Goal: Task Accomplishment & Management: Manage account settings

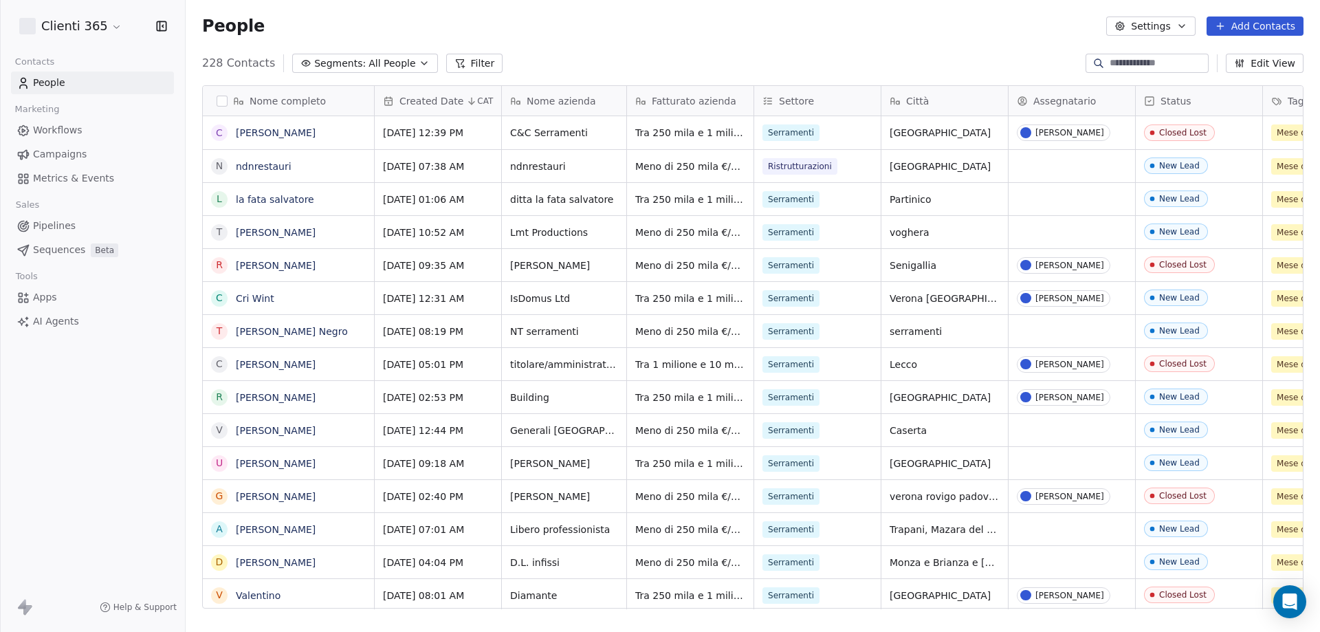
scroll to position [545, 1124]
click at [83, 28] on html "Clienti 365 Contacts People Marketing Workflows Campaigns Metrics & Events Sale…" at bounding box center [660, 316] width 1320 height 632
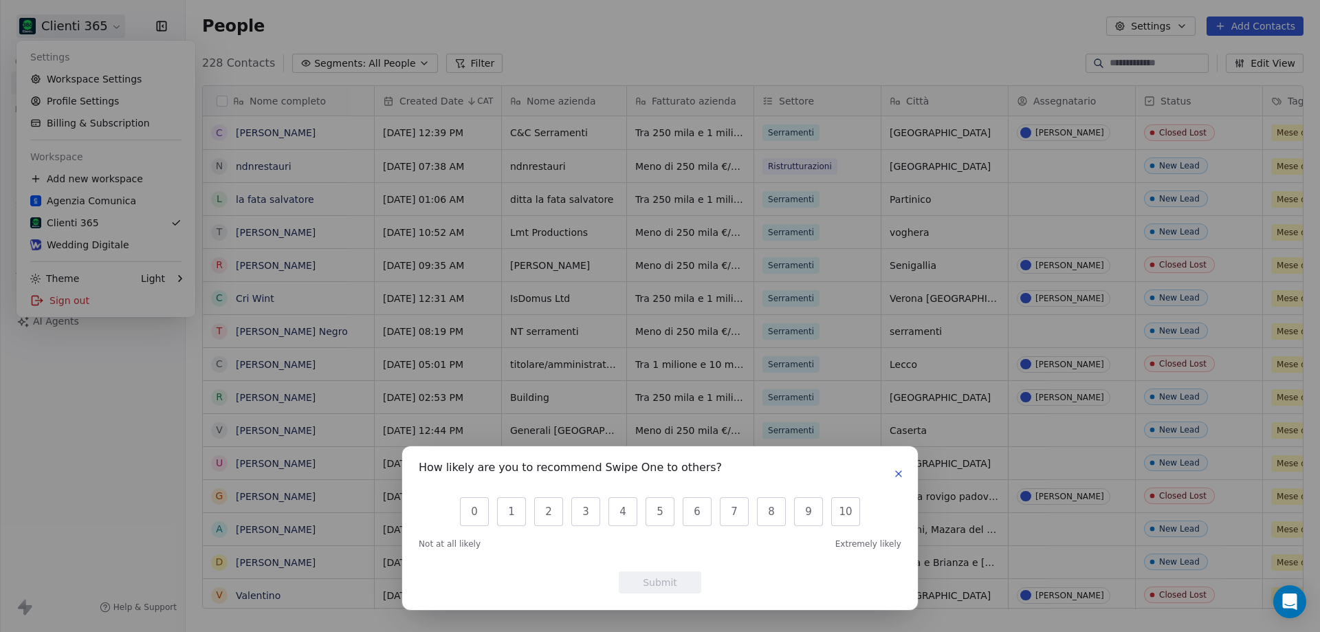
click at [907, 470] on div "How likely are you to recommend Swipe One to others? 0 1 2 3 4 5 6 7 8 9 10 Not…" at bounding box center [660, 528] width 516 height 164
click at [894, 473] on icon "button" at bounding box center [898, 473] width 11 height 11
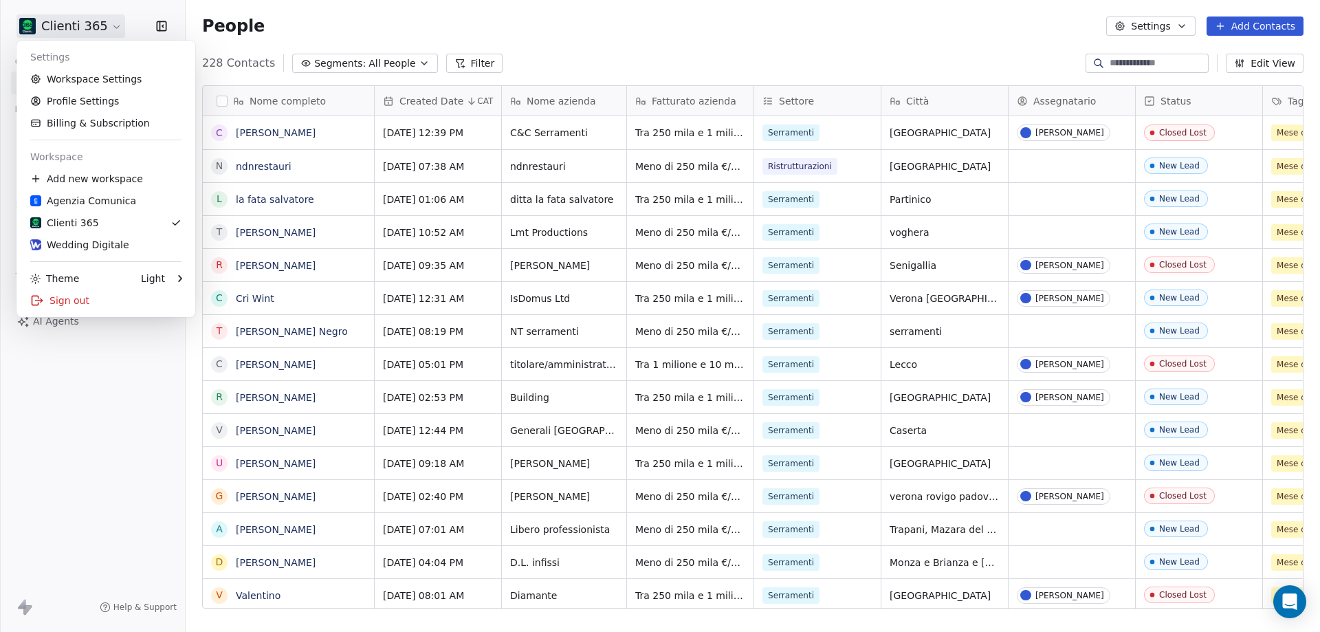
click at [76, 28] on html "Clienti 365 Contacts People Marketing Workflows Campaigns Metrics & Events Sale…" at bounding box center [660, 316] width 1320 height 632
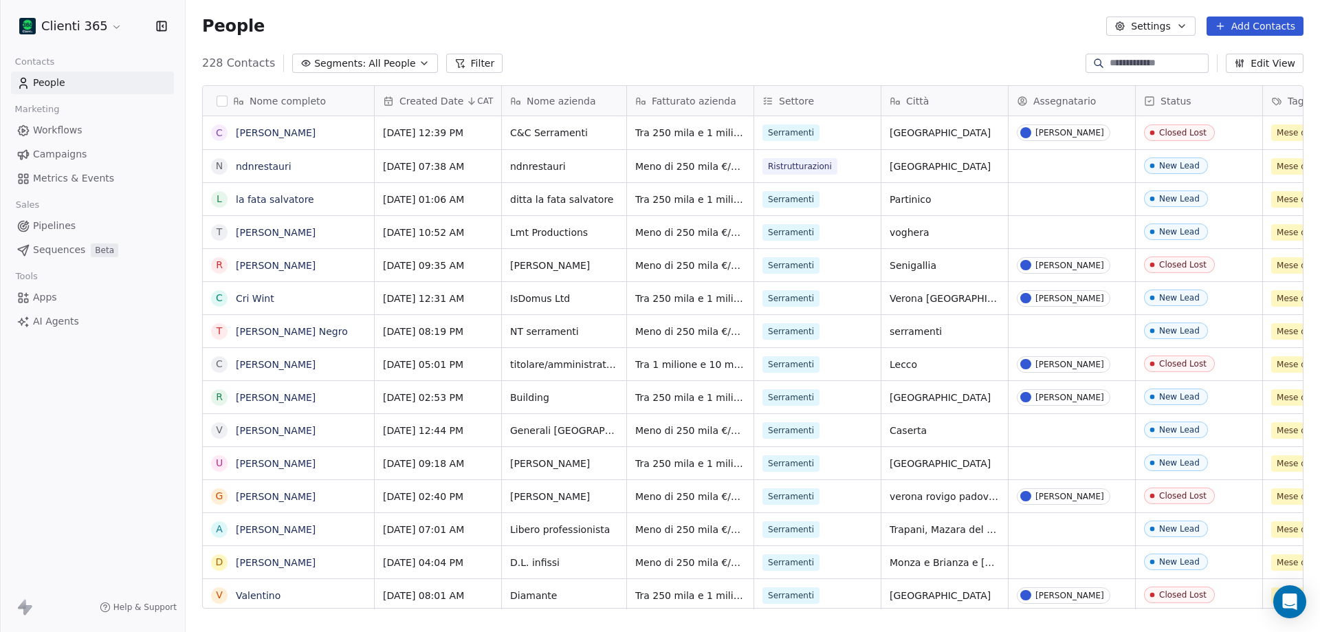
click at [88, 19] on html "Clienti 365 Contacts People Marketing Workflows Campaigns Metrics & Events Sale…" at bounding box center [660, 316] width 1320 height 632
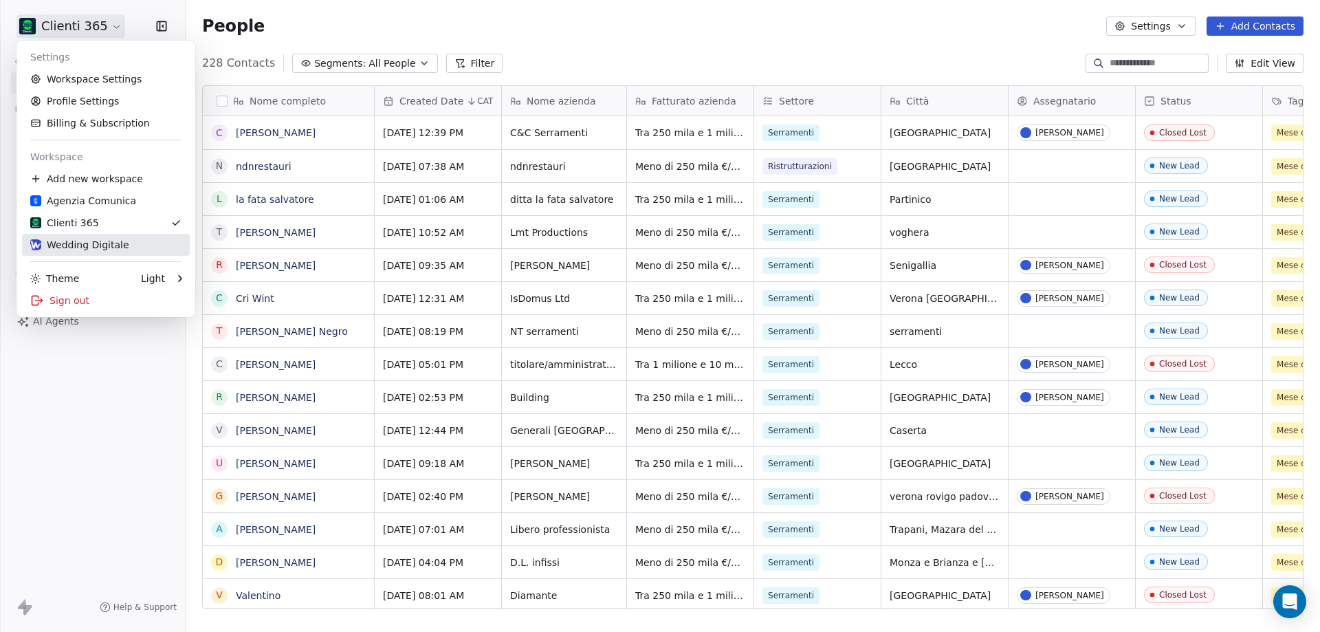
click at [100, 245] on div "Wedding Digitale" at bounding box center [79, 245] width 99 height 14
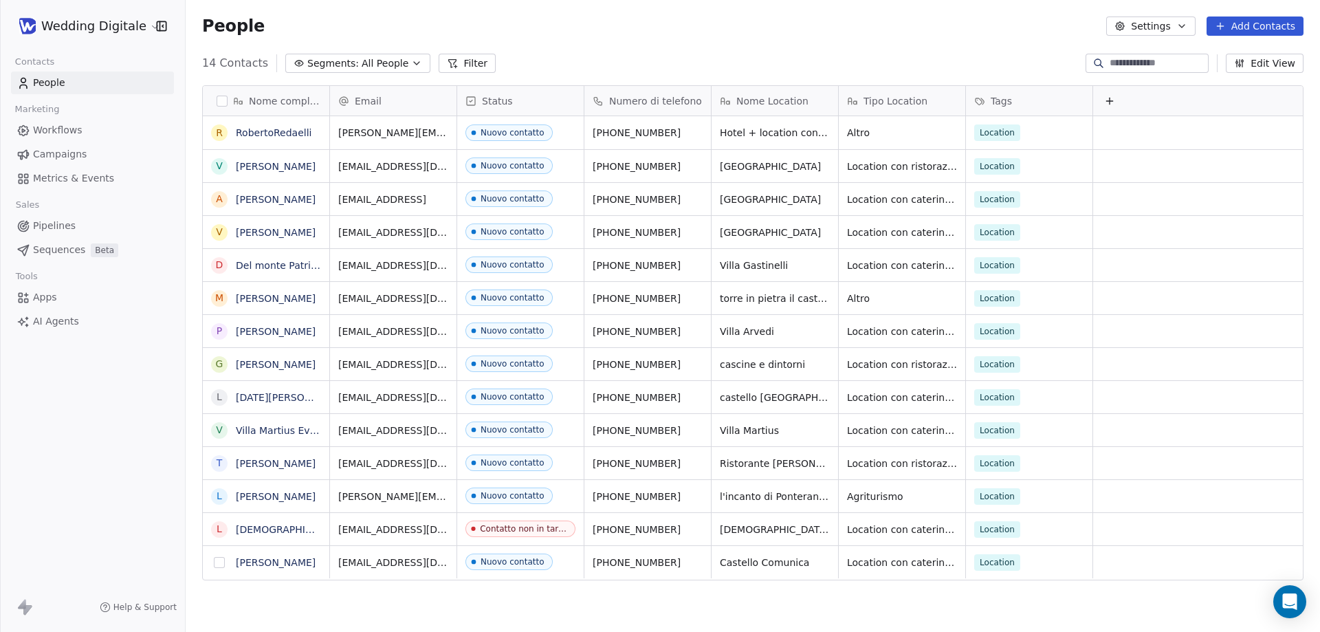
click at [218, 564] on button "grid" at bounding box center [219, 562] width 11 height 11
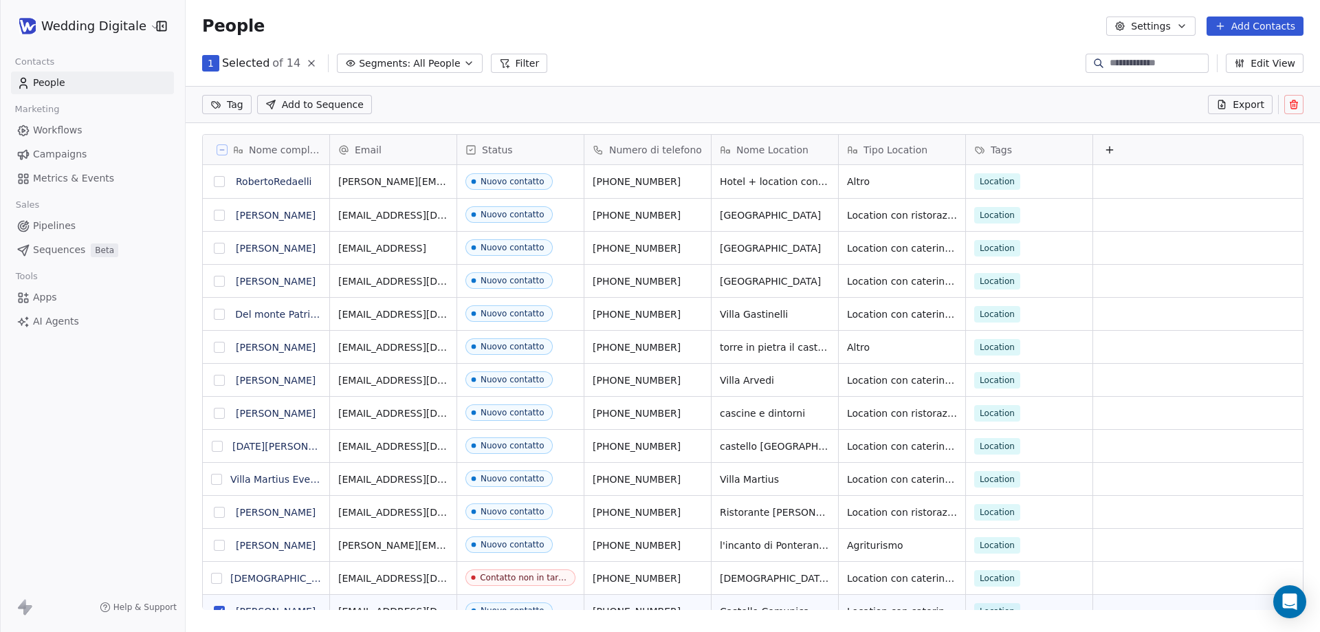
scroll to position [497, 1124]
click at [1297, 108] on icon at bounding box center [1293, 105] width 6 height 6
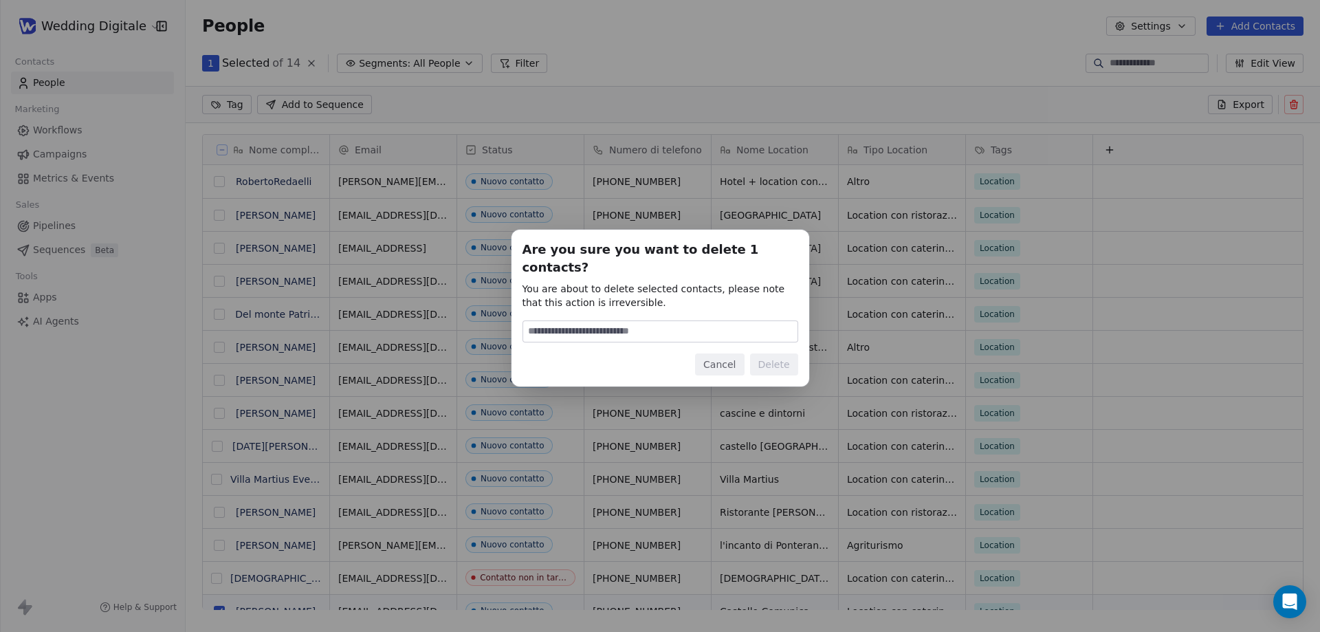
click at [630, 327] on input at bounding box center [660, 331] width 274 height 21
type input "******"
click at [794, 355] on button "Delete" at bounding box center [774, 364] width 48 height 22
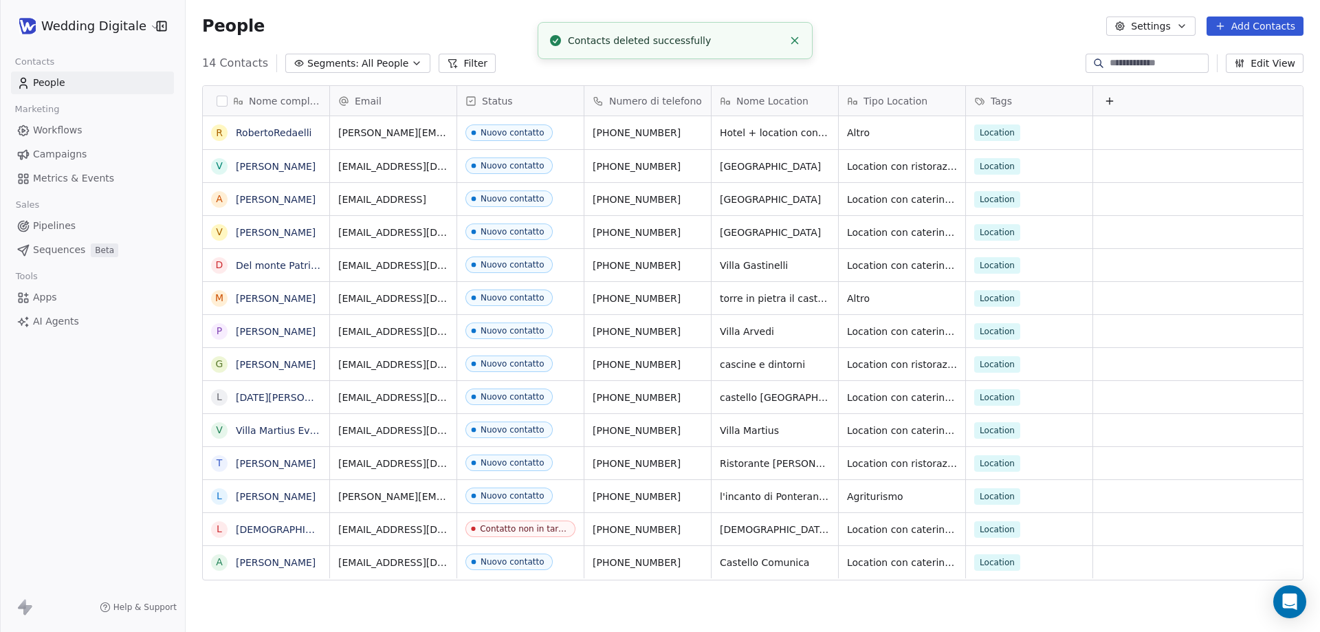
scroll to position [545, 1124]
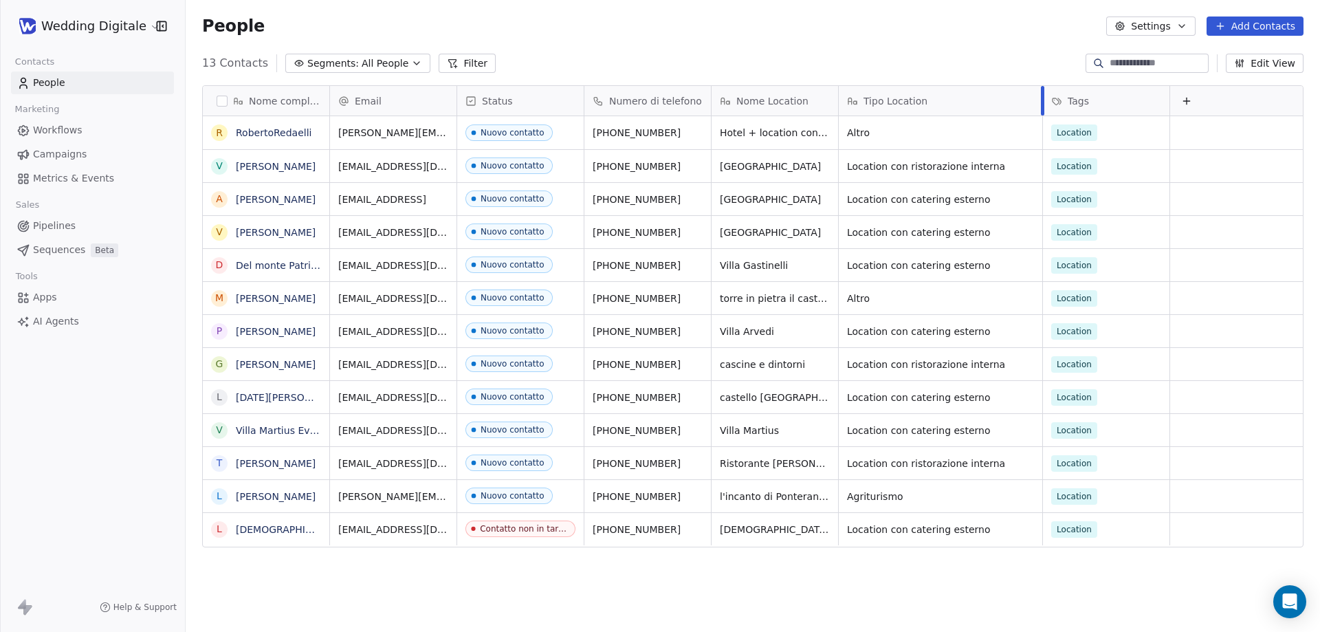
drag, startPoint x: 965, startPoint y: 102, endPoint x: 1042, endPoint y: 99, distance: 77.1
click at [1042, 99] on div at bounding box center [1042, 101] width 3 height 30
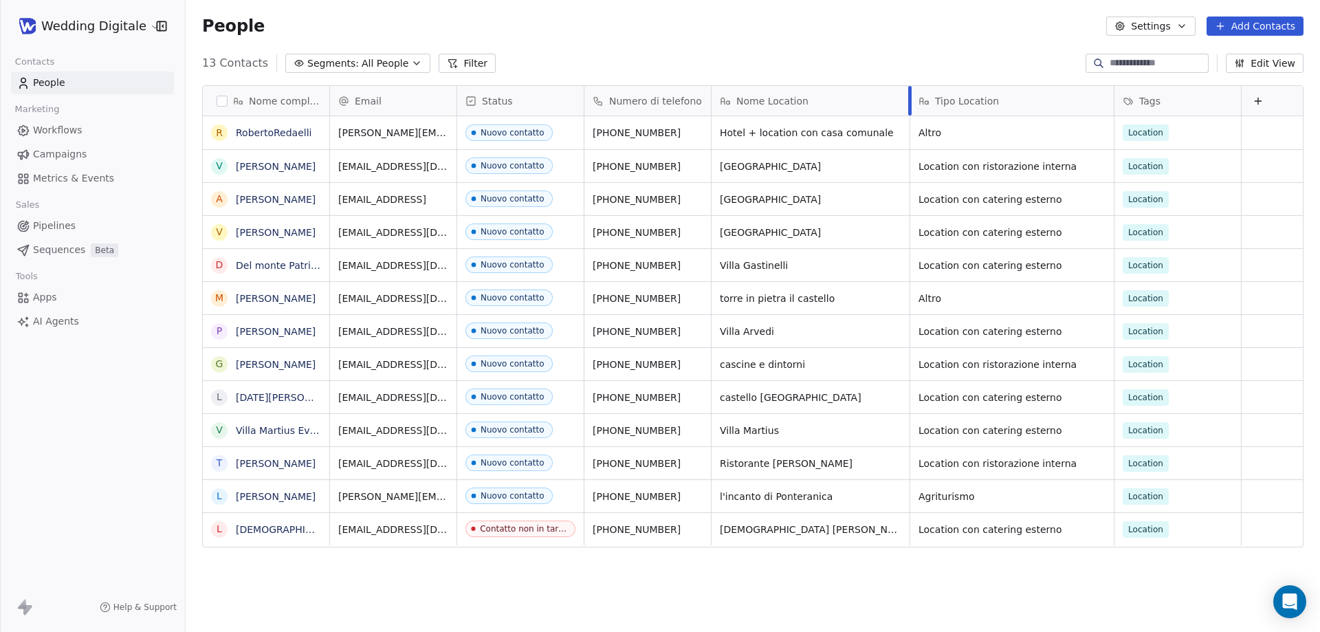
drag, startPoint x: 837, startPoint y: 104, endPoint x: 884, endPoint y: 126, distance: 51.7
click at [908, 105] on div at bounding box center [909, 101] width 3 height 30
drag, startPoint x: 1241, startPoint y: 99, endPoint x: 1190, endPoint y: 99, distance: 50.9
click at [1190, 99] on div at bounding box center [1189, 101] width 3 height 30
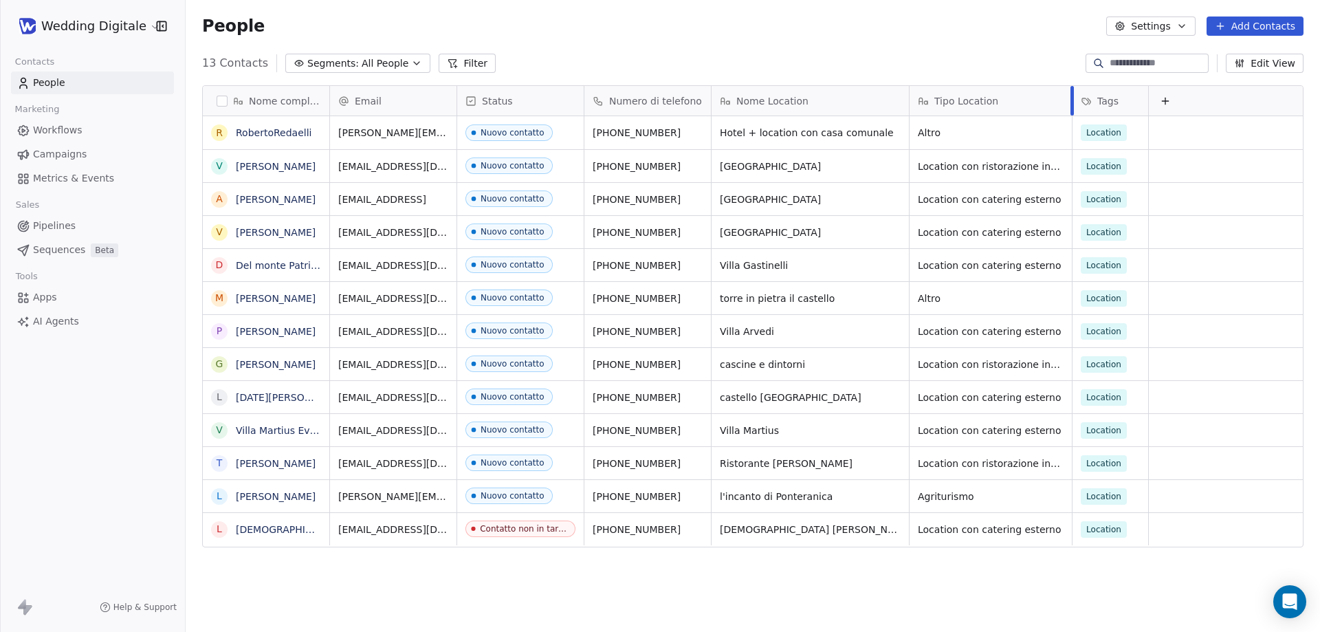
drag, startPoint x: 1112, startPoint y: 100, endPoint x: 1071, endPoint y: 101, distance: 41.3
click at [1071, 101] on div at bounding box center [1071, 101] width 3 height 30
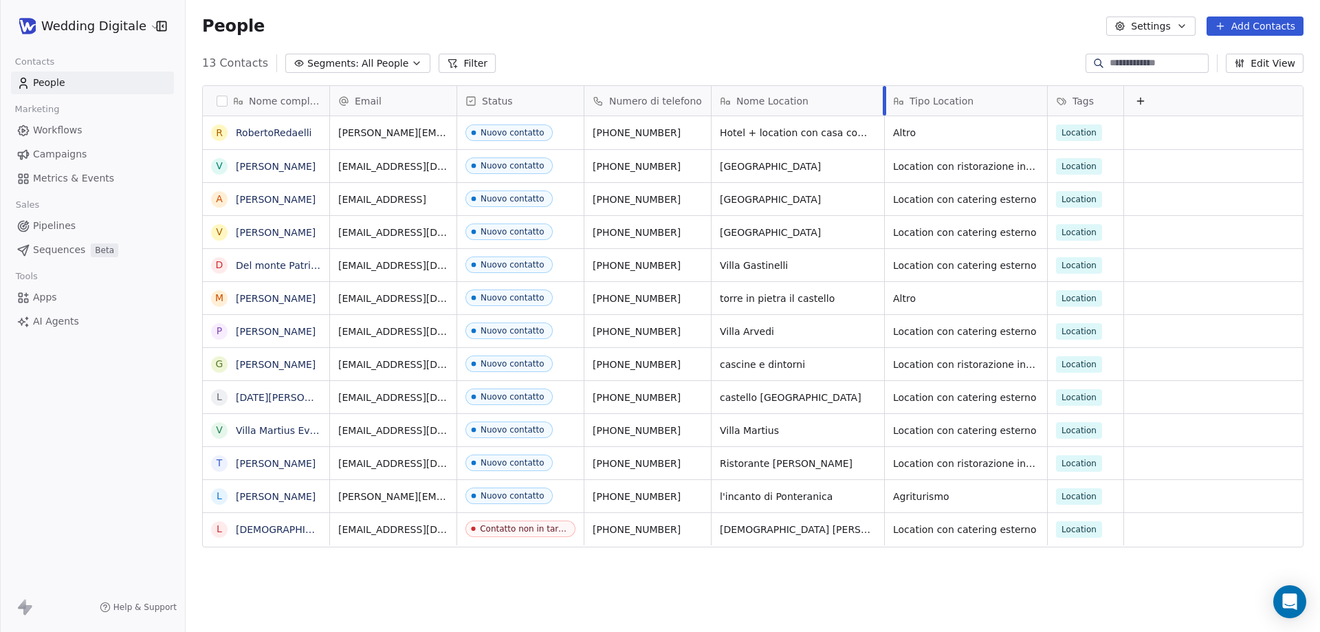
drag, startPoint x: 907, startPoint y: 98, endPoint x: 883, endPoint y: 98, distance: 24.7
click at [883, 98] on div at bounding box center [884, 101] width 3 height 30
click at [797, 38] on div "People Settings Add Contacts" at bounding box center [753, 26] width 1134 height 52
click at [522, 495] on div "Nuovo contatto" at bounding box center [513, 496] width 64 height 10
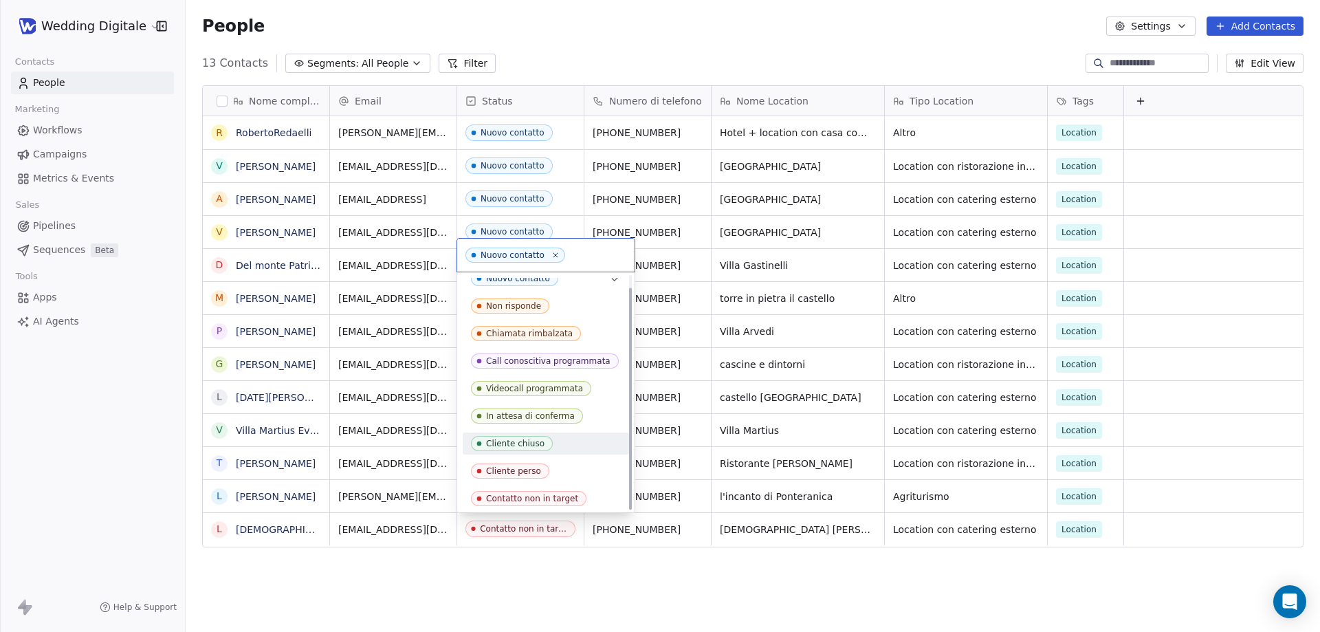
scroll to position [13, 0]
click at [531, 494] on div "Contatto non in target" at bounding box center [532, 496] width 92 height 10
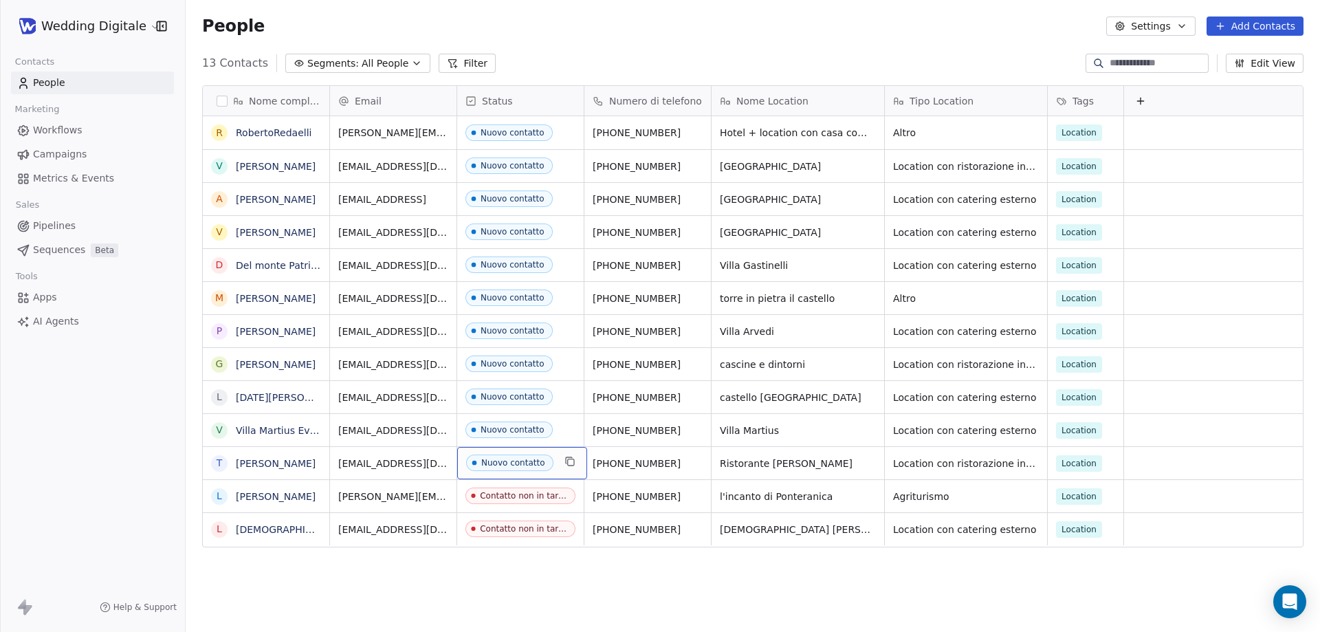
click at [505, 465] on div "Nuovo contatto" at bounding box center [513, 463] width 64 height 10
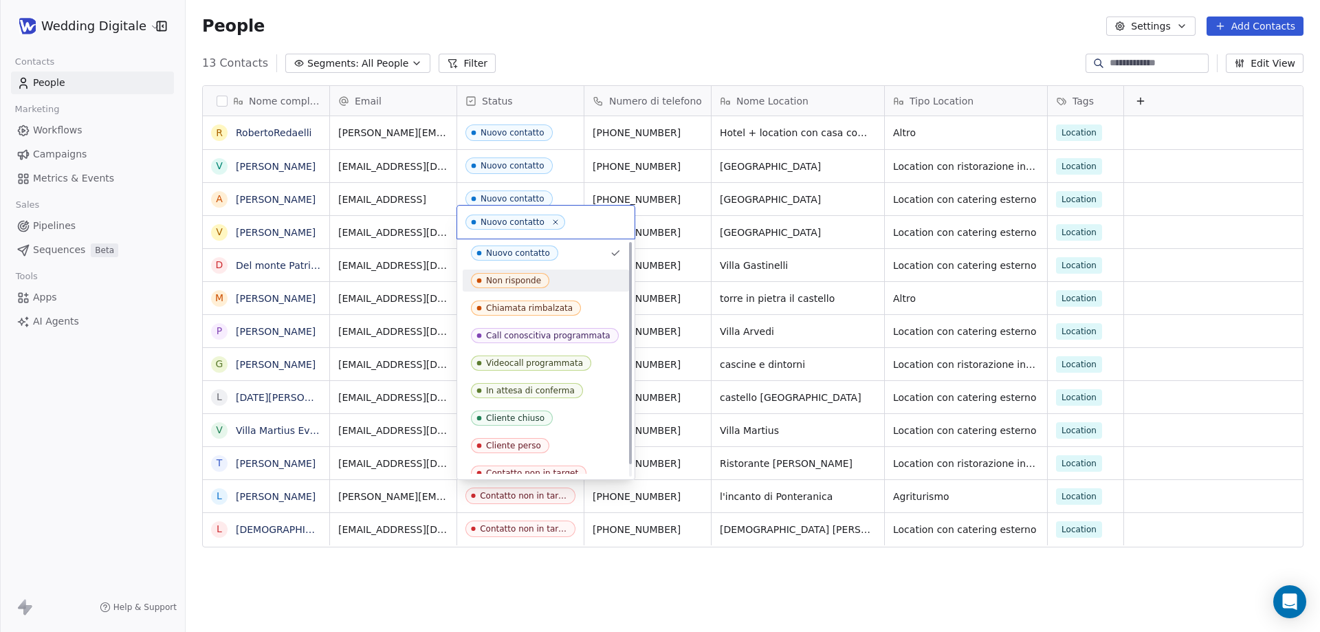
scroll to position [0, 0]
click at [581, 586] on html "Wedding Digitale Contacts People Marketing Workflows Campaigns Metrics & Events…" at bounding box center [660, 316] width 1320 height 632
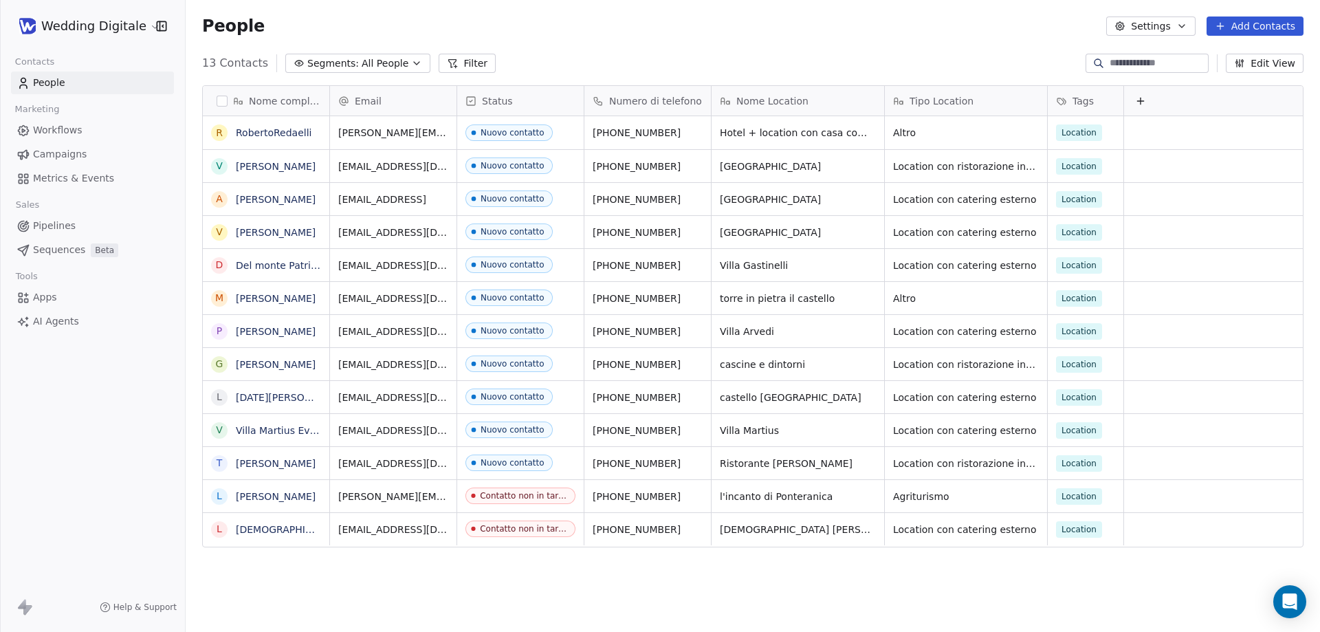
click at [505, 95] on span "Status" at bounding box center [497, 101] width 31 height 14
click at [520, 126] on span "Manage property" at bounding box center [524, 130] width 82 height 14
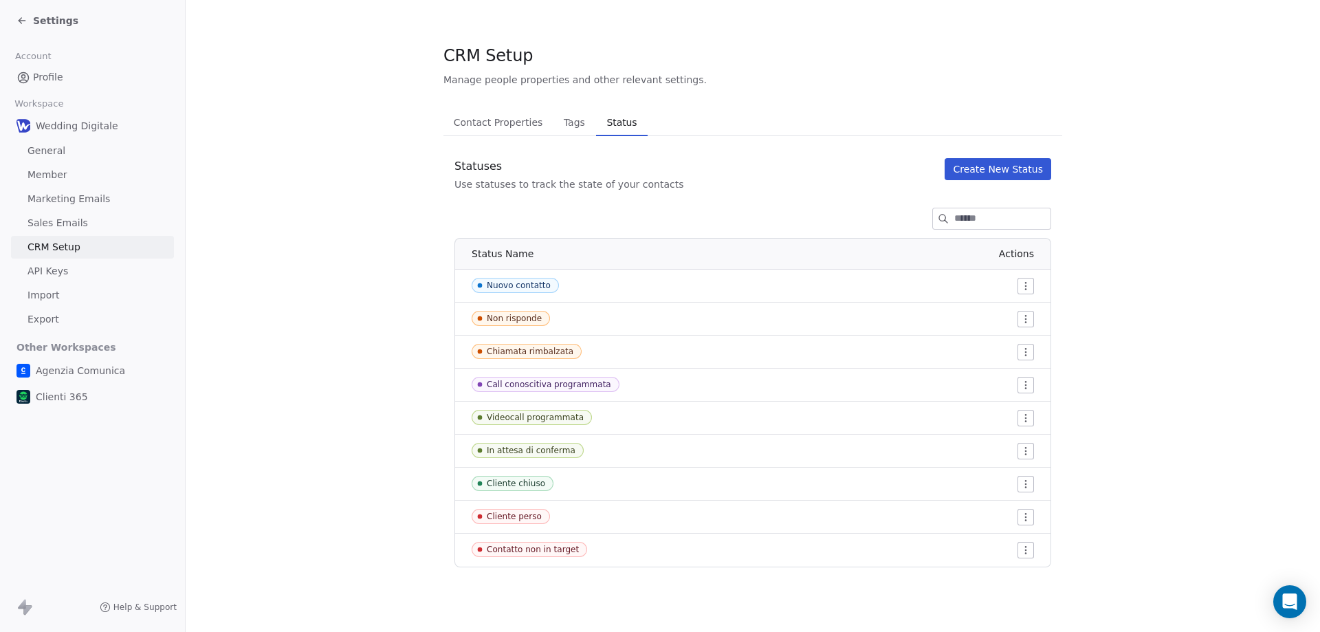
click at [1006, 167] on button "Create New Status" at bounding box center [998, 169] width 107 height 22
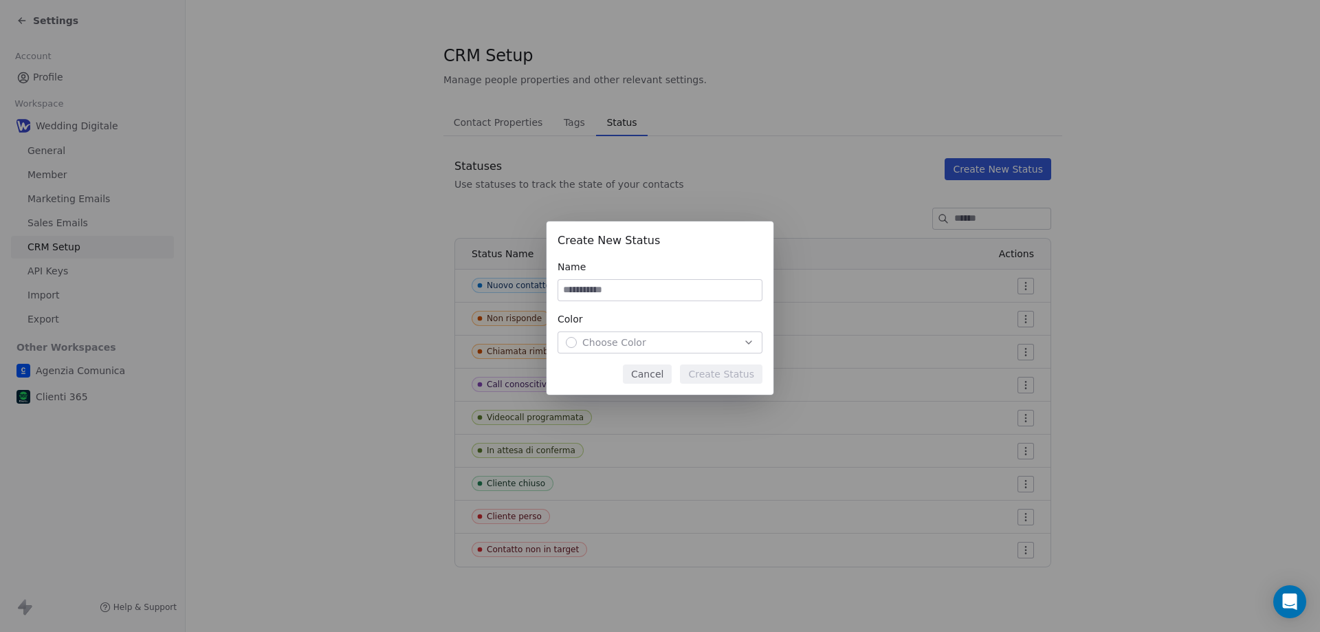
click at [624, 341] on span "Choose Color" at bounding box center [614, 342] width 64 height 14
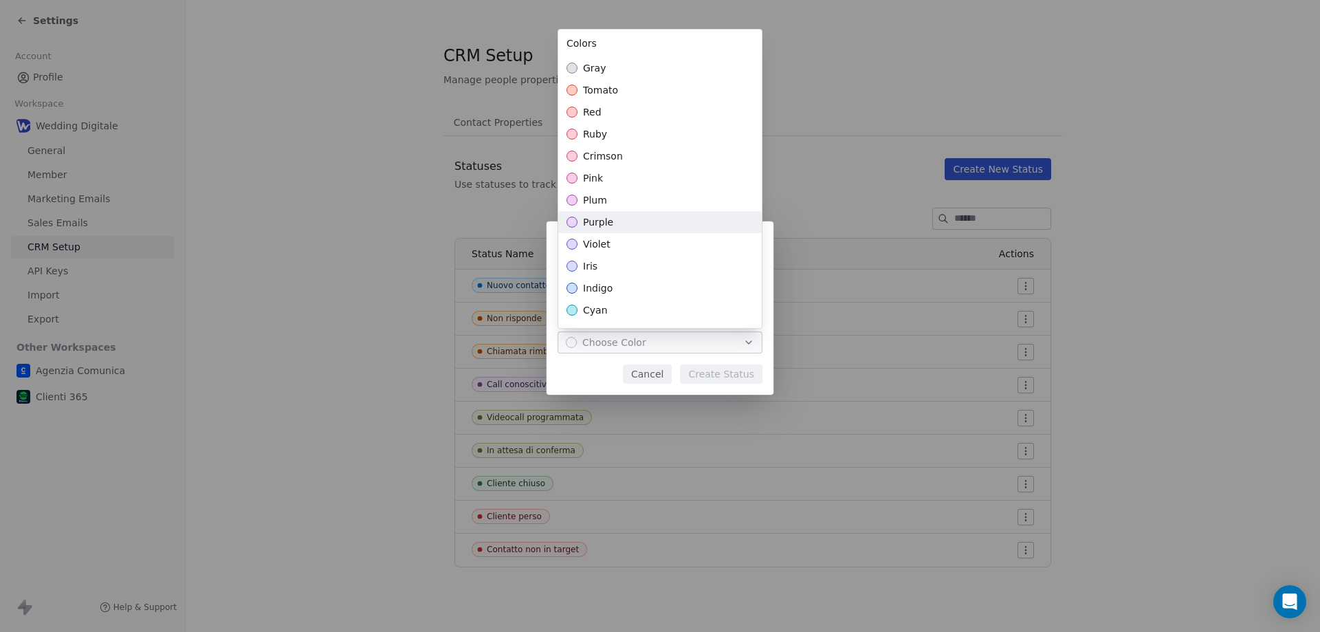
click at [599, 225] on span "purple" at bounding box center [598, 222] width 30 height 14
click at [597, 364] on div "Create New Status Name Color purple Cancel Create Status" at bounding box center [660, 315] width 1320 height 233
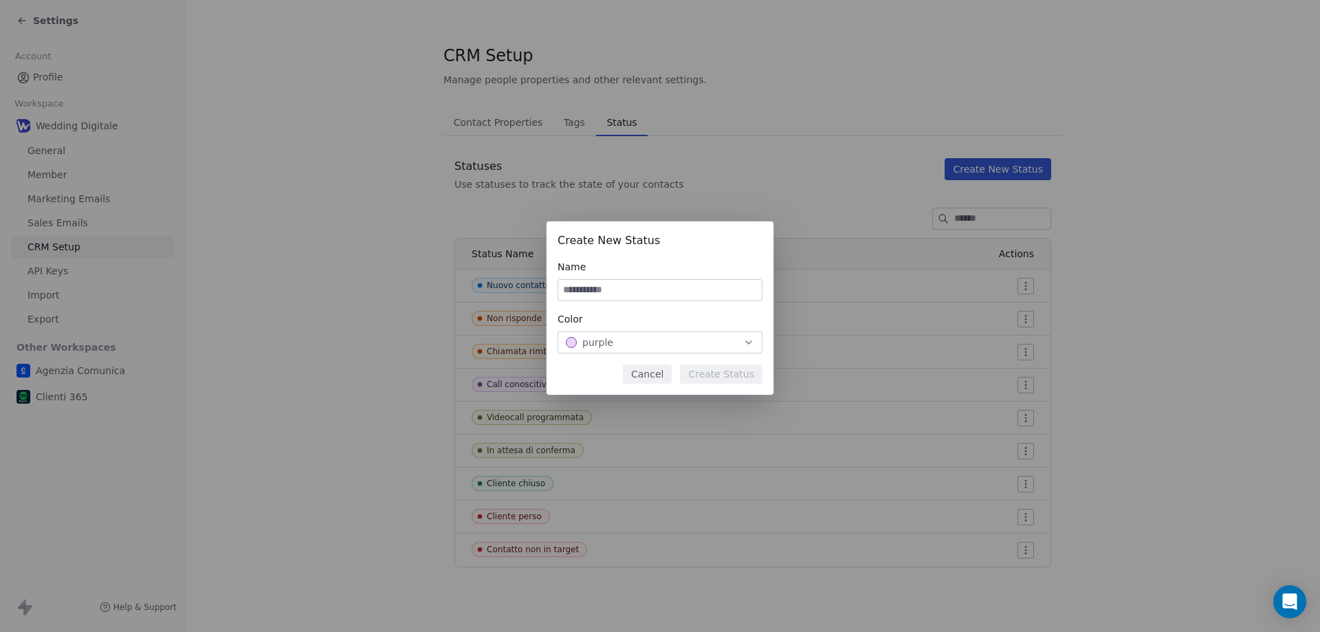
click at [615, 287] on input at bounding box center [659, 290] width 203 height 21
type input "**********"
click at [725, 377] on button "Create Status" at bounding box center [721, 373] width 82 height 19
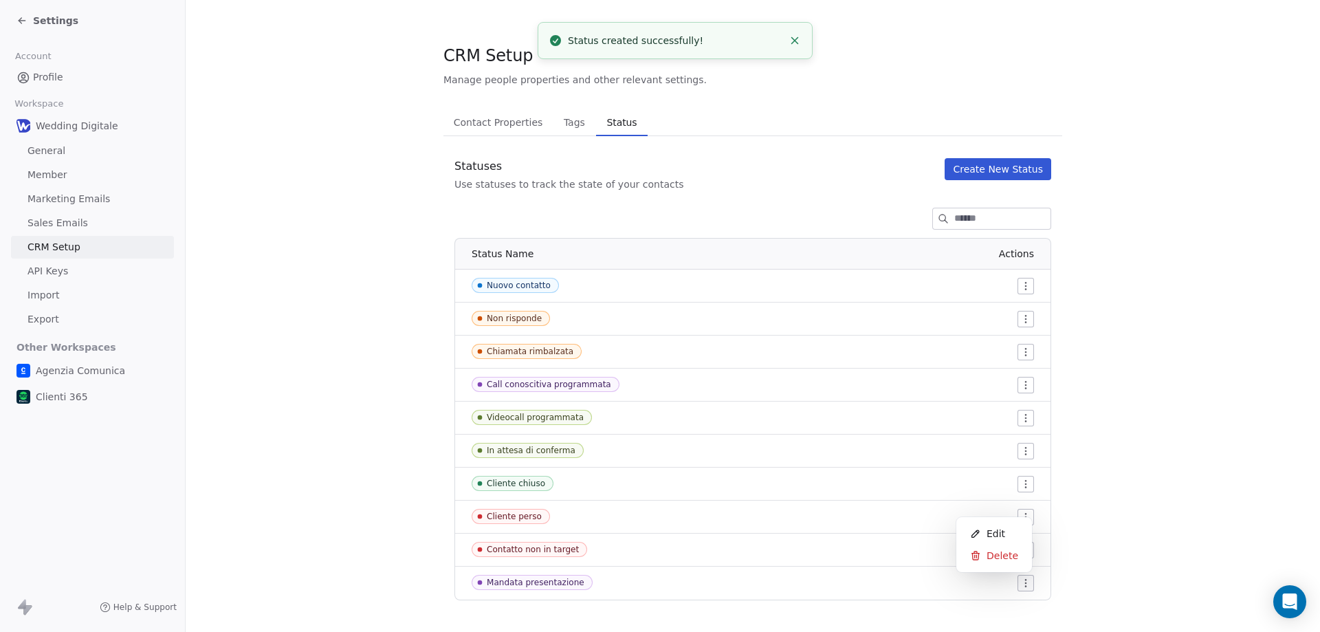
click at [1022, 582] on html "Settings Account Profile Workspace Wedding Digitale General Member Marketing Em…" at bounding box center [660, 316] width 1320 height 632
click at [990, 530] on span "Edit" at bounding box center [996, 534] width 19 height 14
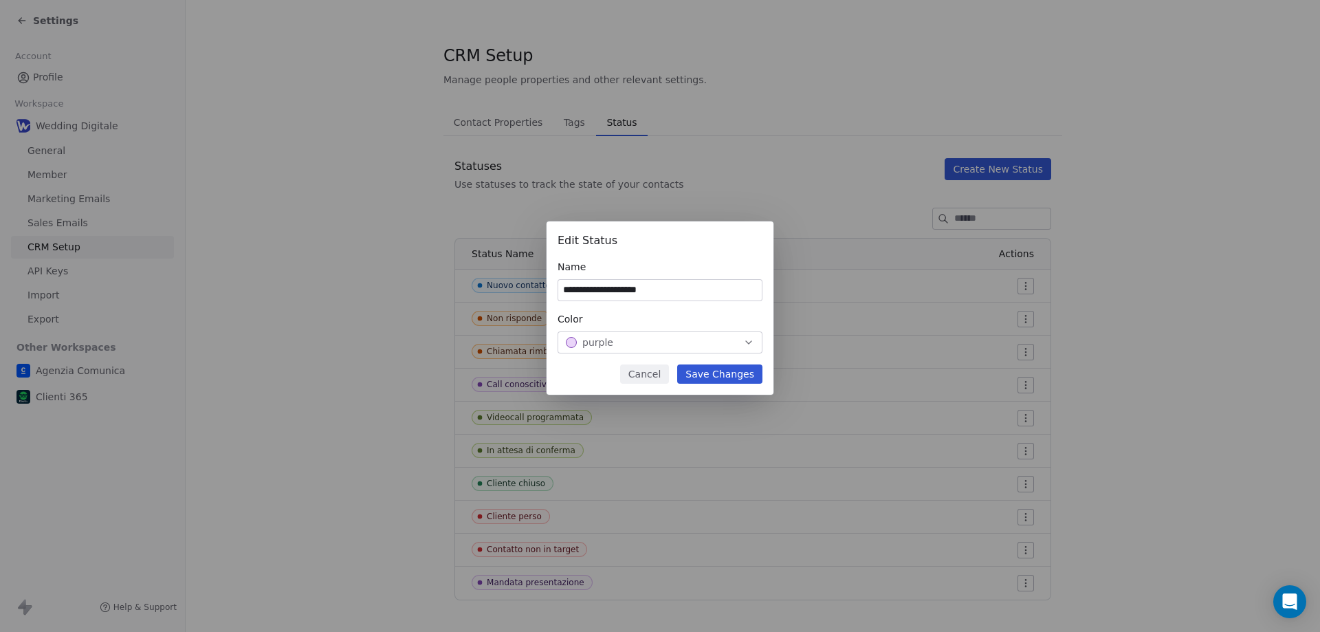
click at [704, 371] on button "Save Changes" at bounding box center [719, 373] width 85 height 19
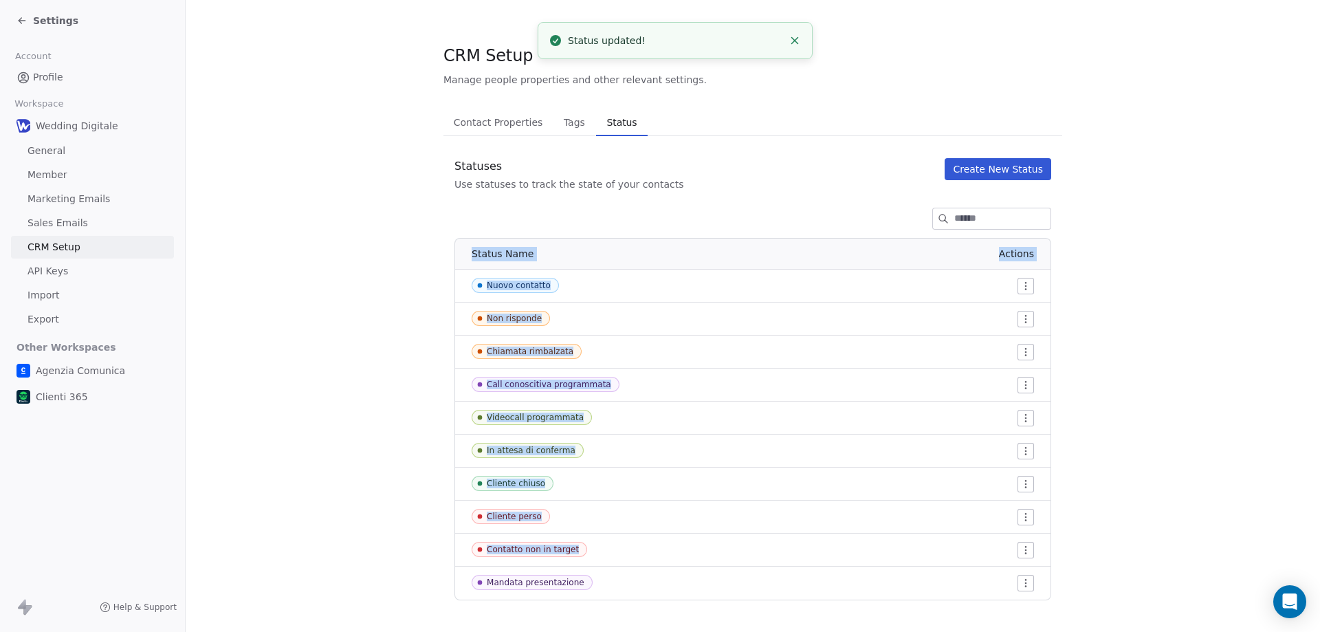
drag, startPoint x: 459, startPoint y: 584, endPoint x: 412, endPoint y: 459, distance: 134.0
click at [412, 459] on section "CRM Setup Manage people properties and other relevant settings. Contact Propert…" at bounding box center [753, 322] width 1134 height 644
click at [406, 454] on section "CRM Setup Manage people properties and other relevant settings. Contact Propert…" at bounding box center [753, 322] width 1134 height 644
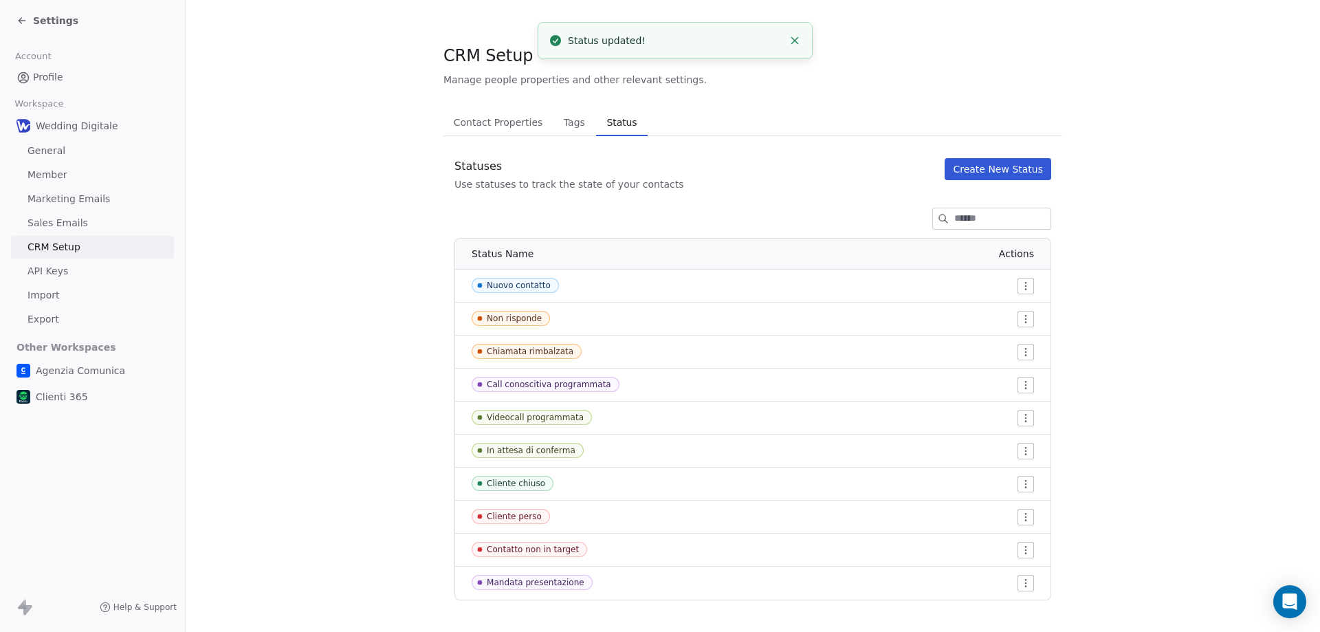
scroll to position [12, 0]
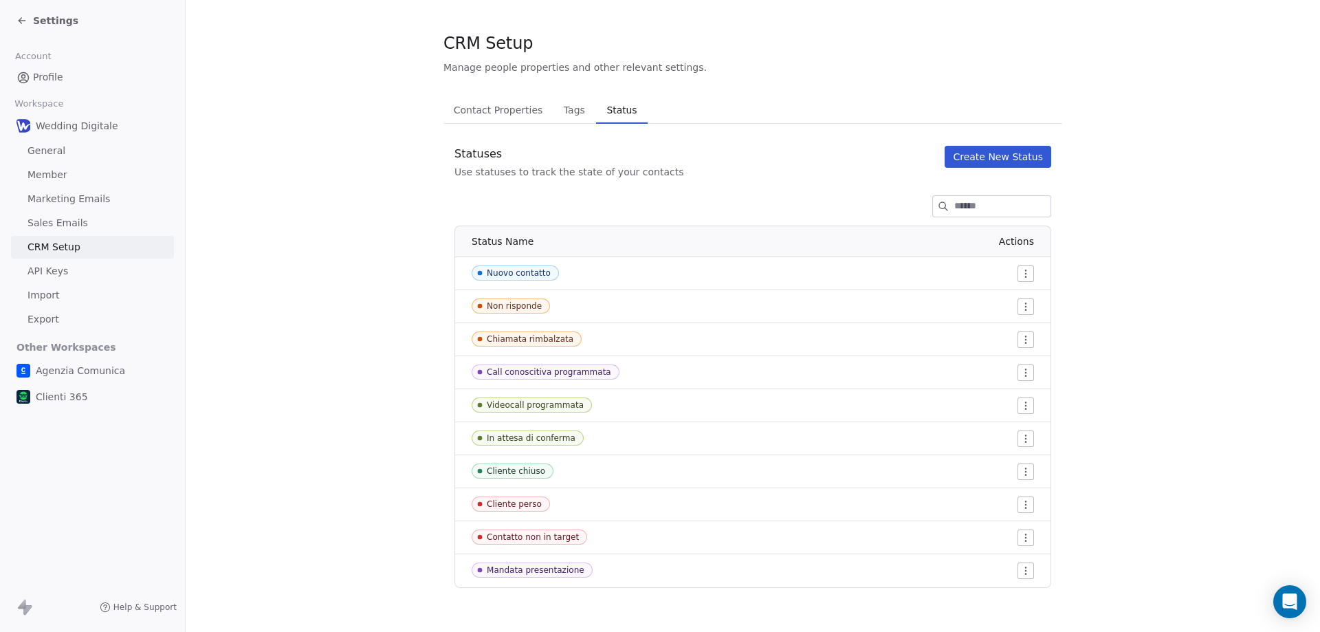
click at [1024, 573] on html "Settings Account Profile Workspace Wedding Digitale General Member Marketing Em…" at bounding box center [660, 316] width 1320 height 632
click at [992, 526] on span "Edit" at bounding box center [996, 521] width 19 height 14
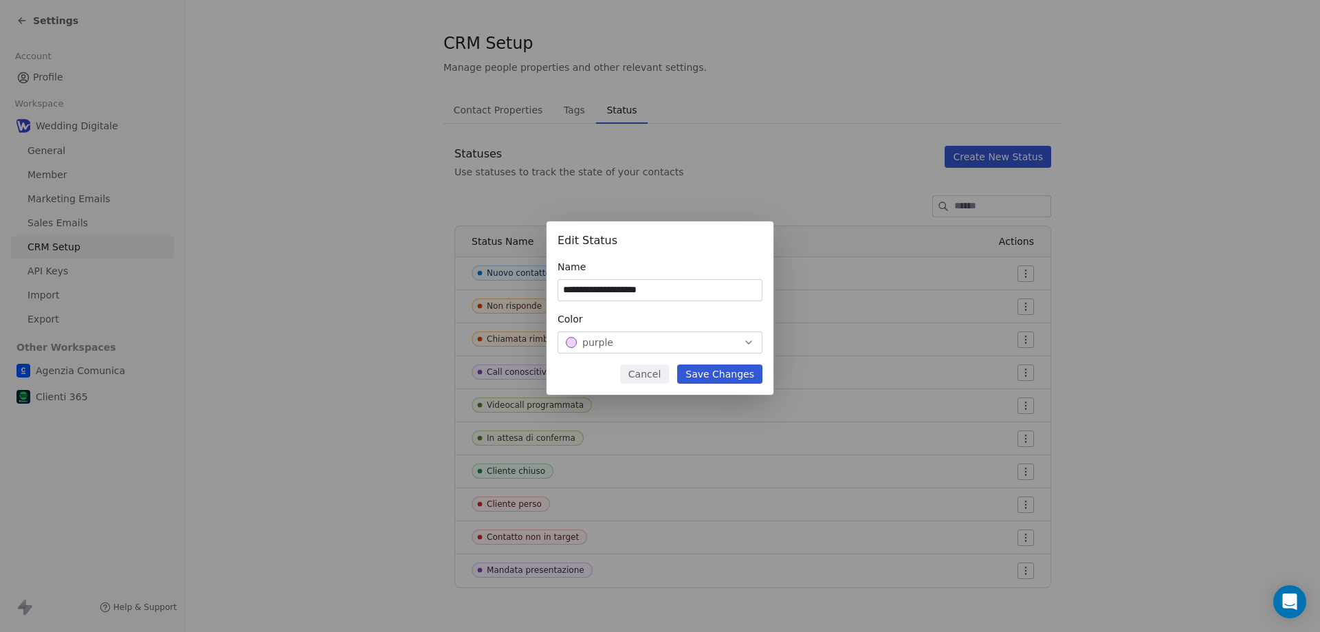
click at [663, 374] on button "Cancel" at bounding box center [644, 373] width 49 height 19
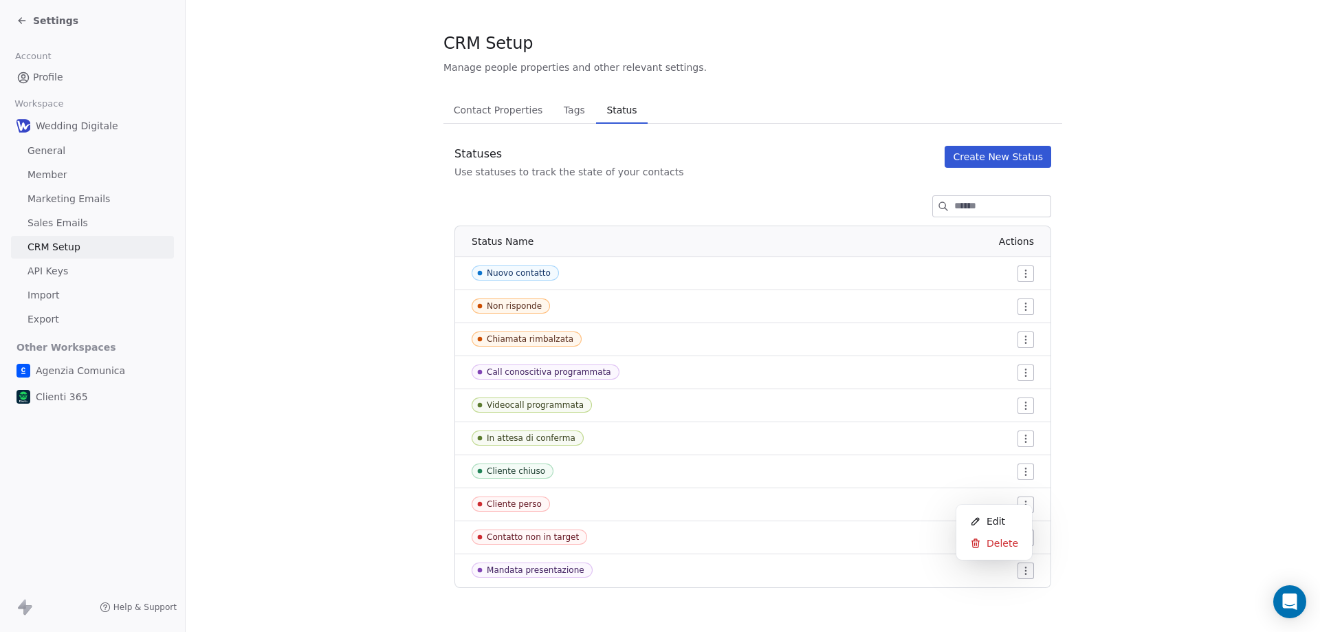
click at [1021, 571] on html "Settings Account Profile Workspace Wedding Digitale General Member Marketing Em…" at bounding box center [660, 316] width 1320 height 632
click at [993, 545] on span "Delete" at bounding box center [1003, 543] width 32 height 14
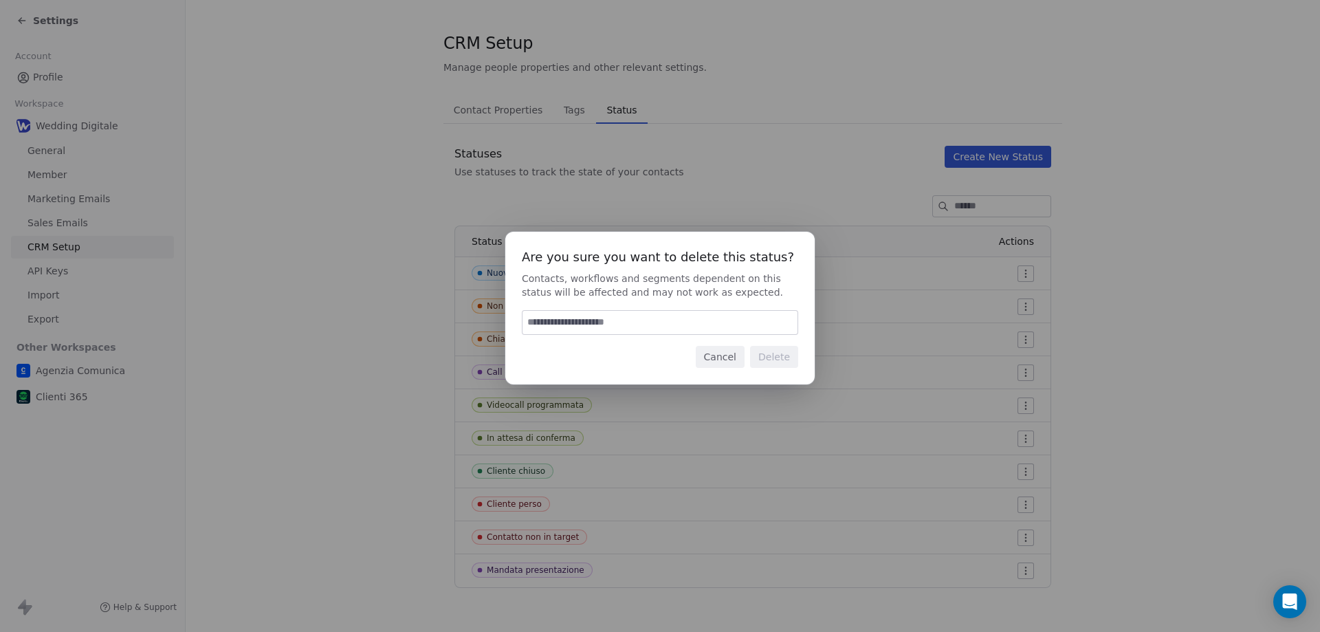
click at [631, 320] on input at bounding box center [659, 322] width 275 height 23
type input "******"
click at [782, 360] on button "Delete" at bounding box center [774, 357] width 48 height 22
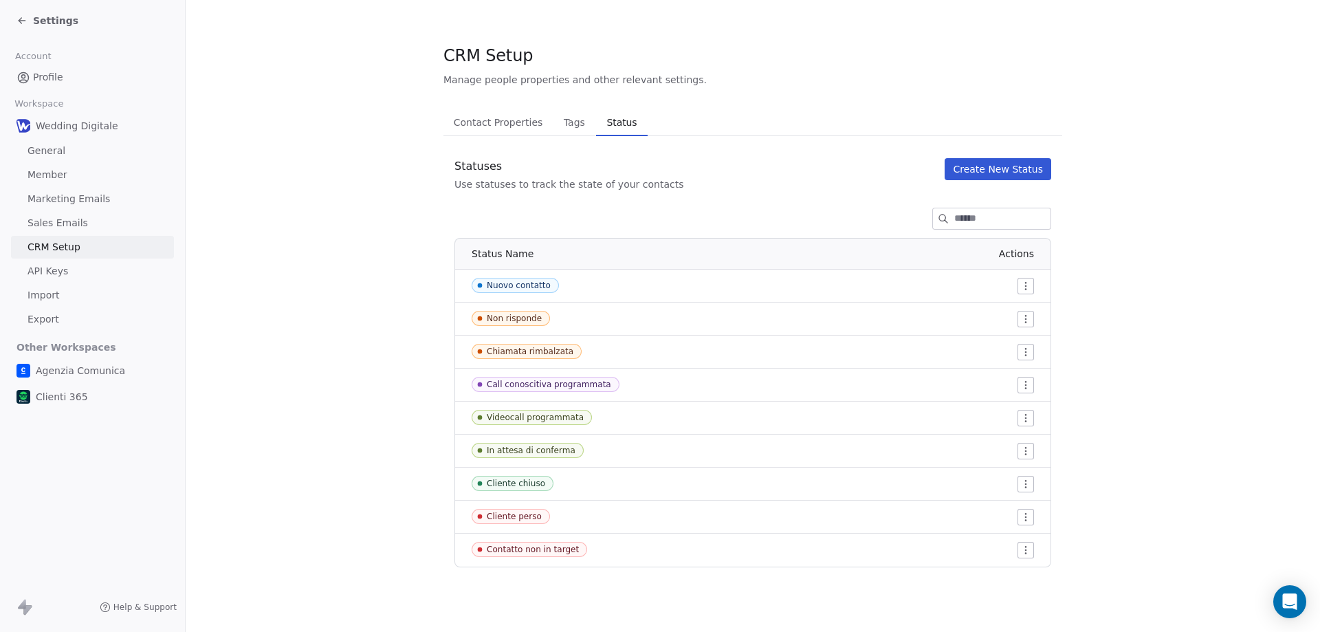
scroll to position [0, 0]
click at [1024, 355] on html "Settings Account Profile Workspace Wedding Digitale General Member Marketing Em…" at bounding box center [660, 316] width 1320 height 632
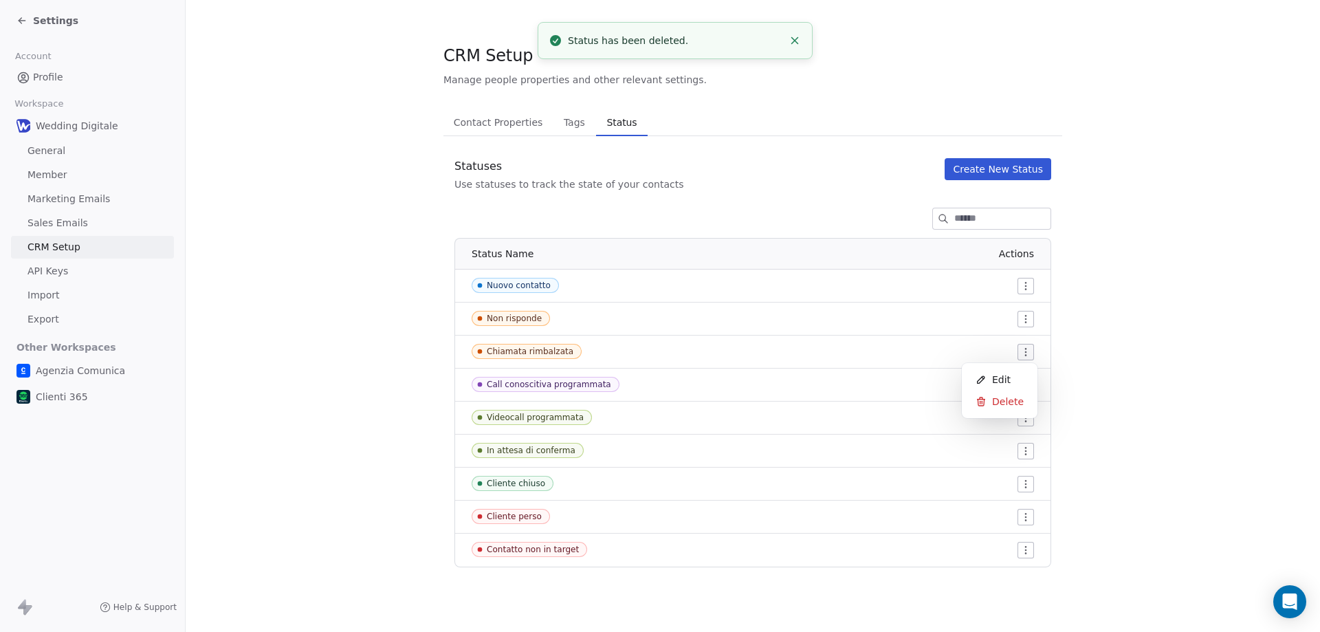
click at [995, 375] on span "Edit" at bounding box center [1001, 380] width 19 height 14
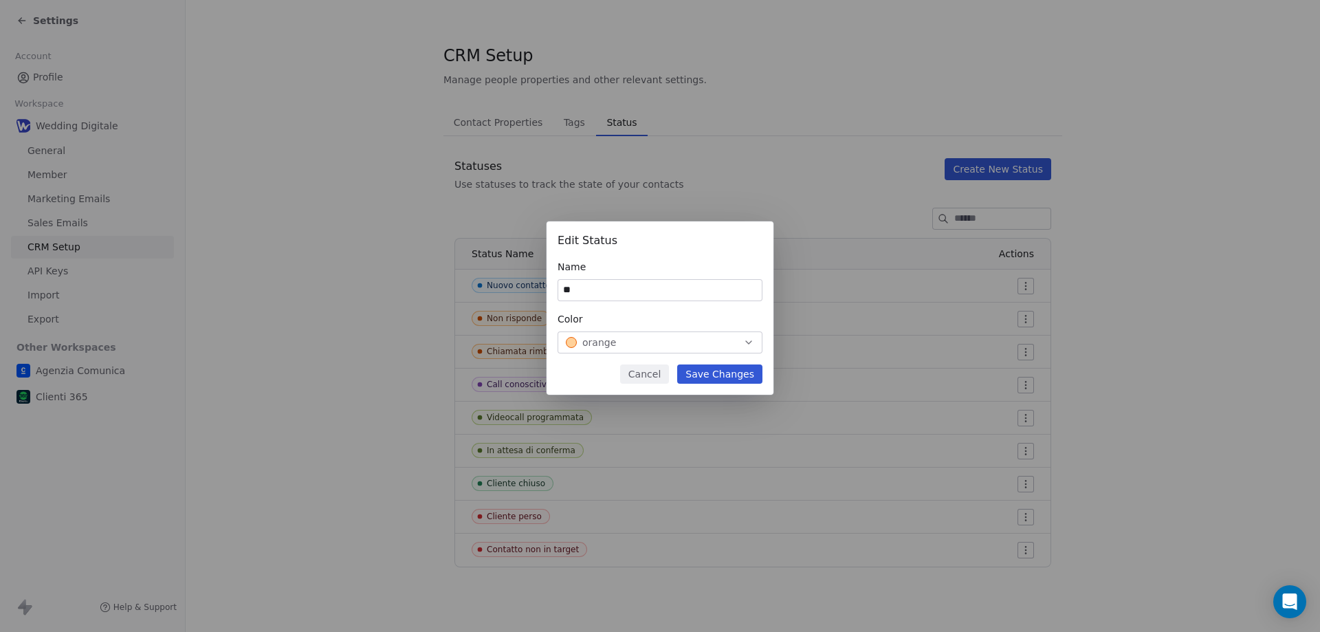
type input "*"
type input "**********"
click at [619, 350] on button "orange" at bounding box center [660, 342] width 205 height 22
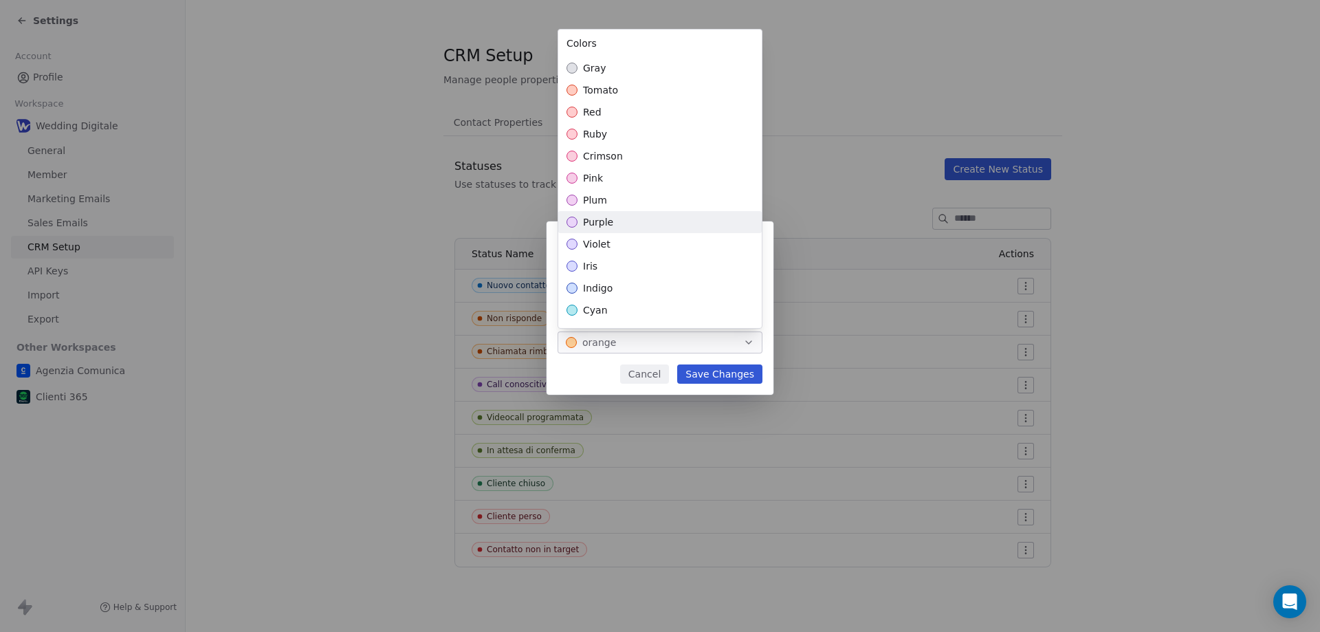
click at [602, 216] on span "purple" at bounding box center [598, 222] width 30 height 14
click at [724, 373] on div "**********" at bounding box center [660, 315] width 1320 height 233
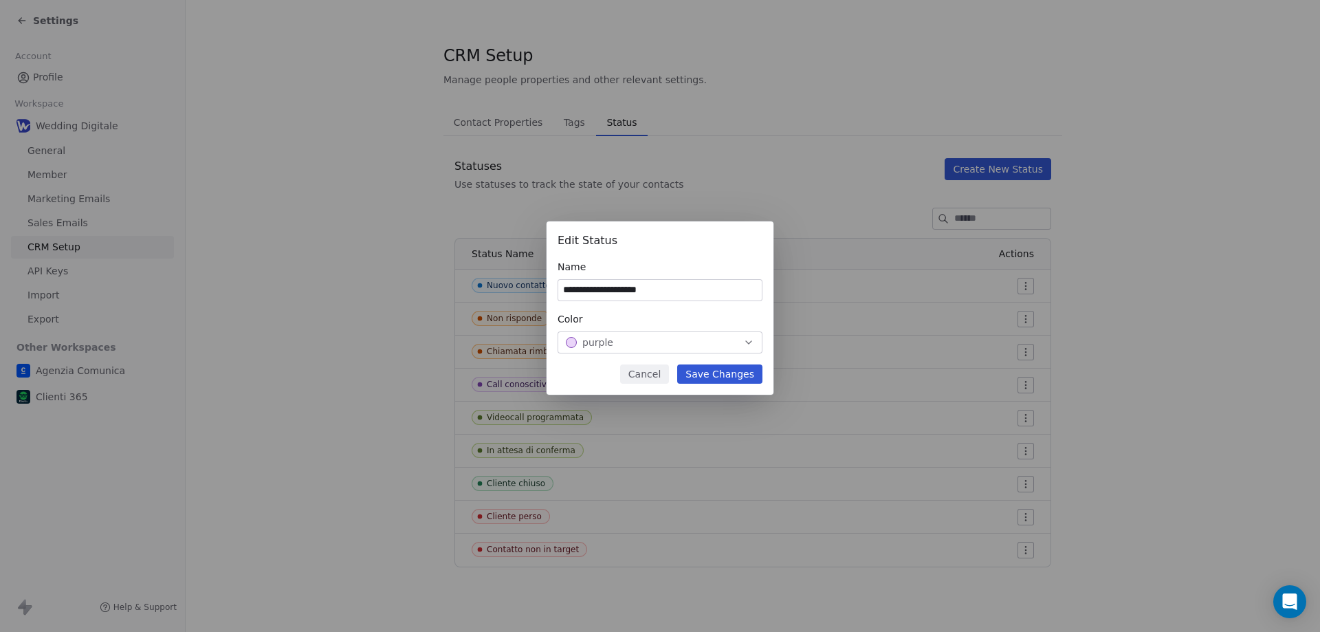
click at [725, 375] on button "Save Changes" at bounding box center [719, 373] width 85 height 19
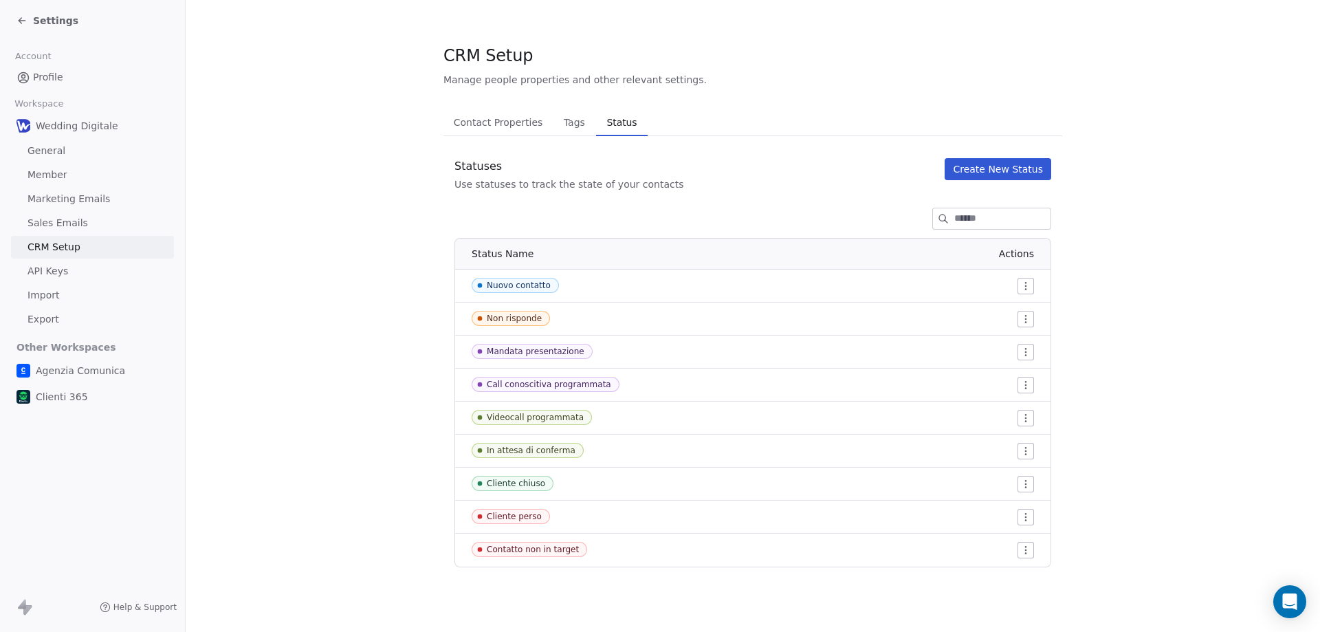
click at [45, 21] on span "Settings" at bounding box center [55, 21] width 45 height 14
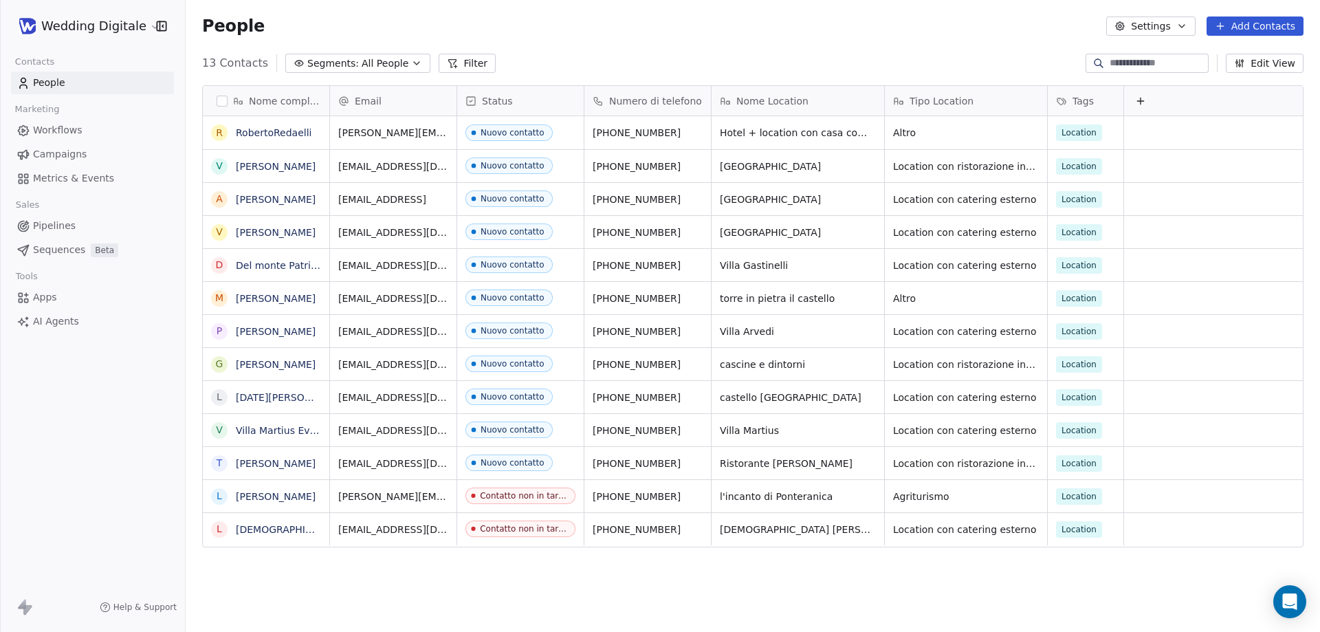
scroll to position [545, 1124]
click at [519, 465] on div "Nuovo contatto" at bounding box center [513, 463] width 64 height 10
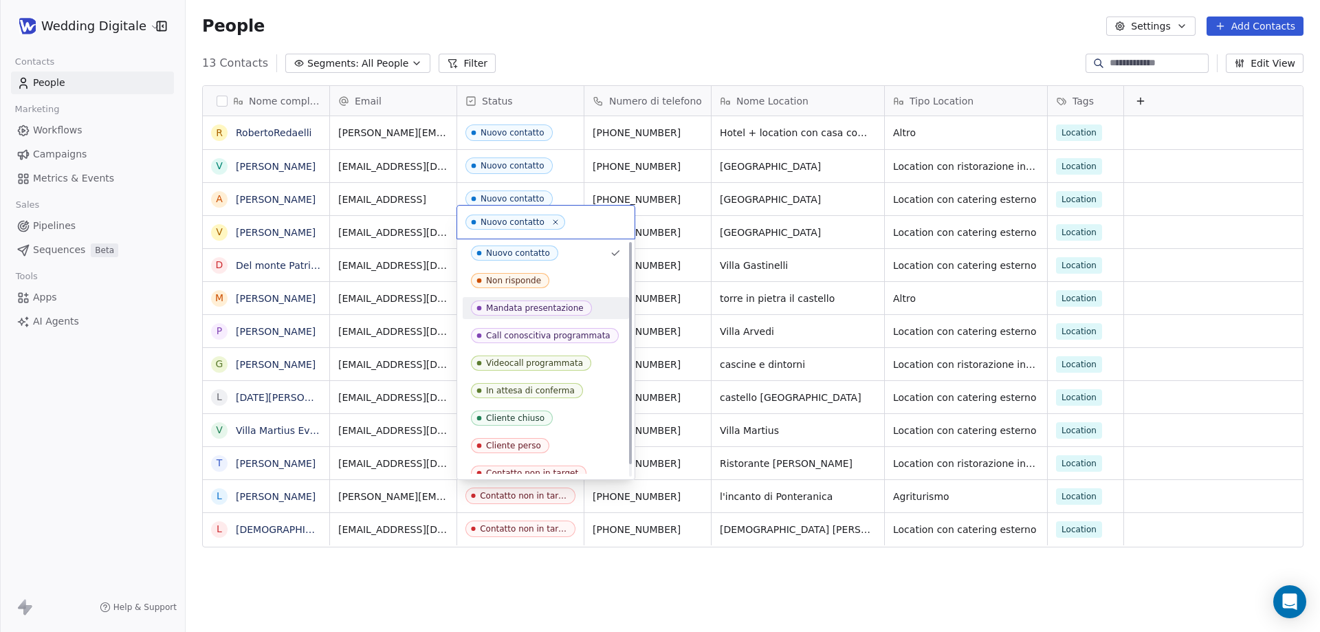
scroll to position [0, 0]
click at [92, 480] on html "Wedding Digitale Contacts People Marketing Workflows Campaigns Metrics & Events…" at bounding box center [660, 316] width 1320 height 632
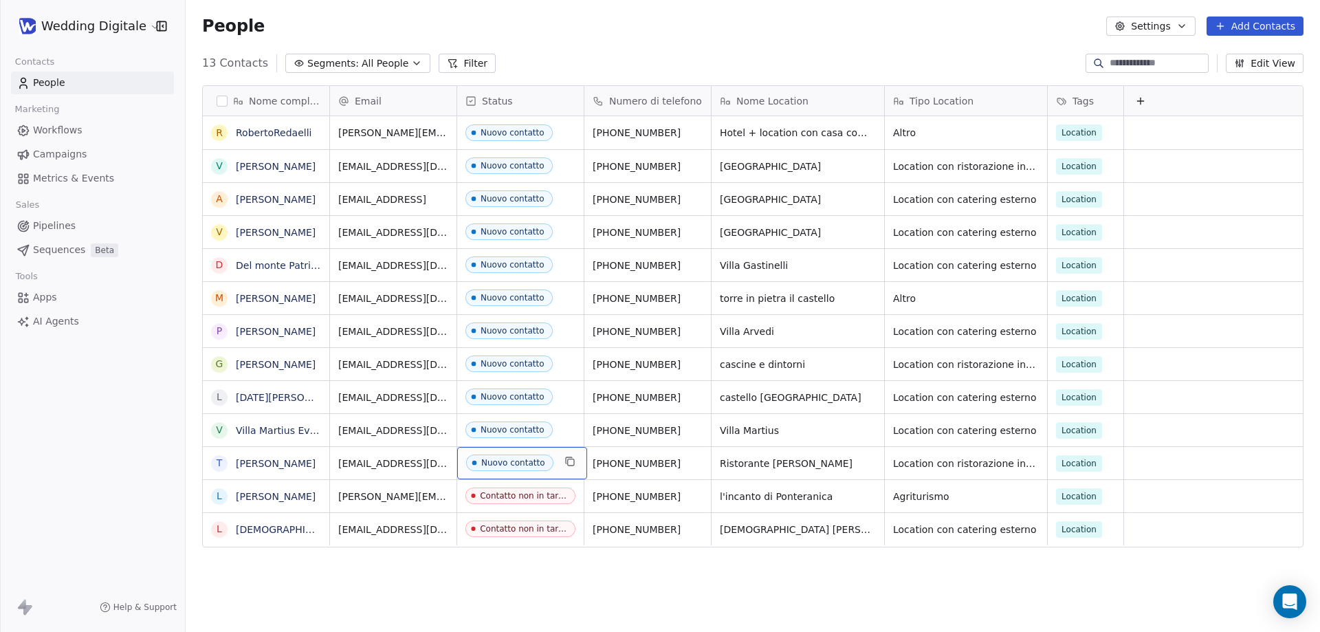
click at [512, 461] on div "Nuovo contatto" at bounding box center [513, 463] width 64 height 10
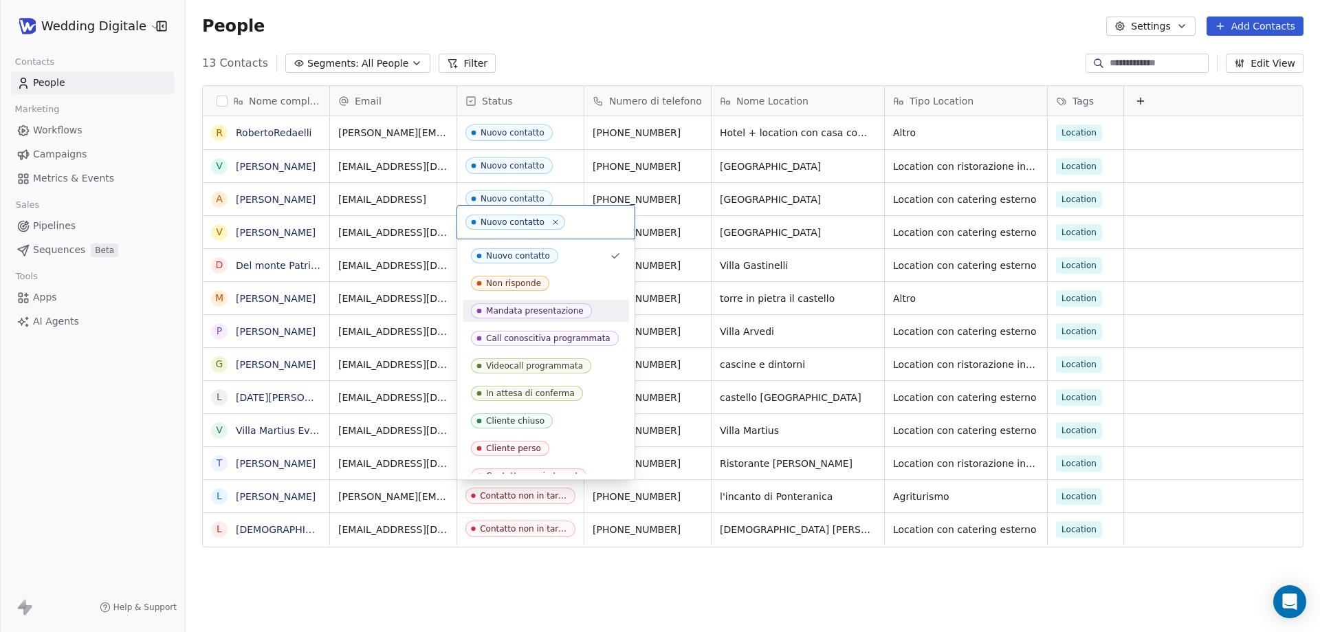
click at [540, 316] on span "Mandata presentazione" at bounding box center [531, 310] width 121 height 15
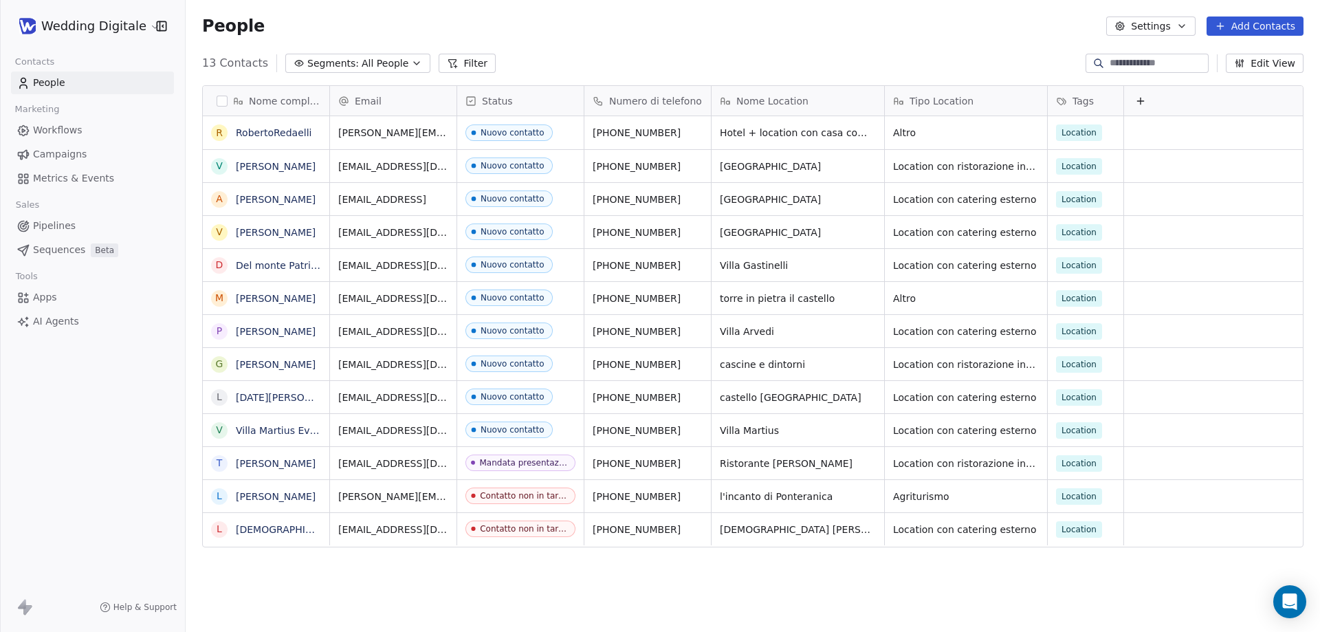
click at [547, 572] on div "Nome completo R RobertoRedaelli V Valerio Benni A Alberto Vanelli V Vittorio Lo…" at bounding box center [753, 352] width 1134 height 556
click at [267, 466] on link "[PERSON_NAME]" at bounding box center [276, 463] width 80 height 11
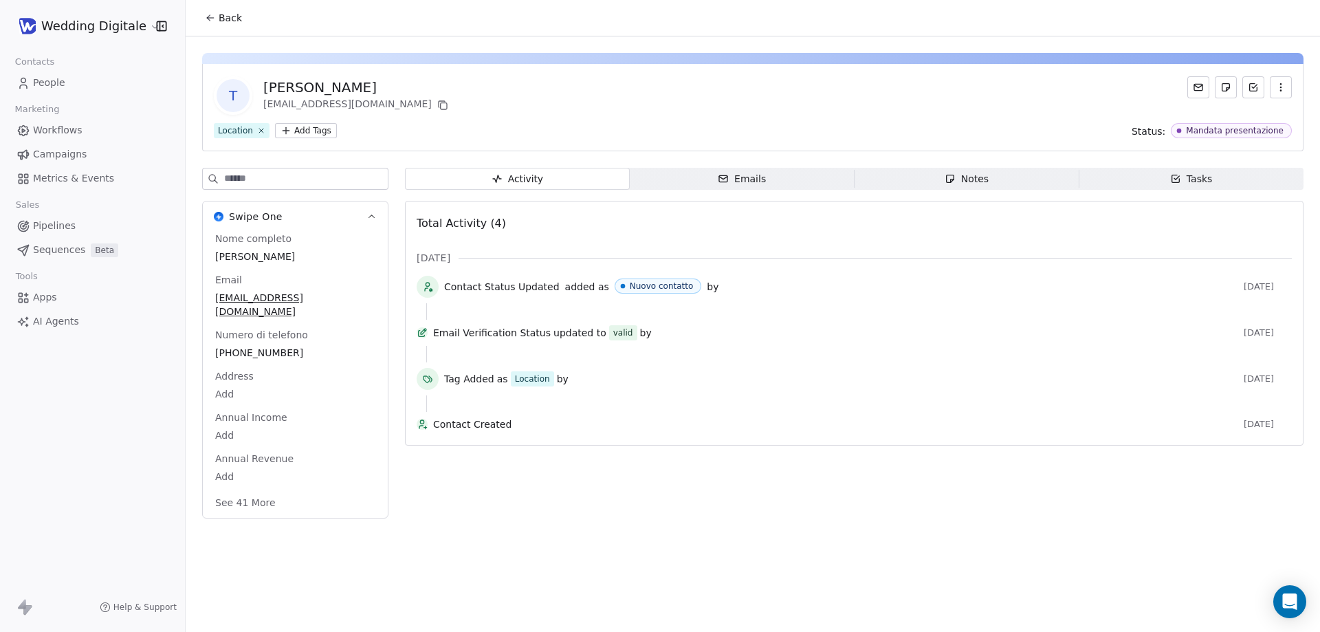
click at [1002, 177] on span "Notes Notes" at bounding box center [967, 179] width 225 height 22
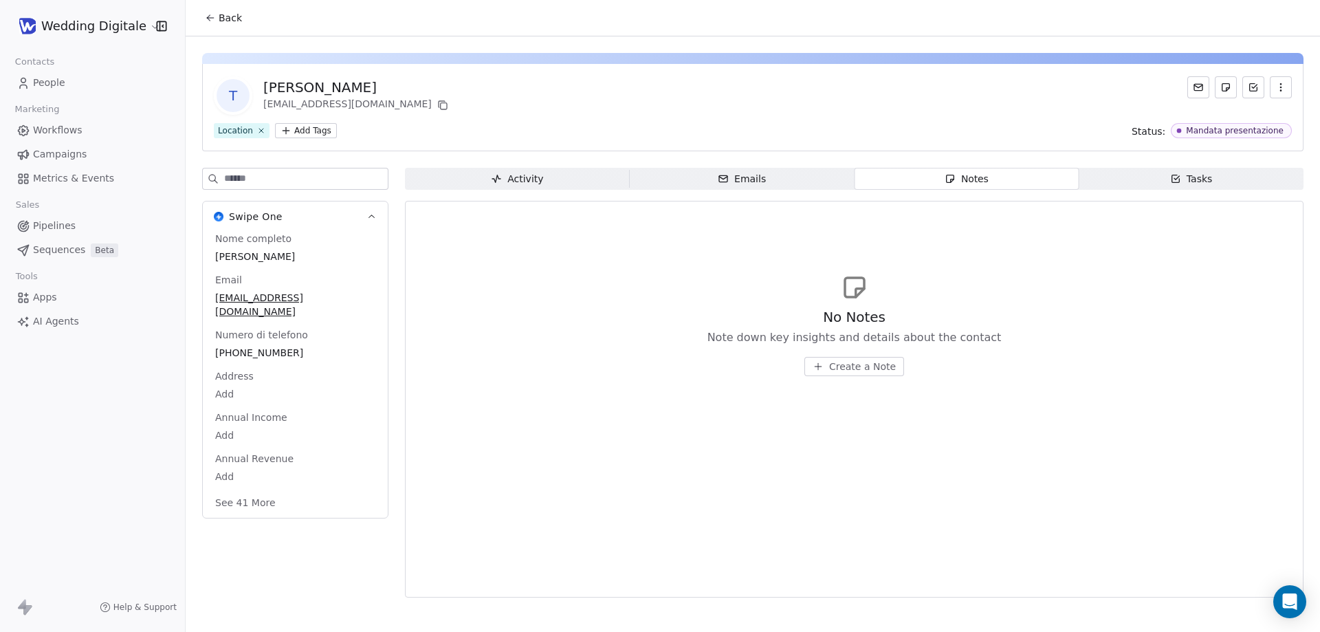
click at [866, 362] on span "Create a Note" at bounding box center [862, 367] width 67 height 14
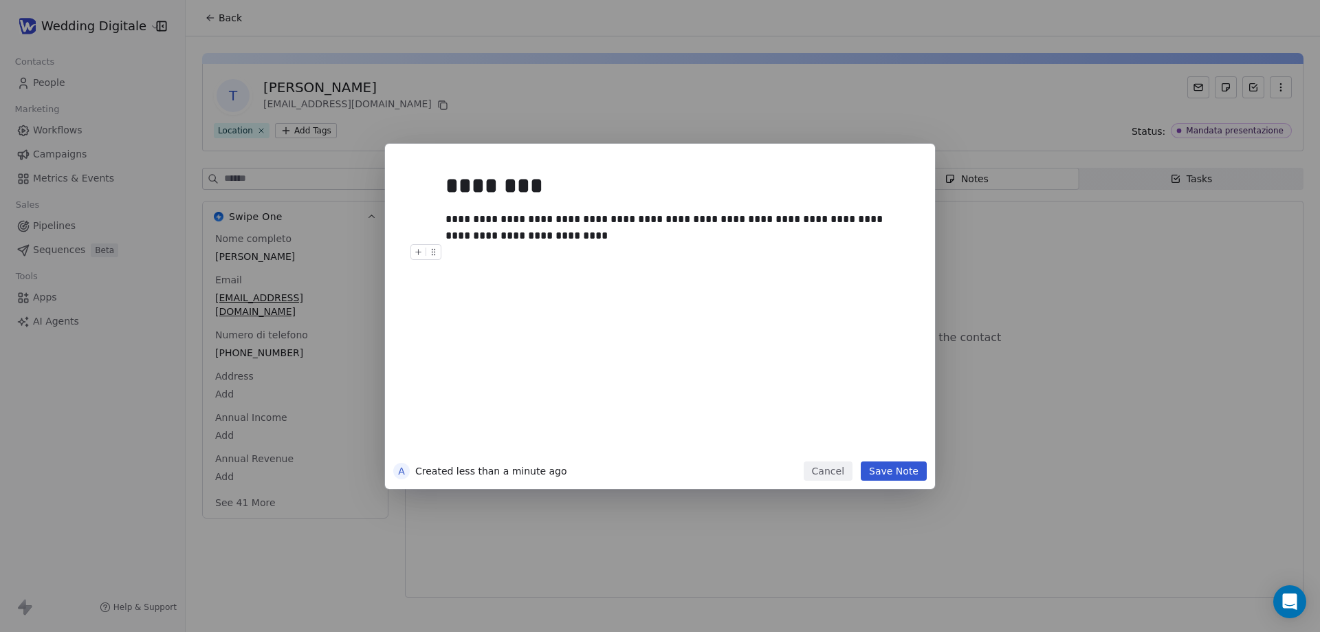
click at [890, 471] on button "Save Note" at bounding box center [894, 470] width 66 height 19
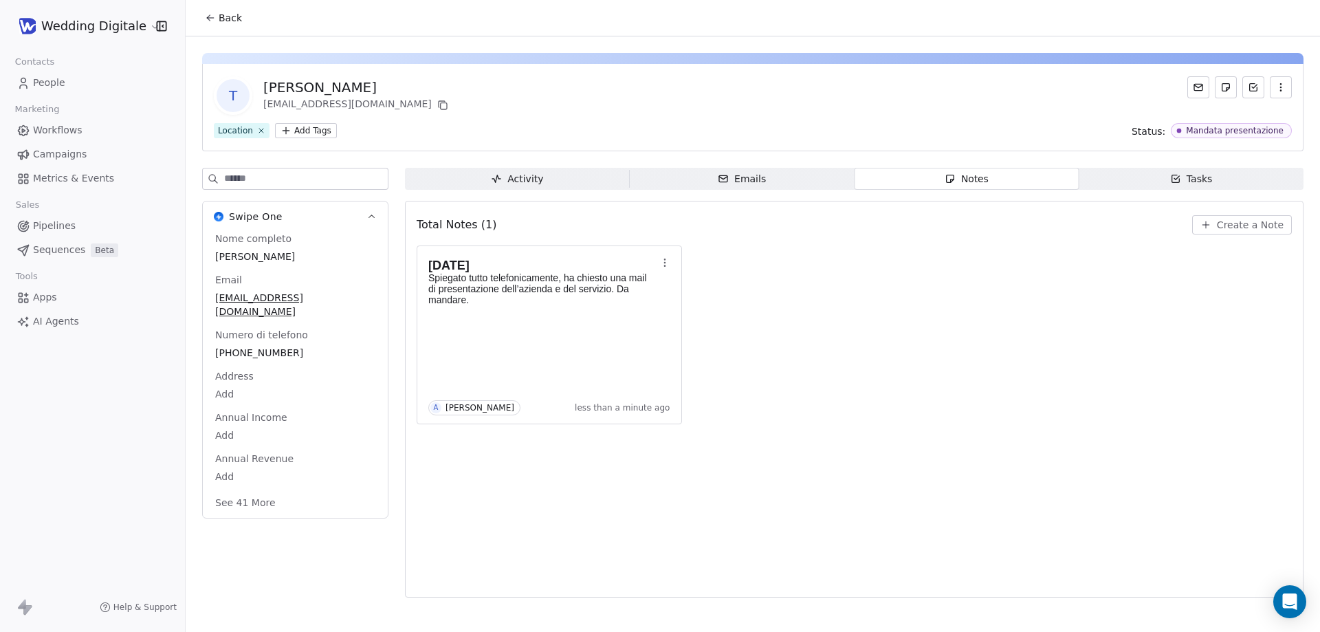
click at [235, 14] on span "Back" at bounding box center [230, 18] width 23 height 14
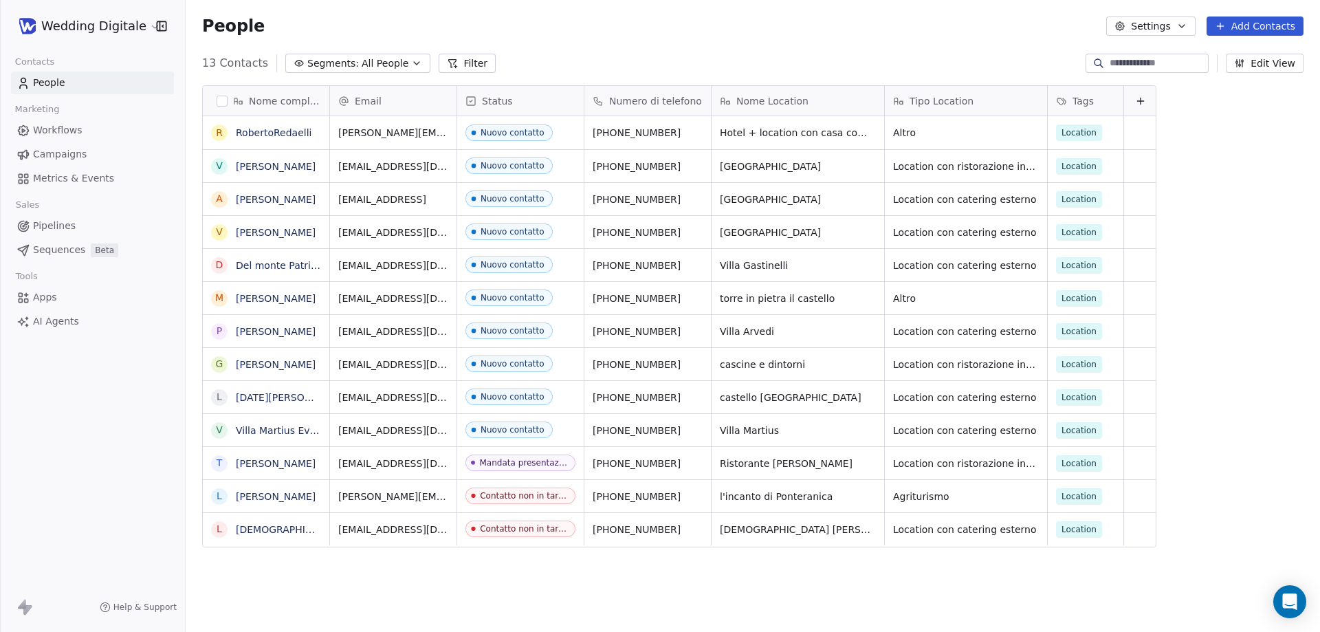
scroll to position [545, 1124]
click at [506, 463] on div "Mandata presentazione" at bounding box center [529, 463] width 97 height 10
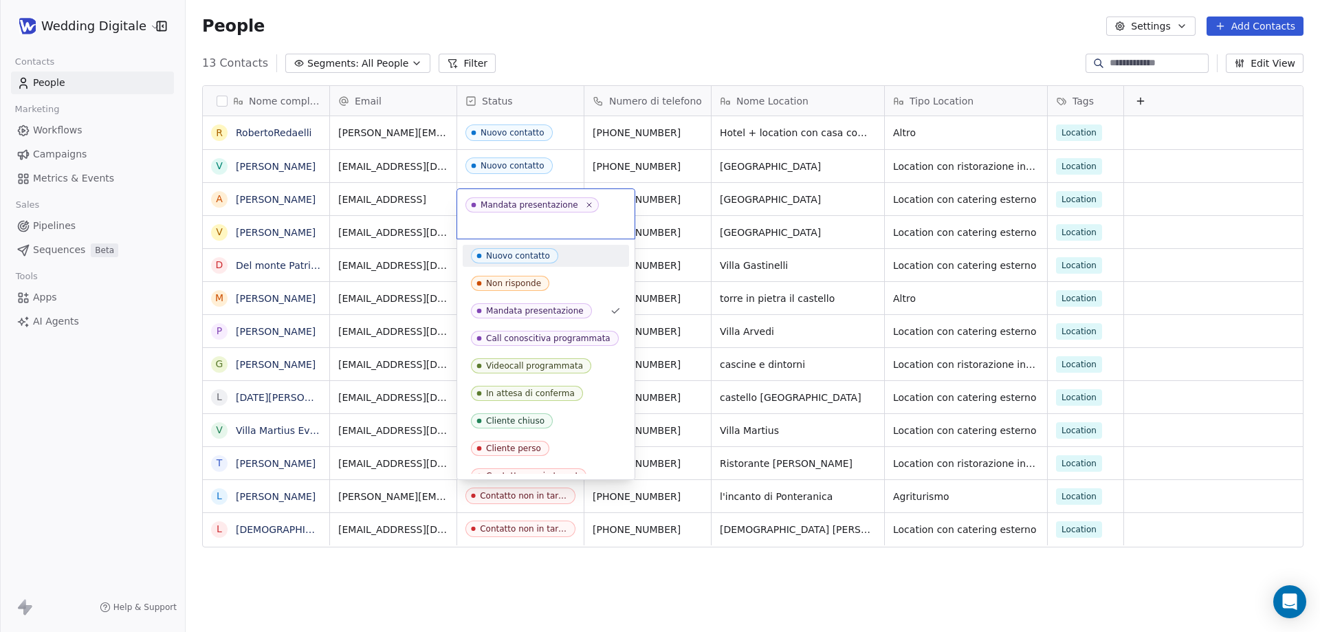
click at [468, 54] on html "Wedding Digitale Contacts People Marketing Workflows Campaigns Metrics & Events…" at bounding box center [660, 316] width 1320 height 632
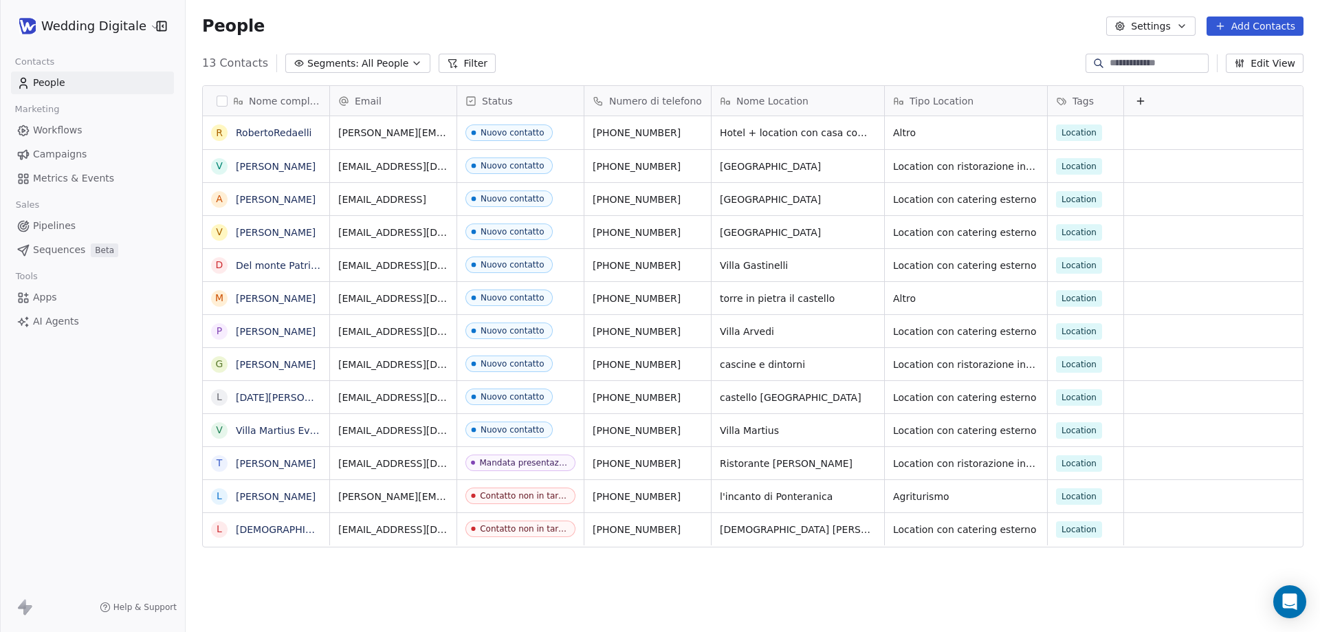
click at [509, 98] on span "Status" at bounding box center [497, 101] width 31 height 14
click at [525, 134] on span "Manage property" at bounding box center [524, 130] width 82 height 14
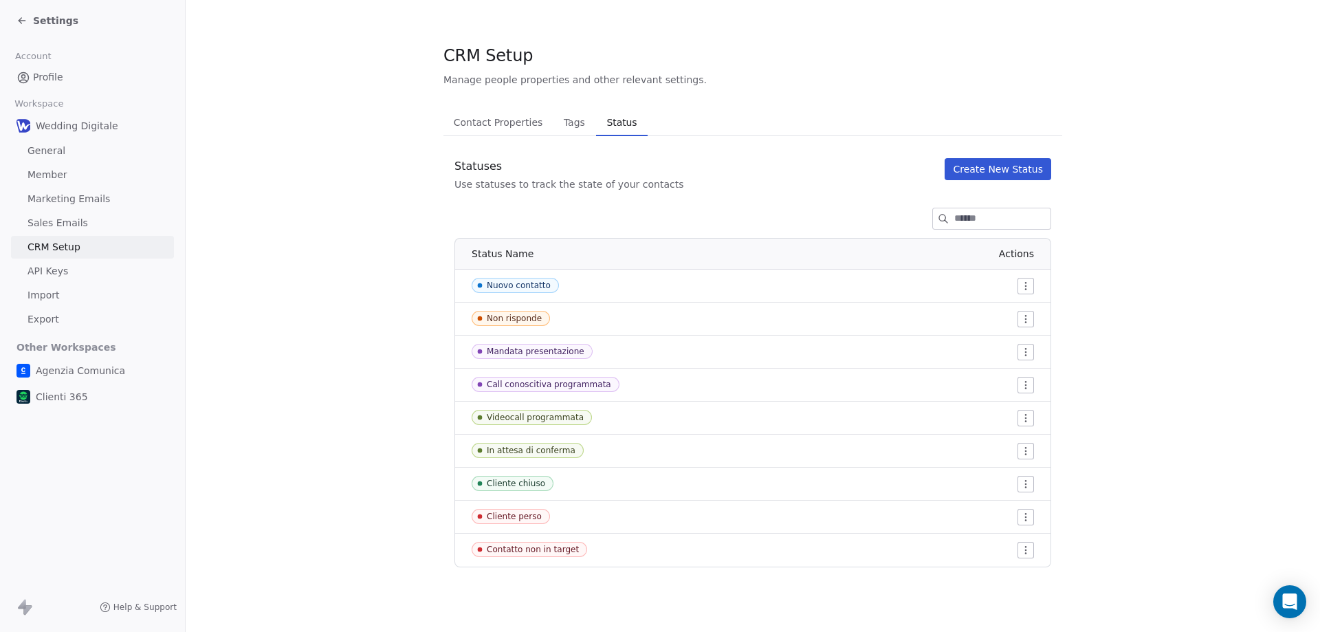
click at [1026, 352] on html "Settings Account Profile Workspace Wedding Digitale General Member Marketing Em…" at bounding box center [660, 316] width 1320 height 632
click at [1003, 382] on span "Edit" at bounding box center [1001, 380] width 19 height 14
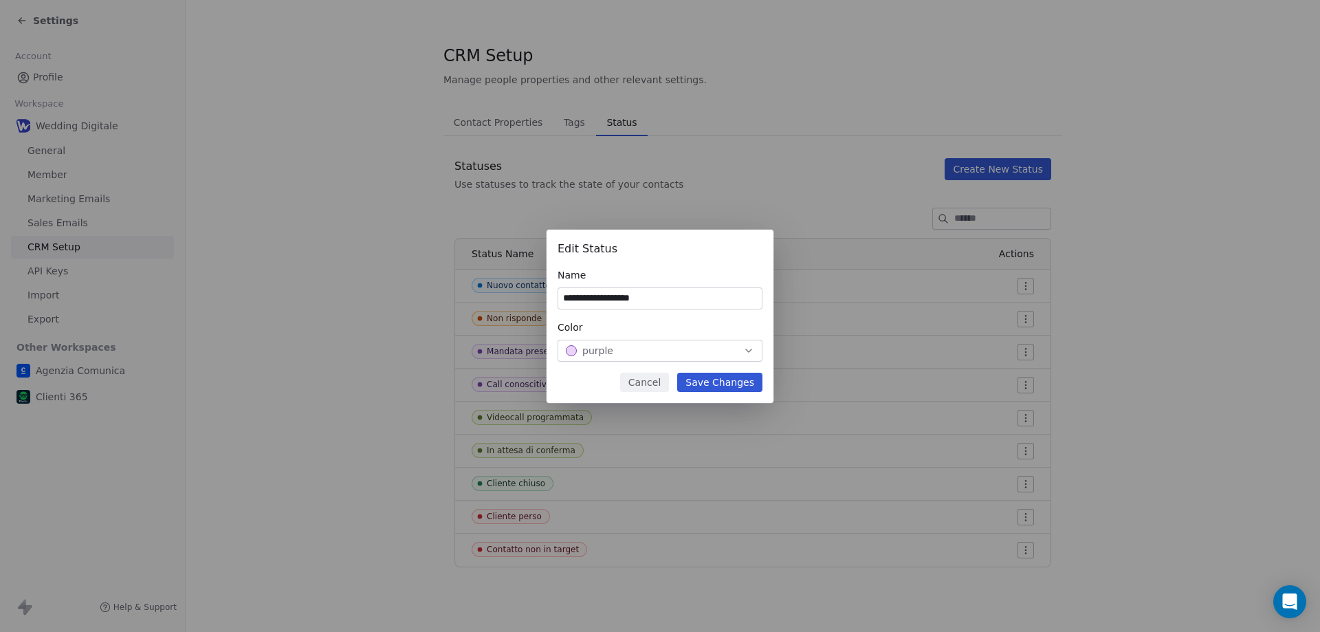
type input "**********"
drag, startPoint x: 721, startPoint y: 382, endPoint x: 732, endPoint y: 383, distance: 11.0
click at [727, 385] on button "Save Changes" at bounding box center [719, 382] width 85 height 19
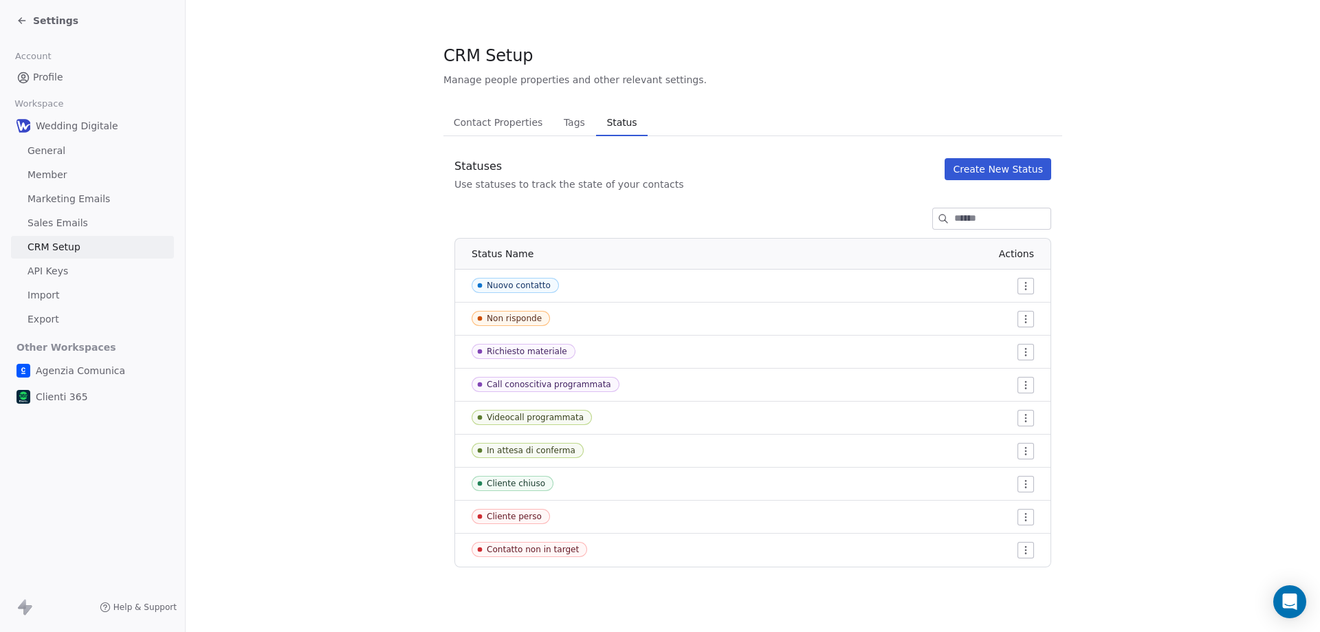
click at [61, 25] on span "Settings" at bounding box center [55, 21] width 45 height 14
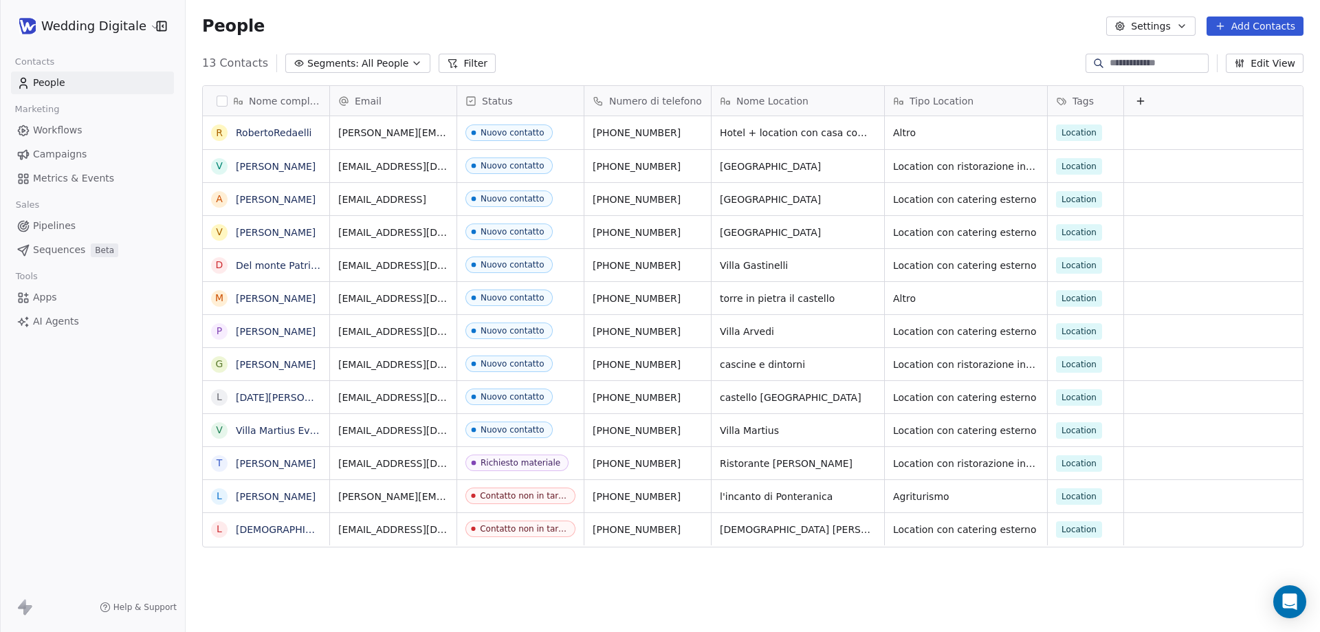
scroll to position [545, 1124]
click at [505, 428] on div "Nuovo contatto" at bounding box center [513, 430] width 64 height 10
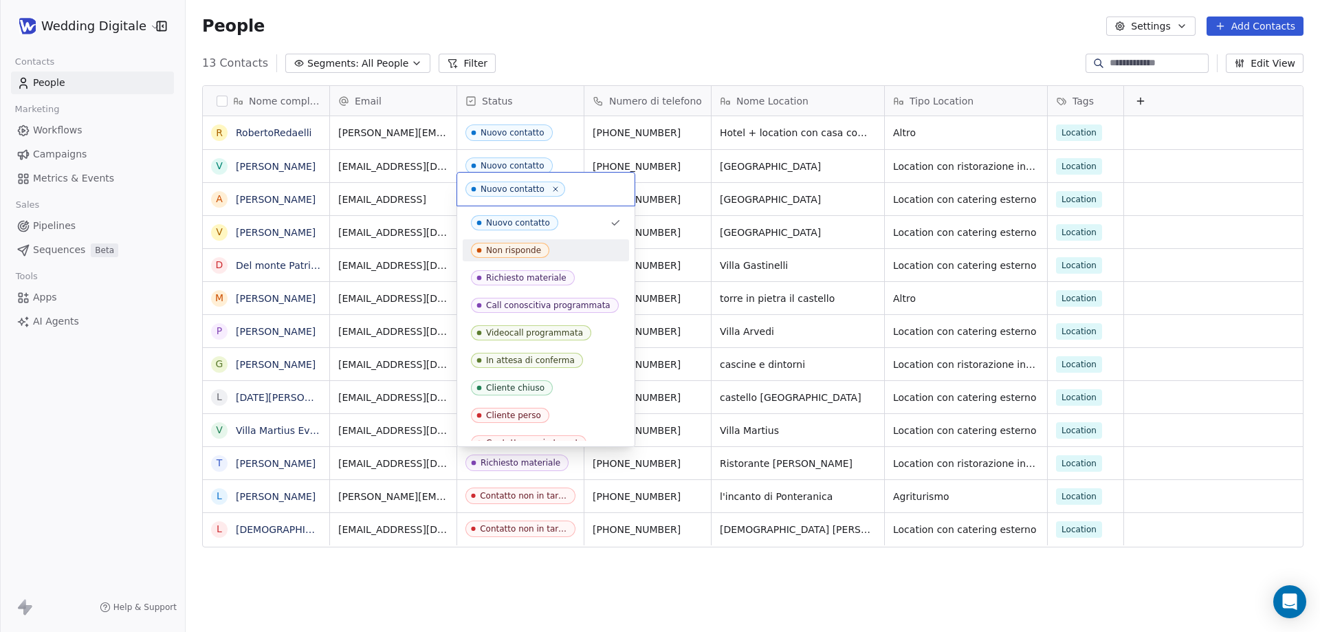
click at [517, 252] on div "Non risponde" at bounding box center [513, 250] width 55 height 10
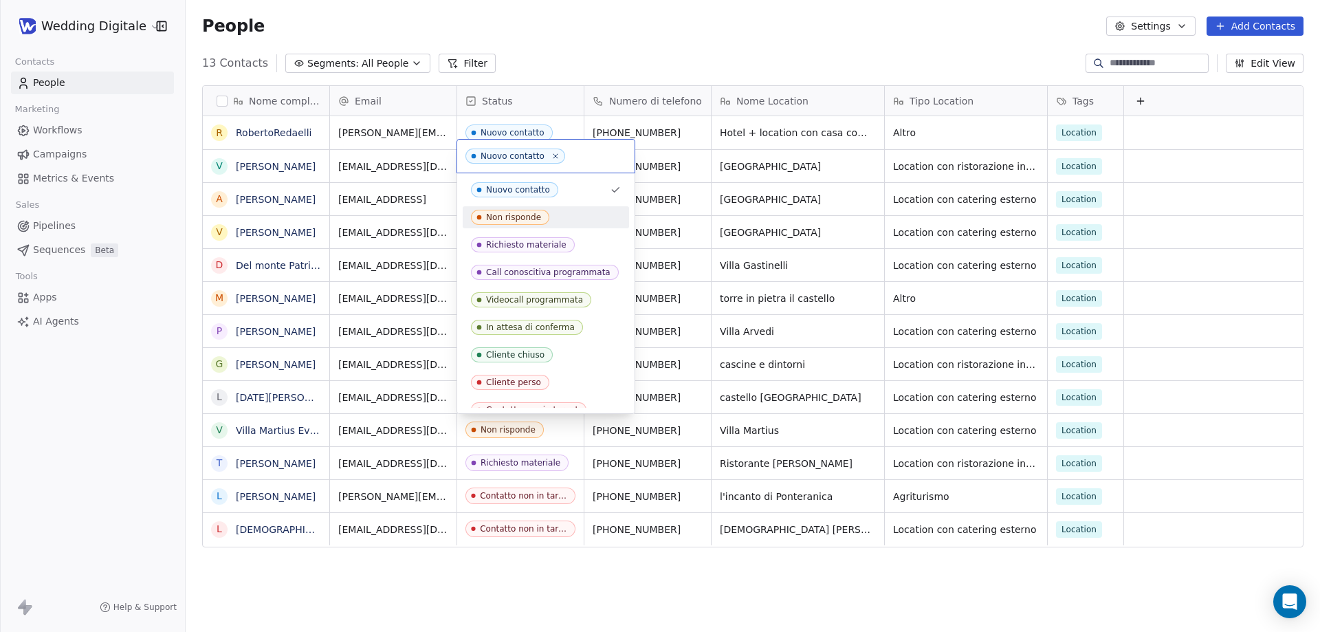
click at [511, 225] on div "Non risponde" at bounding box center [546, 217] width 166 height 22
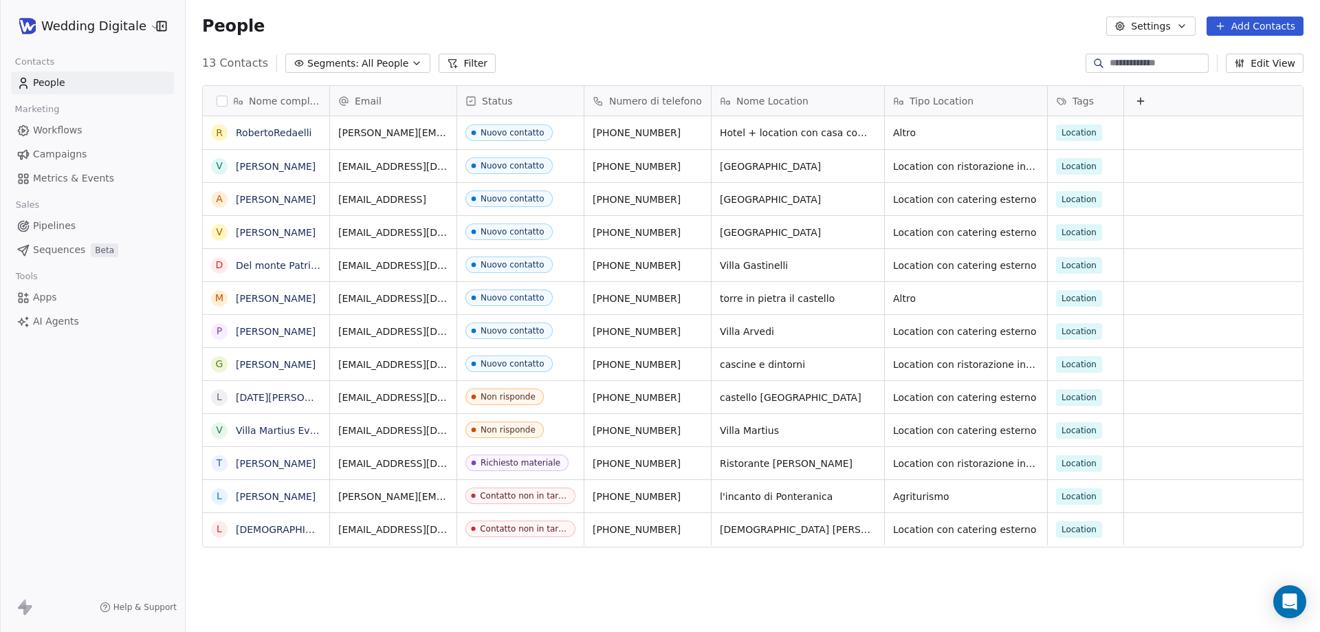
click at [160, 398] on div "Wedding Digitale Contacts People Marketing Workflows Campaigns Metrics & Events…" at bounding box center [92, 316] width 185 height 632
click at [527, 498] on div "Contatto non in target" at bounding box center [527, 496] width 92 height 10
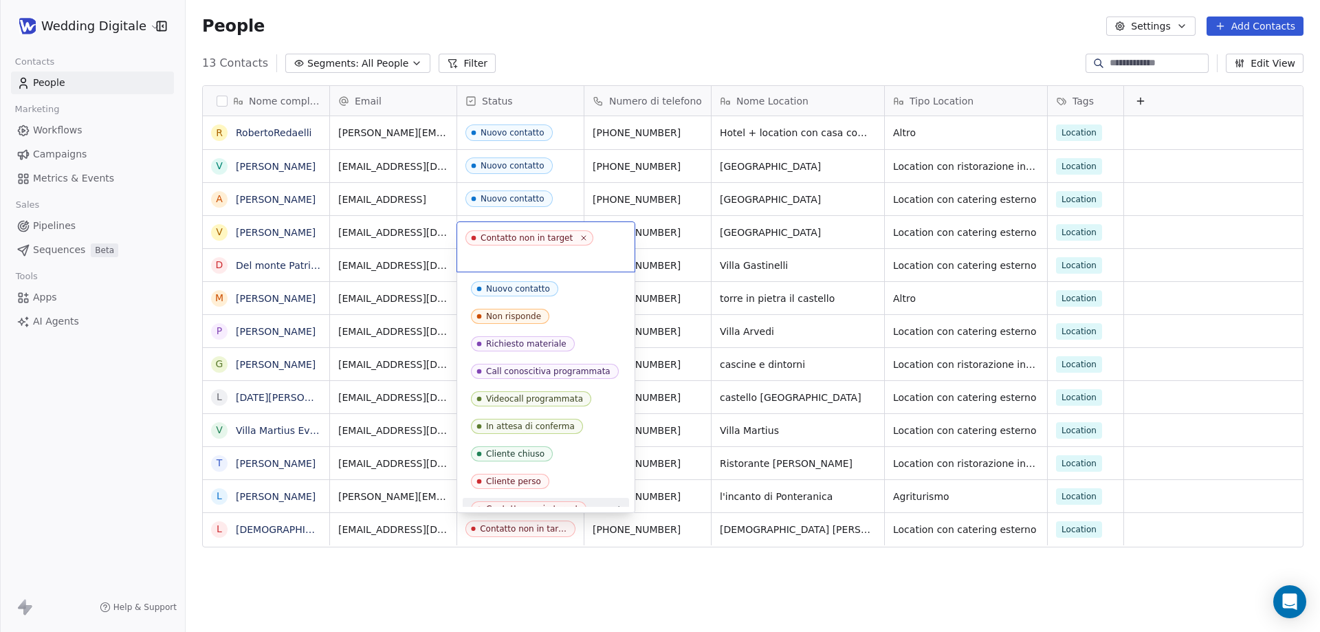
scroll to position [13, 0]
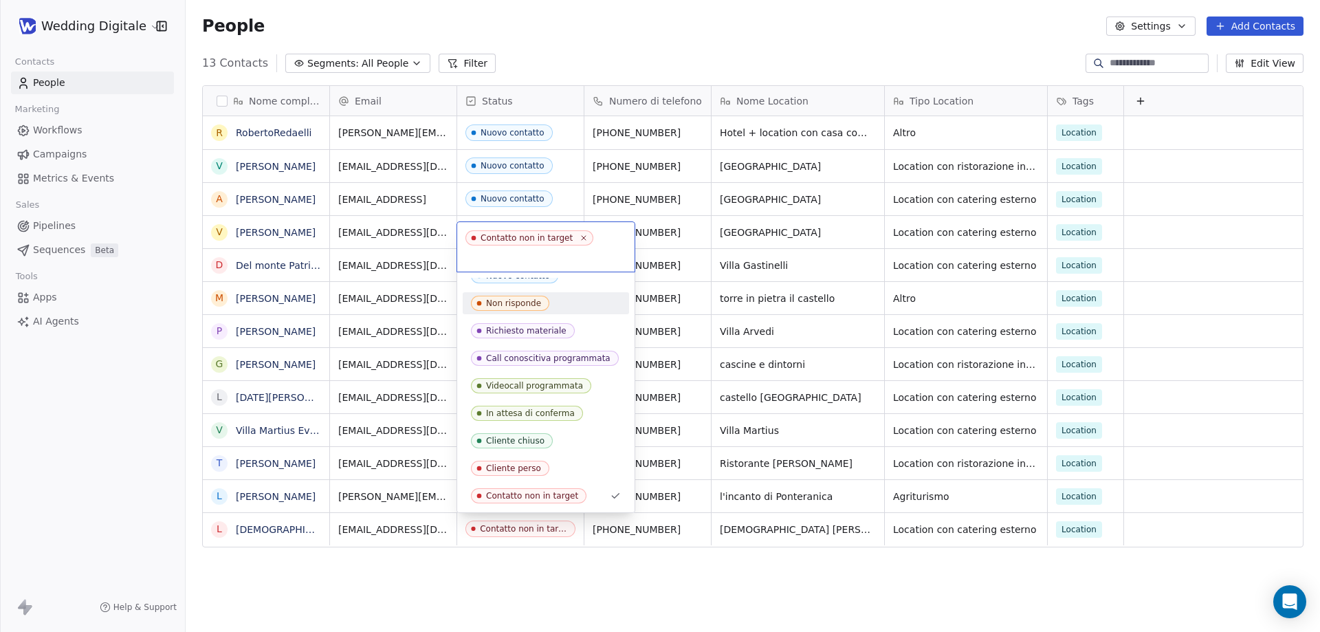
click at [626, 41] on html "Wedding Digitale Contacts People Marketing Workflows Campaigns Metrics & Events…" at bounding box center [660, 316] width 1320 height 632
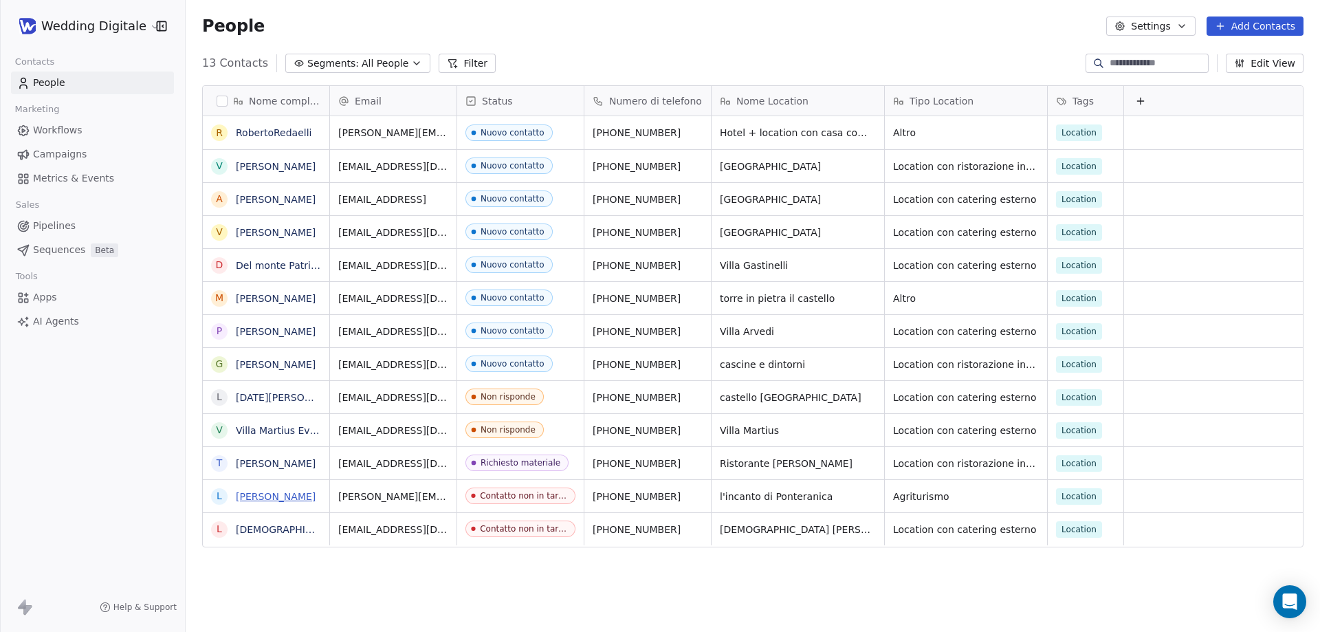
click at [277, 497] on link "[PERSON_NAME]" at bounding box center [276, 496] width 80 height 11
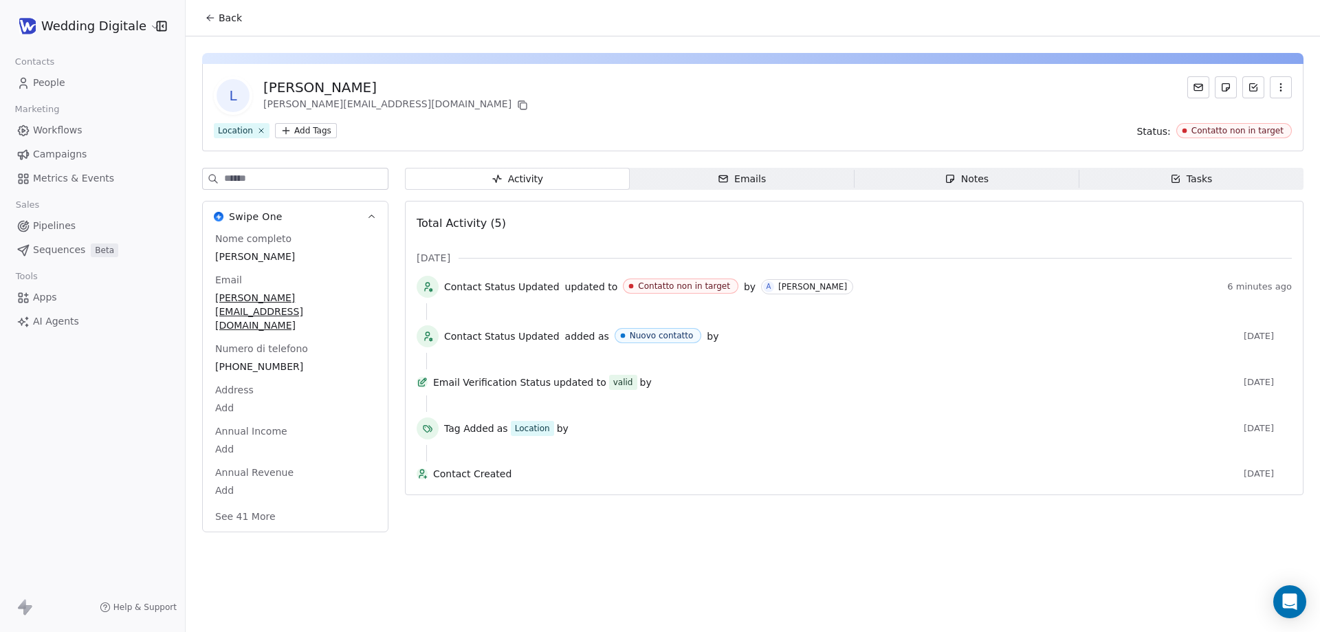
click at [984, 186] on div "Notes" at bounding box center [967, 179] width 44 height 14
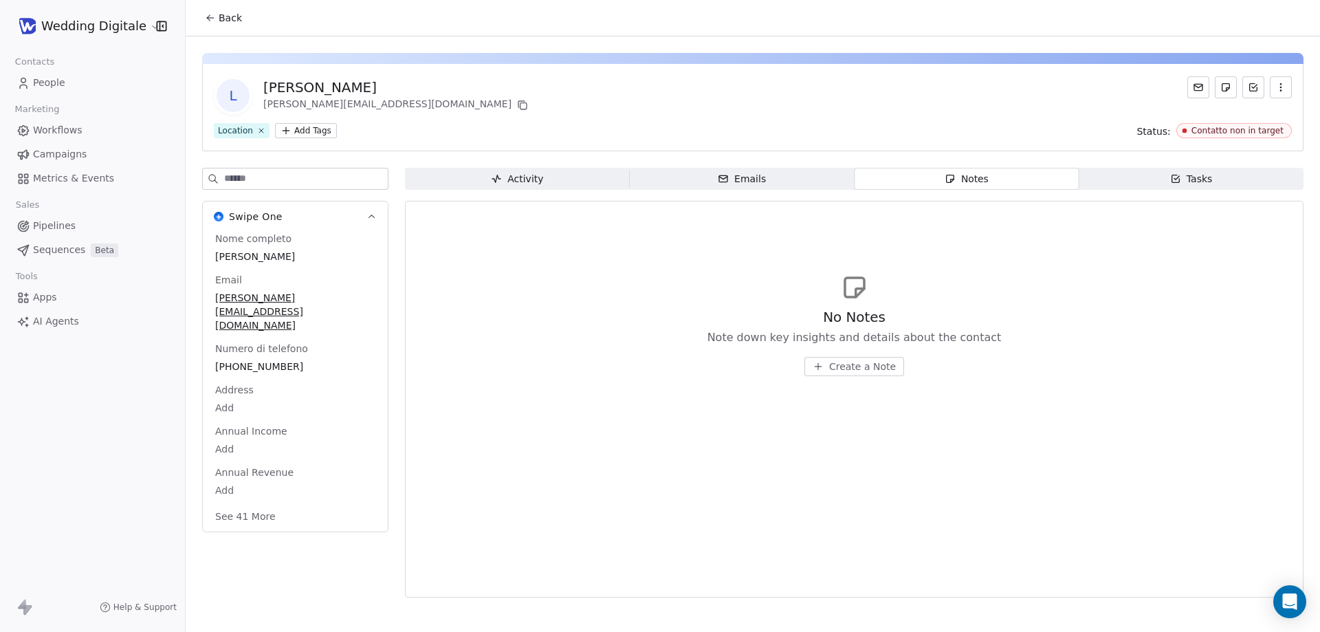
click at [863, 366] on span "Create a Note" at bounding box center [862, 367] width 67 height 14
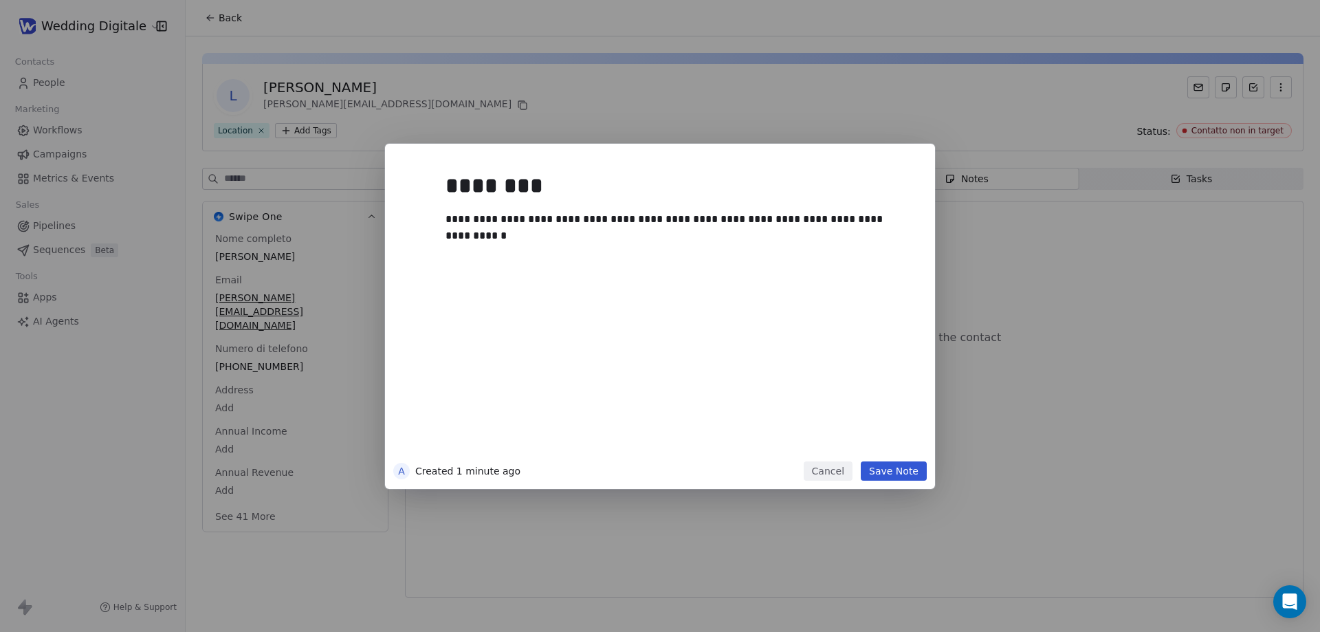
click at [899, 471] on button "Save Note" at bounding box center [894, 470] width 66 height 19
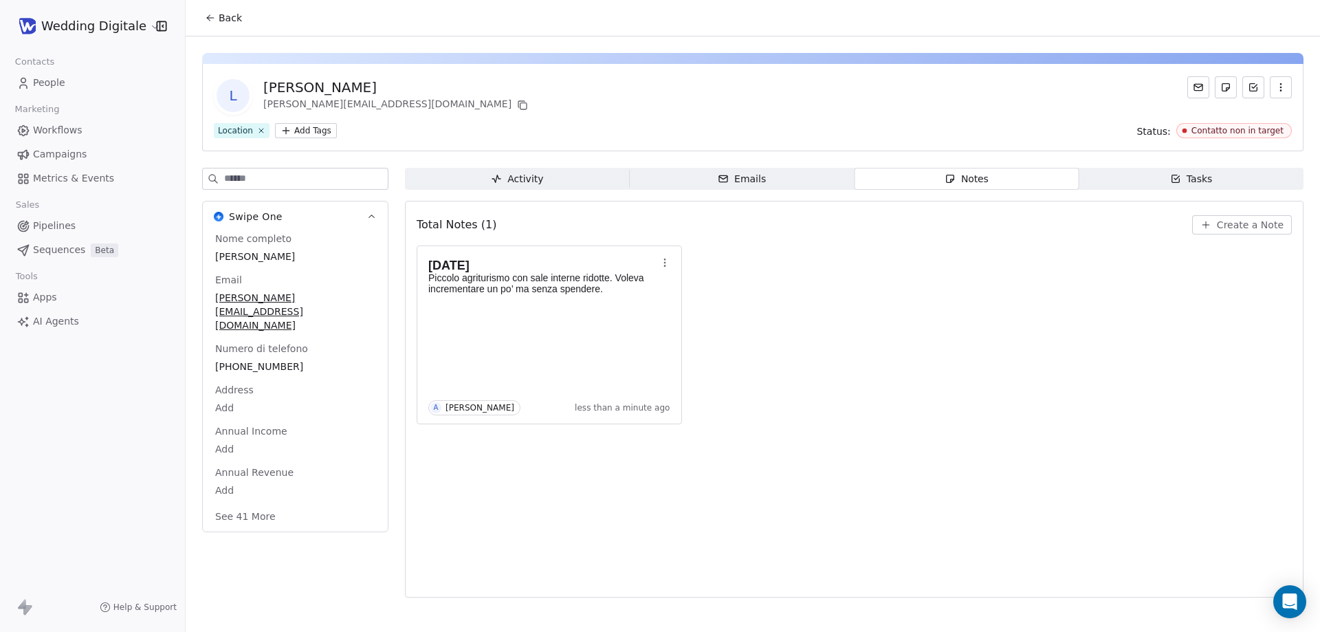
click at [564, 175] on span "Activity Activity" at bounding box center [517, 179] width 225 height 22
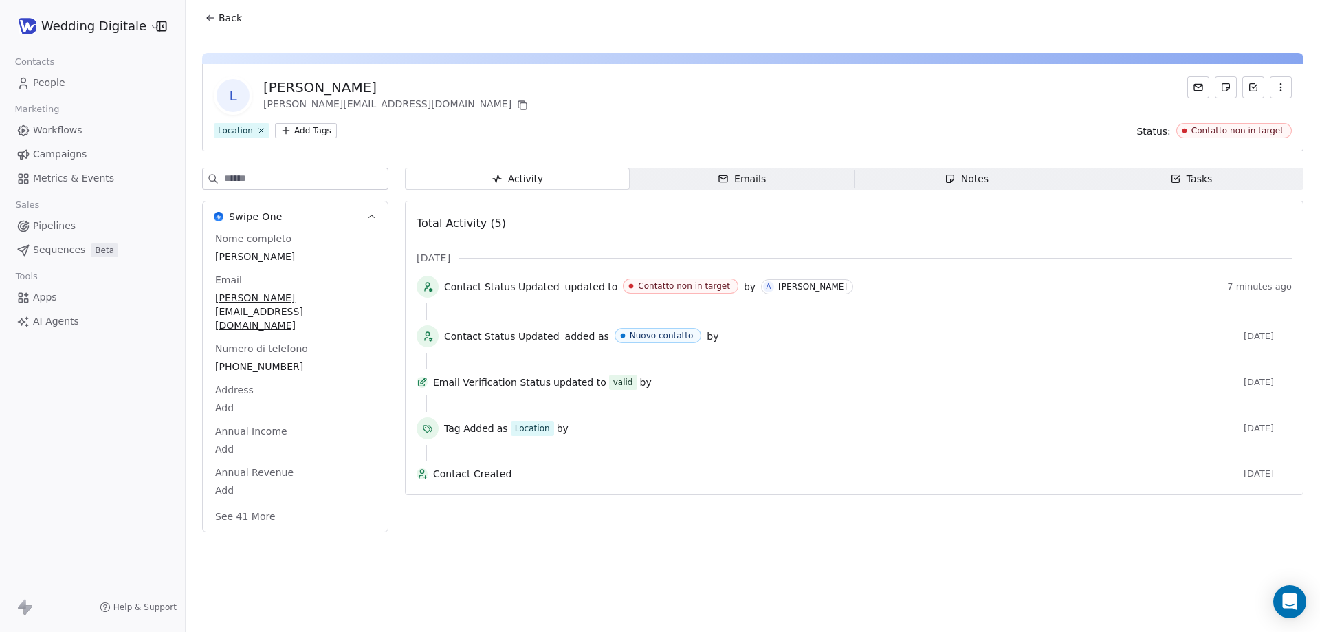
click at [217, 20] on button "Back" at bounding box center [224, 17] width 54 height 25
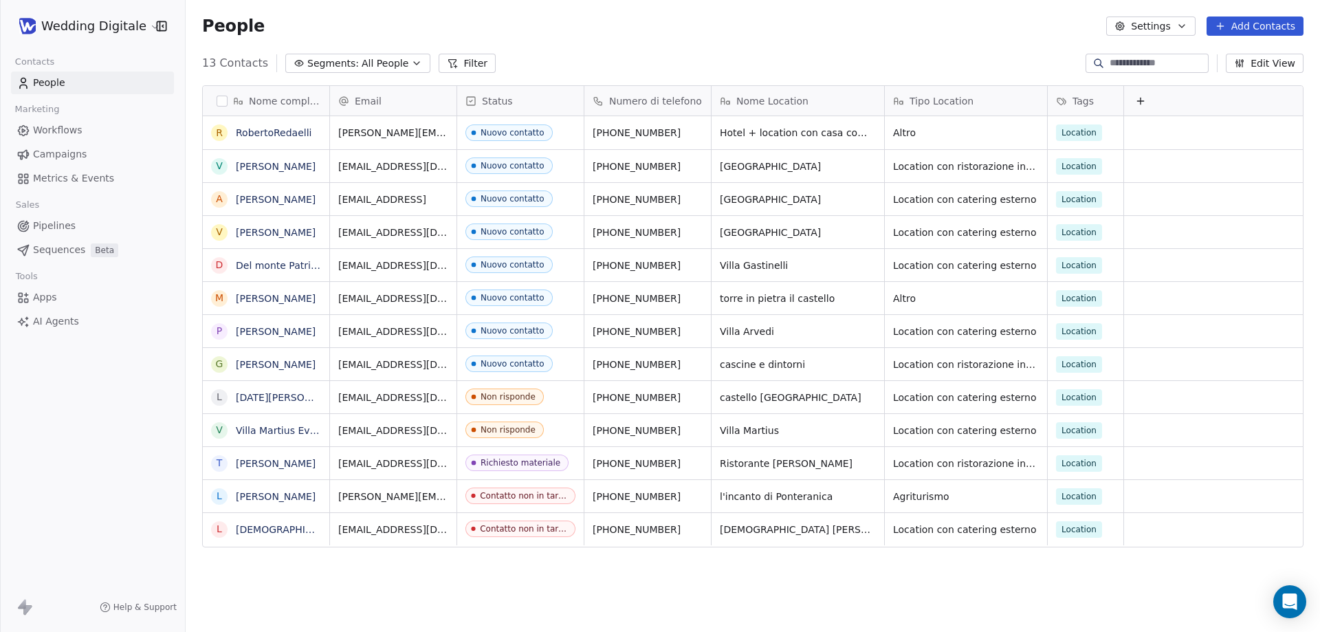
scroll to position [545, 1124]
click at [286, 467] on link "[PERSON_NAME]" at bounding box center [276, 463] width 80 height 11
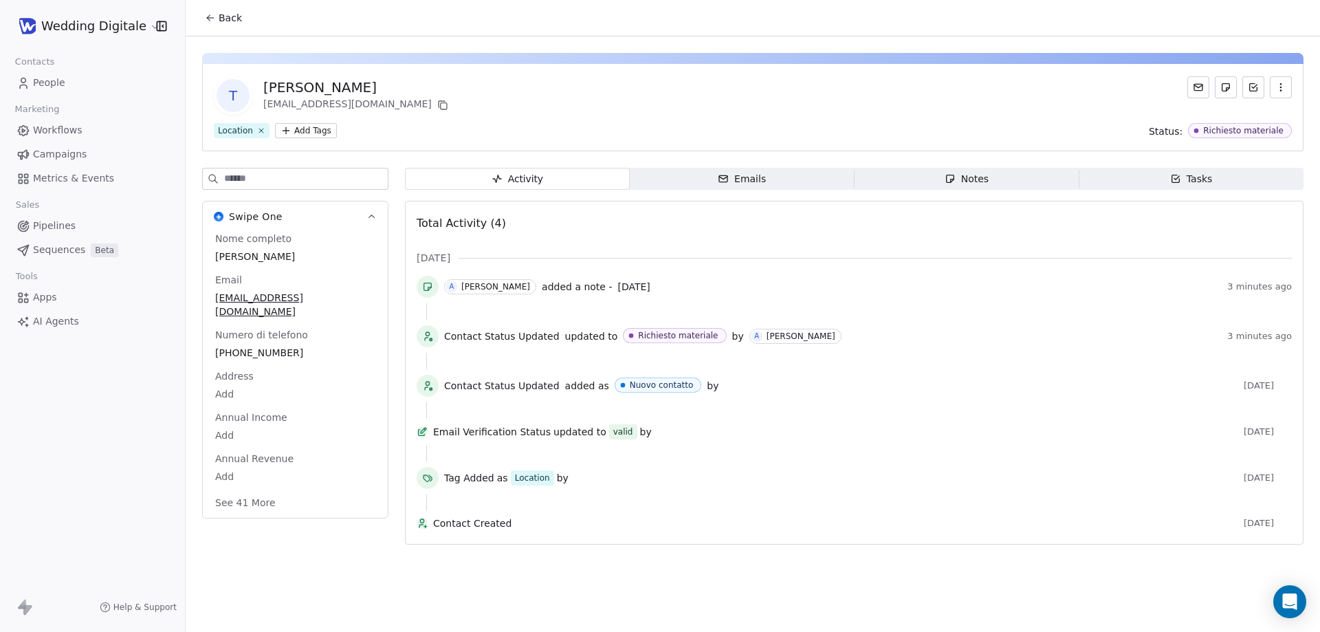
click at [945, 182] on icon "button" at bounding box center [950, 178] width 11 height 11
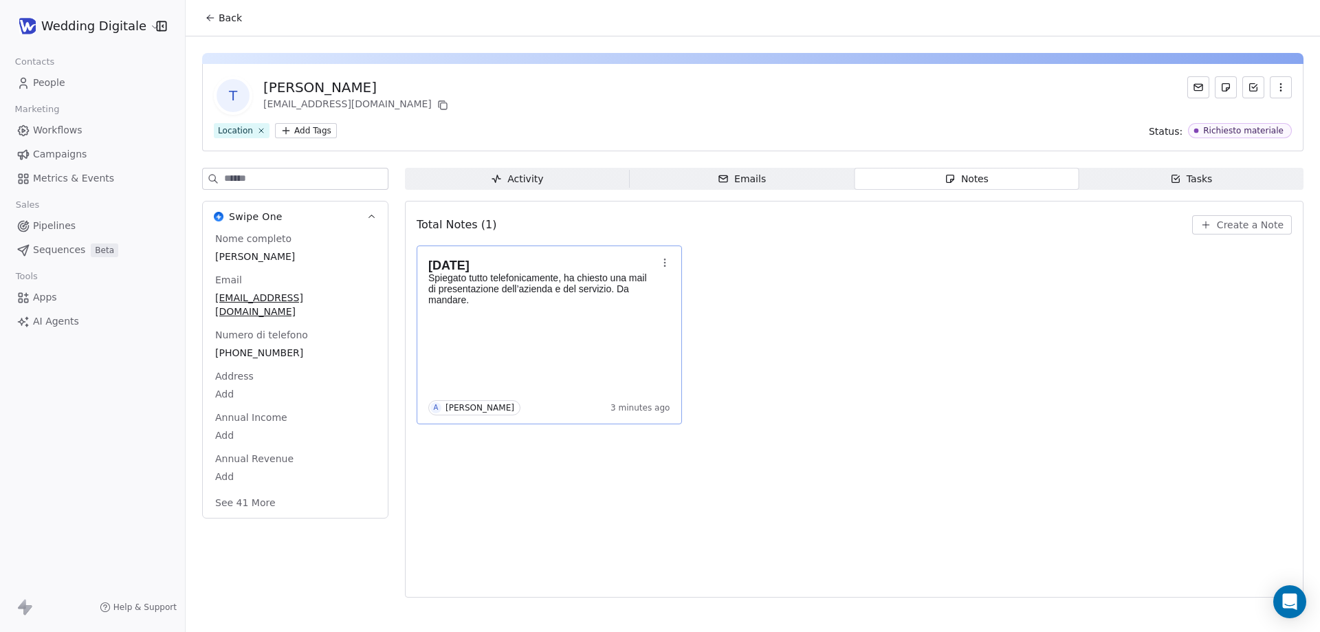
click at [536, 352] on div "11/10/25 Spiegato tutto telefonicamente, ha chiesto una mail di presentazione d…" at bounding box center [549, 334] width 242 height 161
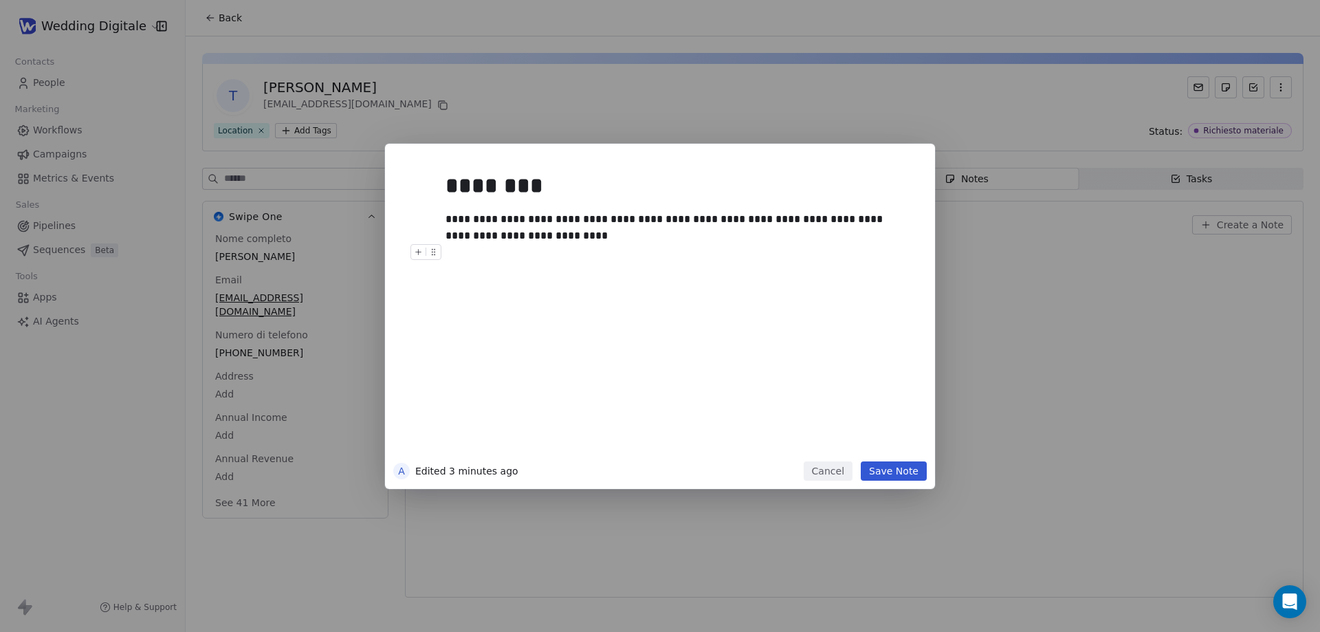
click at [573, 240] on div "**********" at bounding box center [675, 227] width 460 height 33
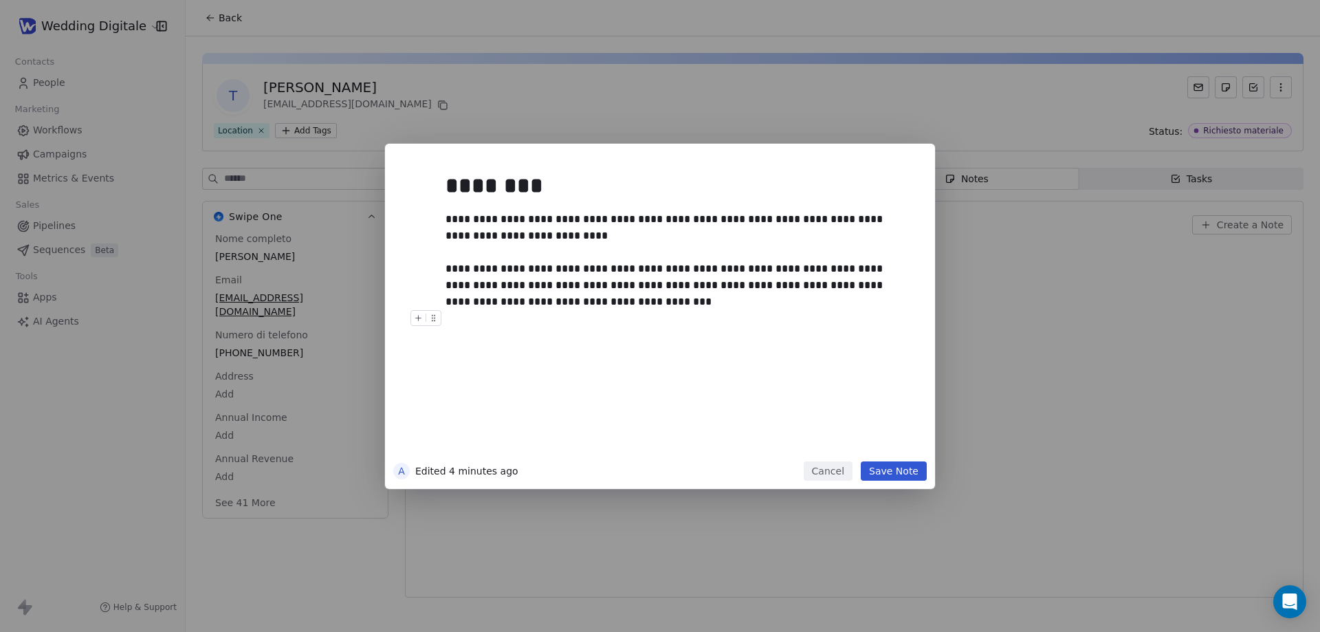
click at [890, 474] on button "Save Note" at bounding box center [894, 470] width 66 height 19
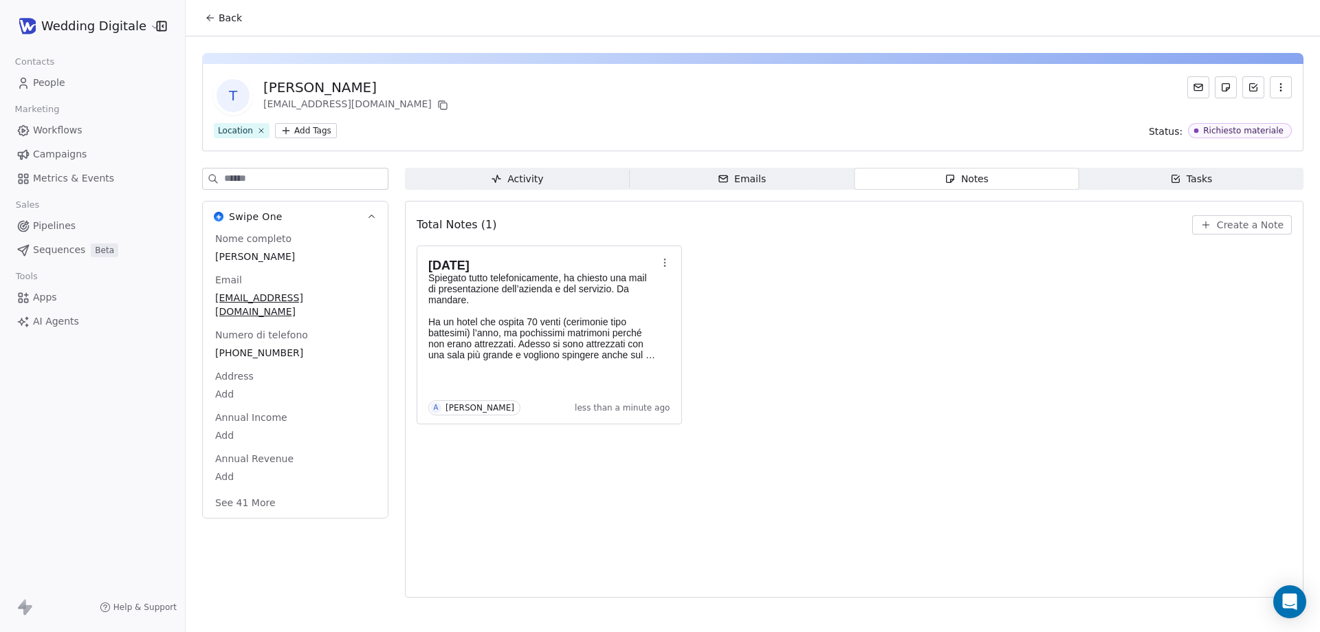
click at [214, 21] on icon at bounding box center [210, 17] width 11 height 11
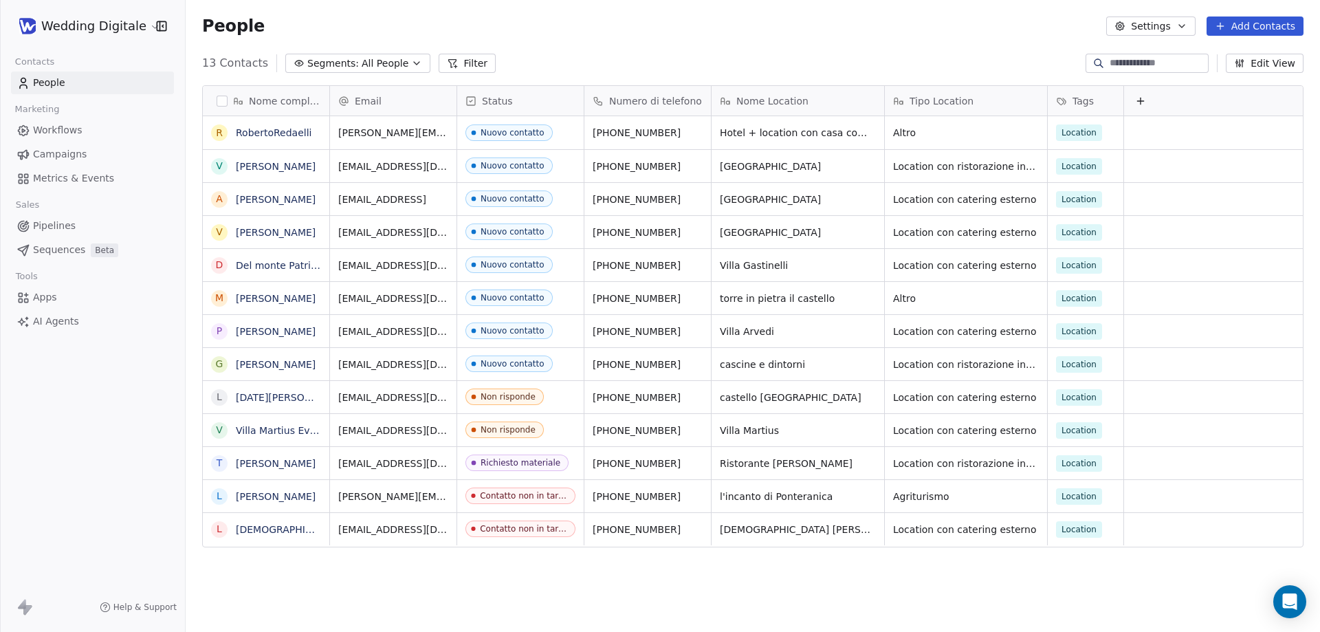
scroll to position [545, 1124]
click at [867, 427] on icon "grid" at bounding box center [866, 428] width 11 height 11
click at [287, 263] on link "Del monte Patrizia" at bounding box center [280, 265] width 89 height 11
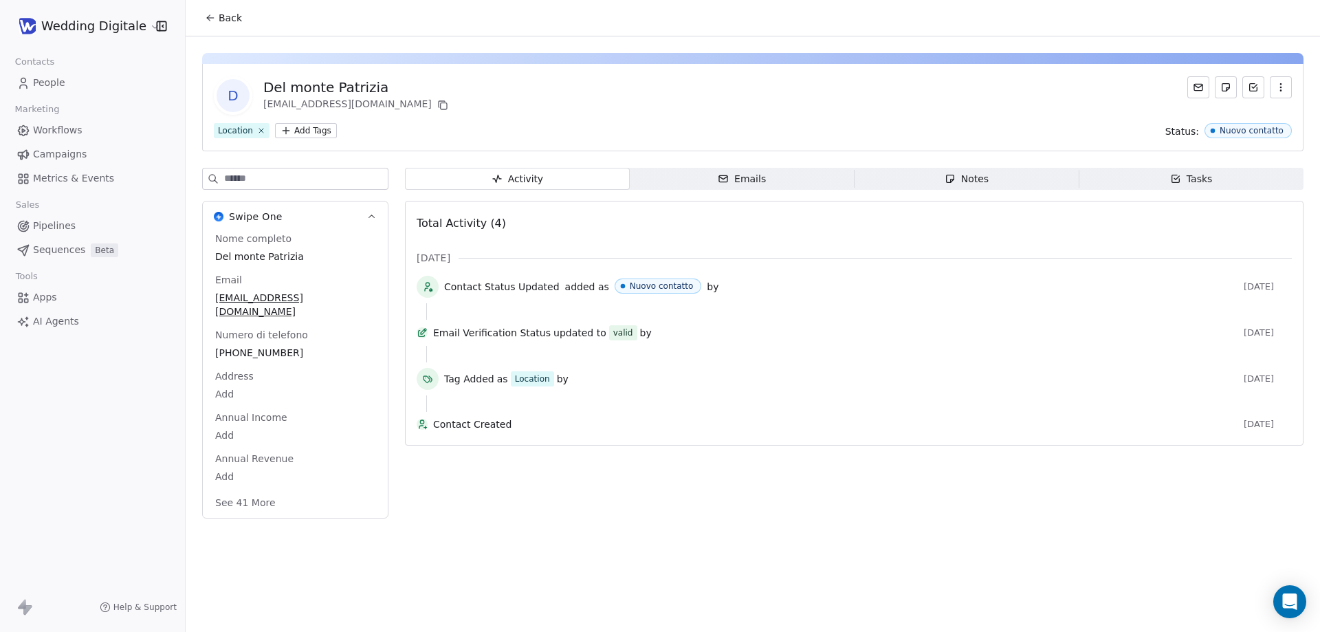
click at [223, 14] on span "Back" at bounding box center [230, 18] width 23 height 14
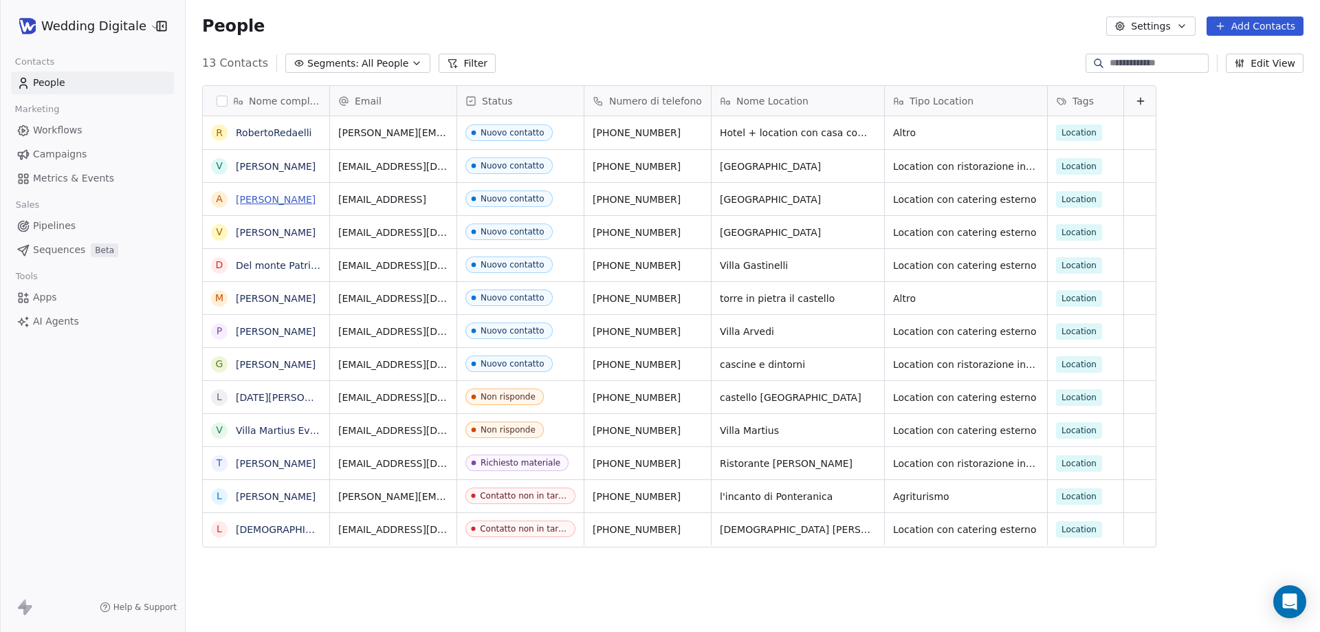
scroll to position [545, 1124]
click at [1262, 65] on button "Edit View" at bounding box center [1265, 63] width 78 height 19
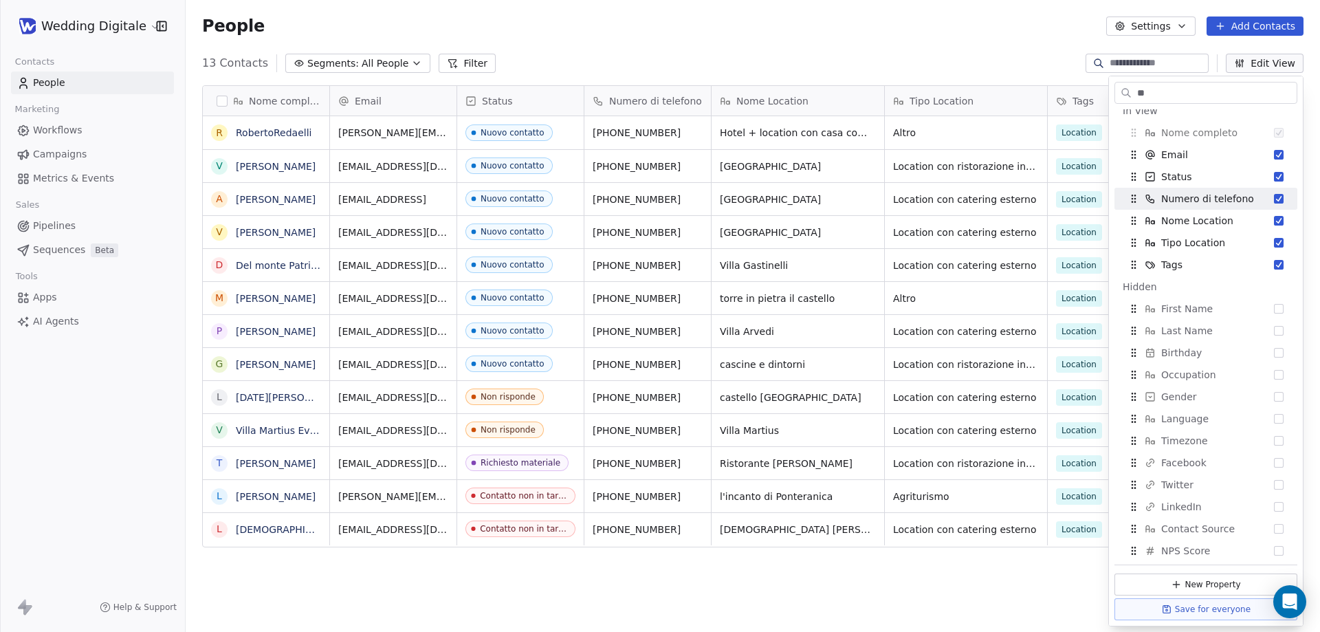
scroll to position [0, 0]
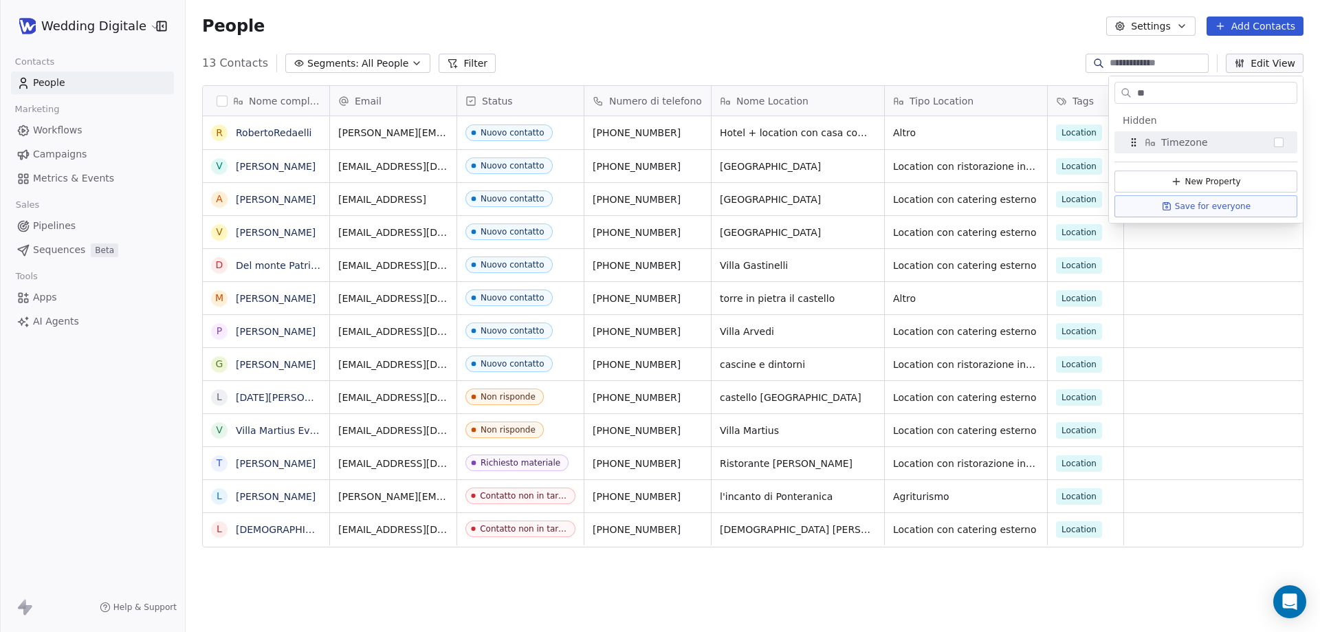
type input "*"
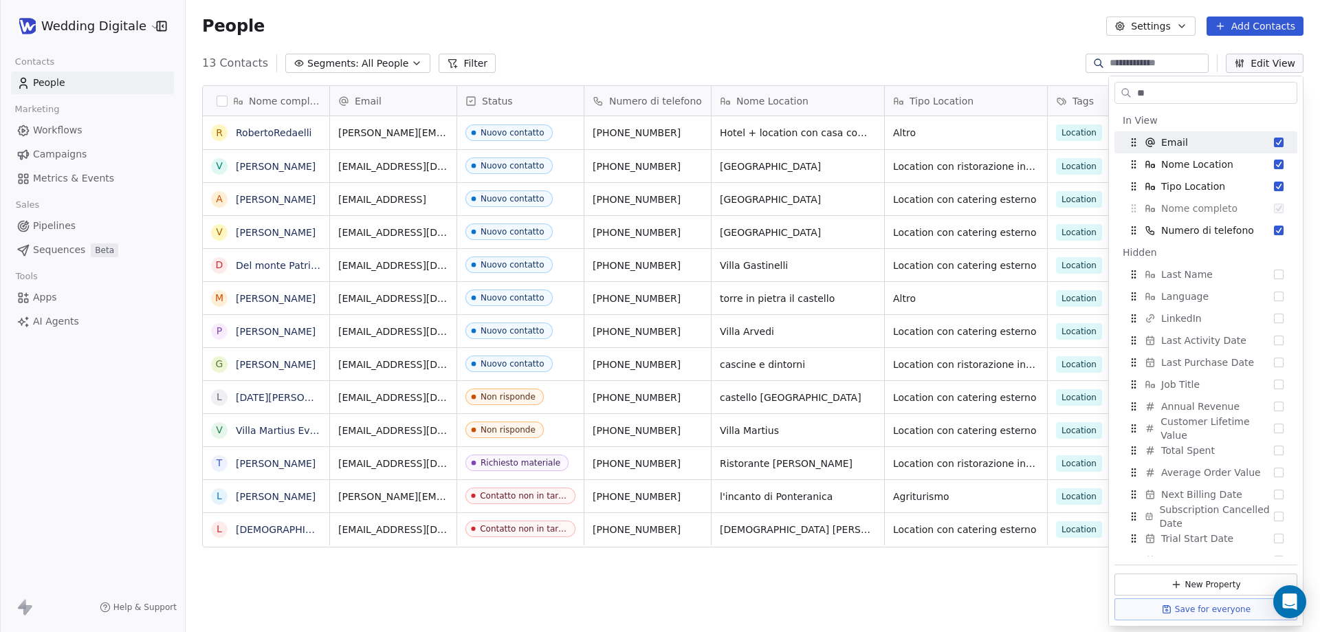
type input "*"
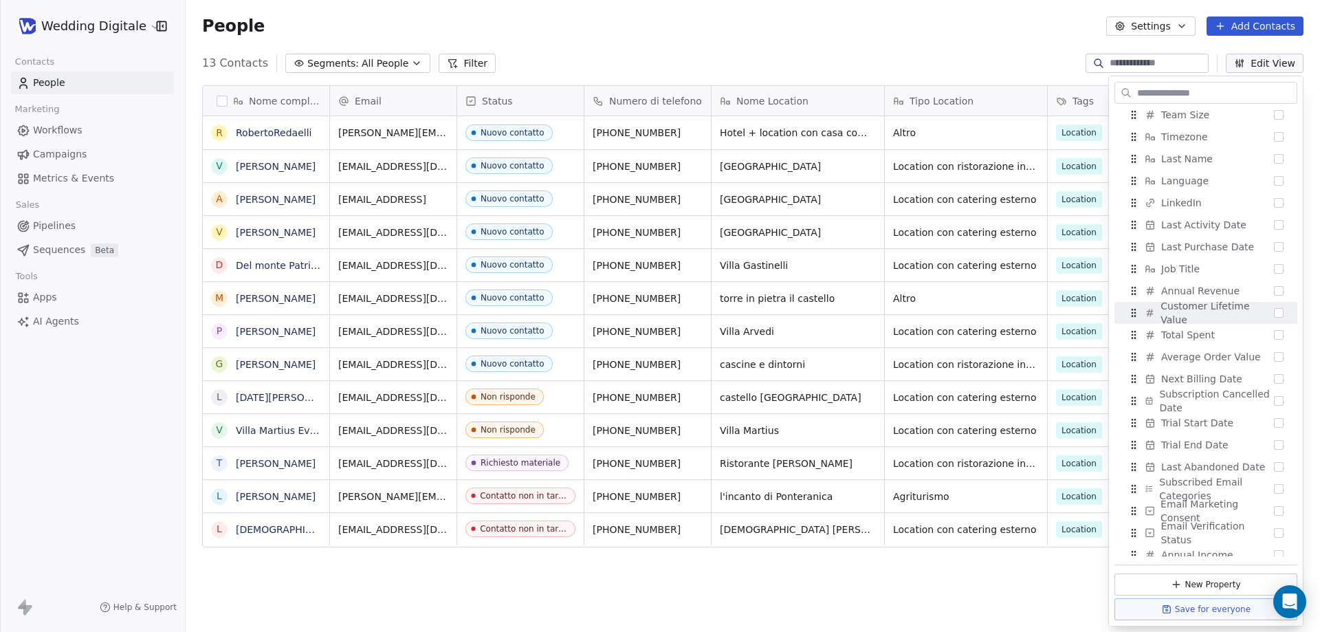
scroll to position [697, 0]
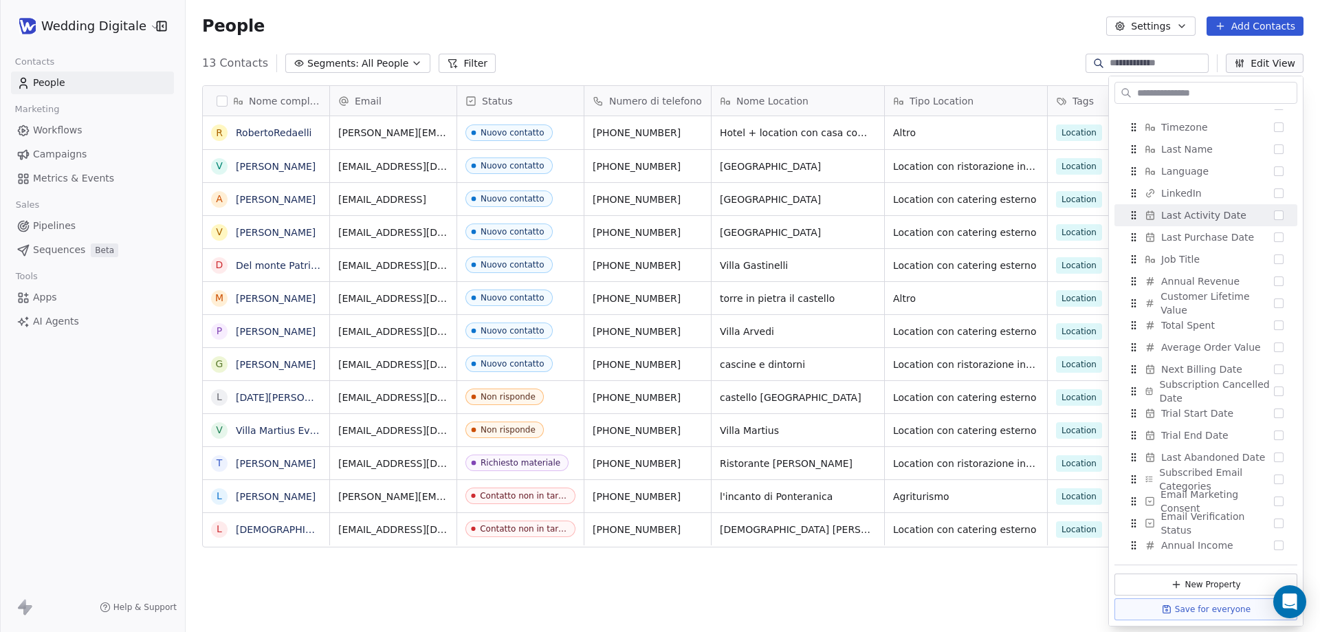
click at [949, 34] on div "People Settings Add Contacts" at bounding box center [752, 25] width 1101 height 19
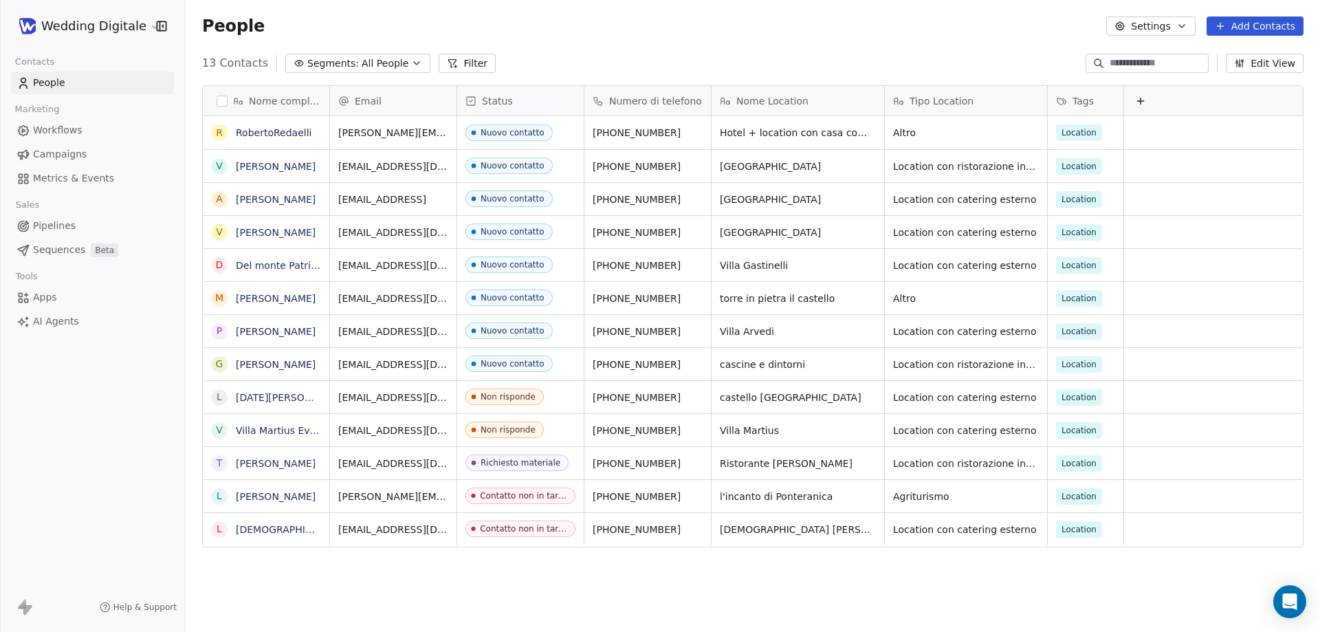
click at [1257, 65] on button "Edit View" at bounding box center [1265, 63] width 78 height 19
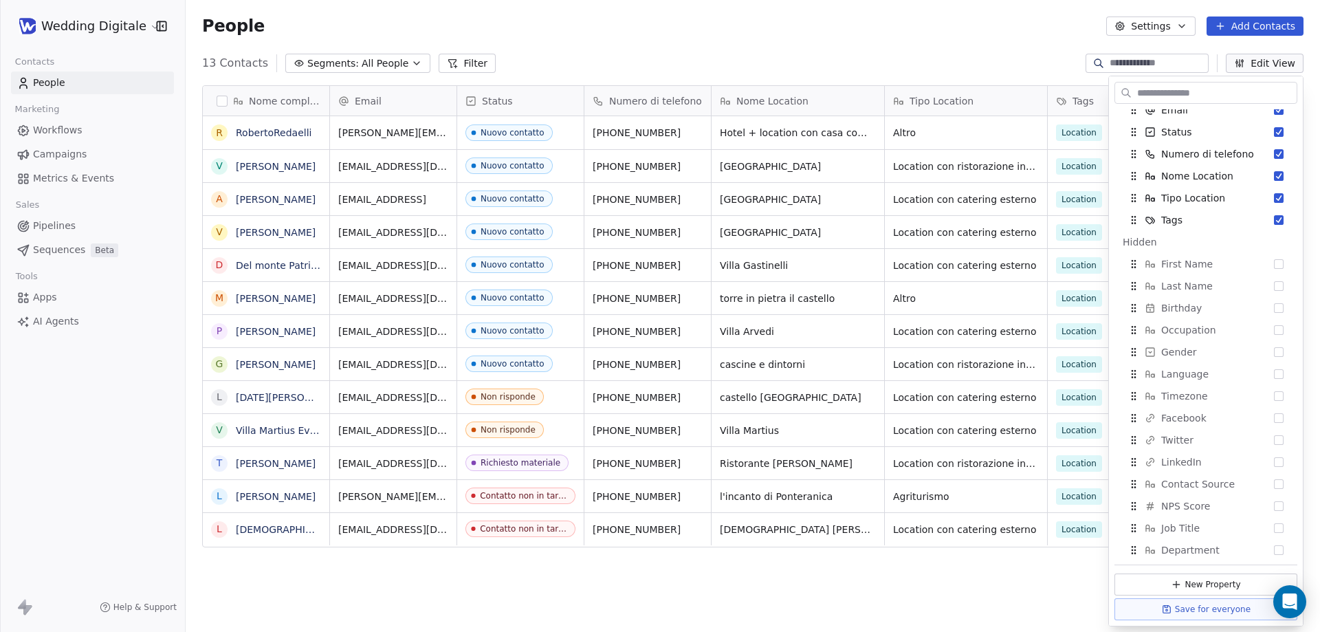
scroll to position [206, 0]
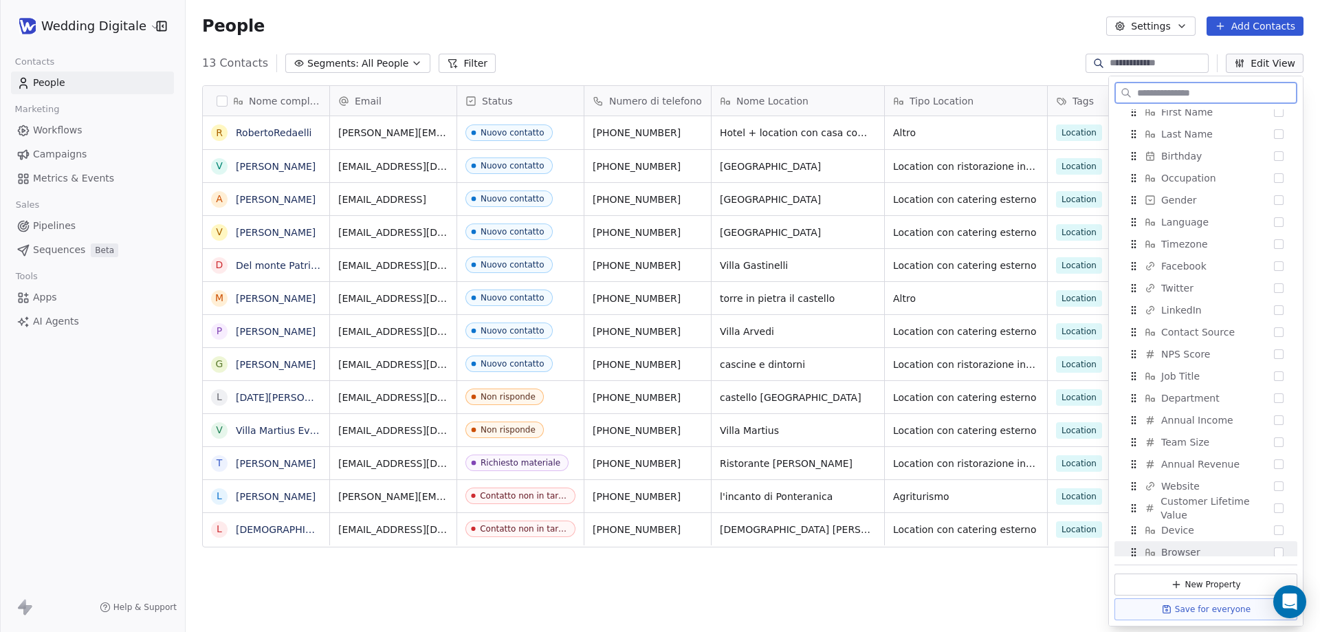
click at [1200, 581] on button "New Property" at bounding box center [1205, 584] width 183 height 22
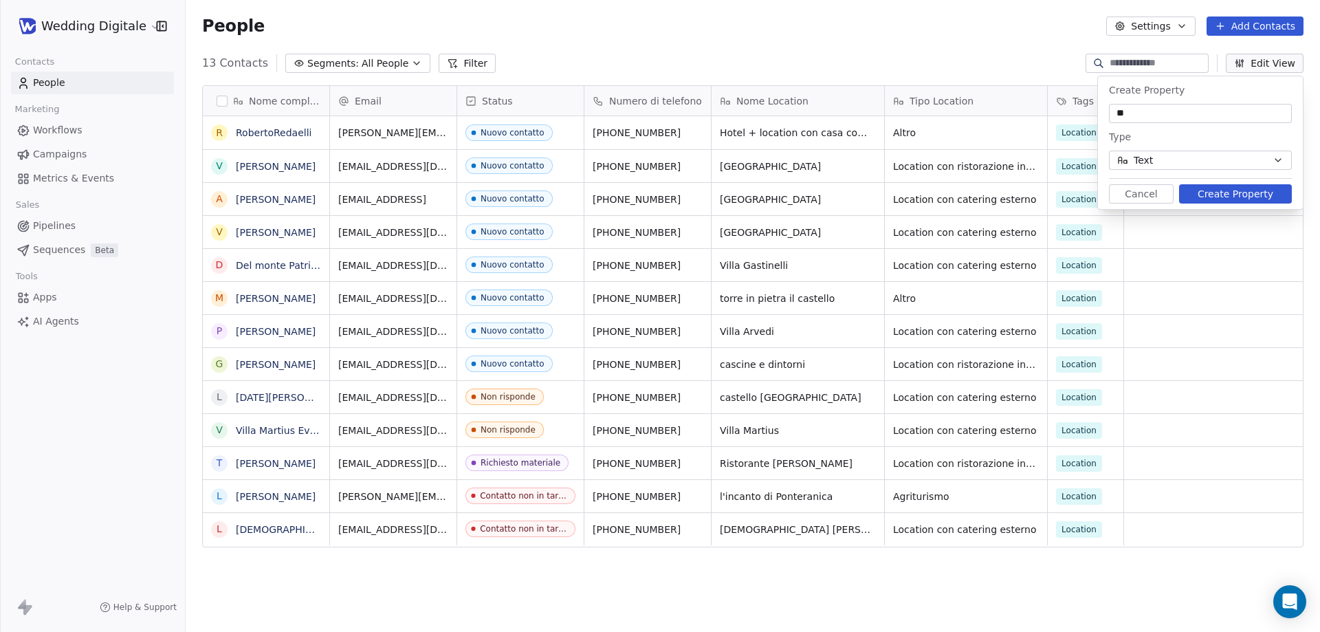
type input "*"
type input "**********"
click at [1237, 189] on button "Create Property" at bounding box center [1235, 193] width 113 height 19
click at [1263, 67] on button "Edit View" at bounding box center [1265, 63] width 78 height 19
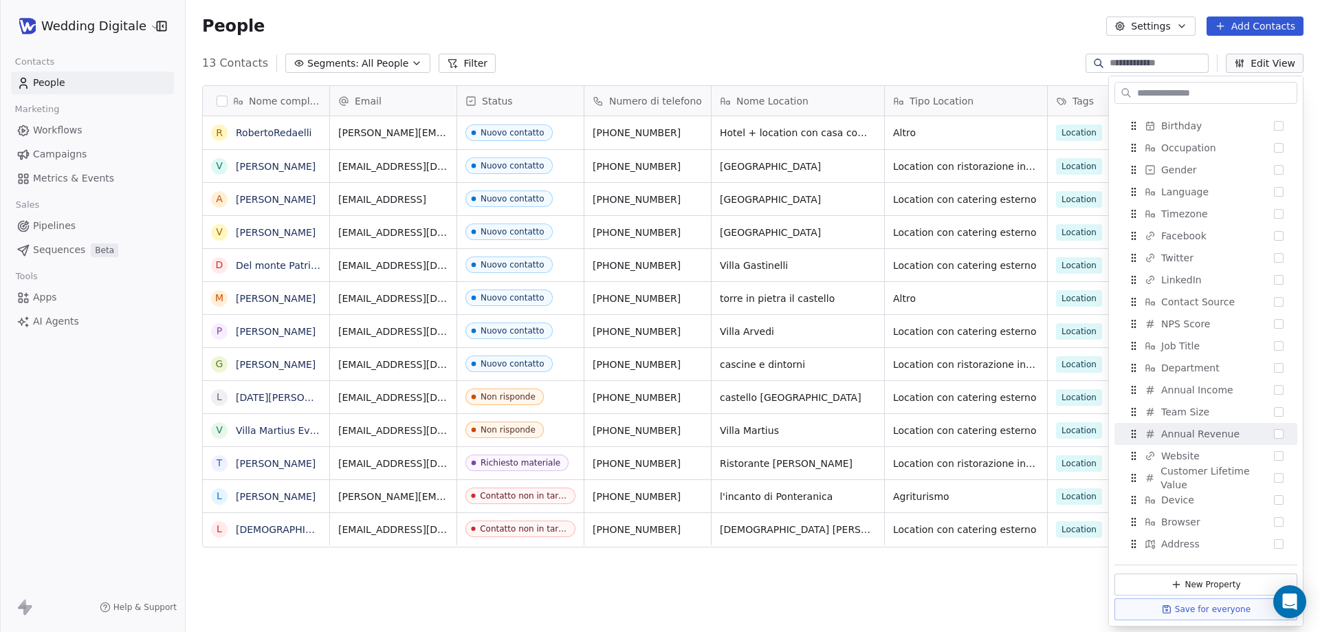
scroll to position [344, 0]
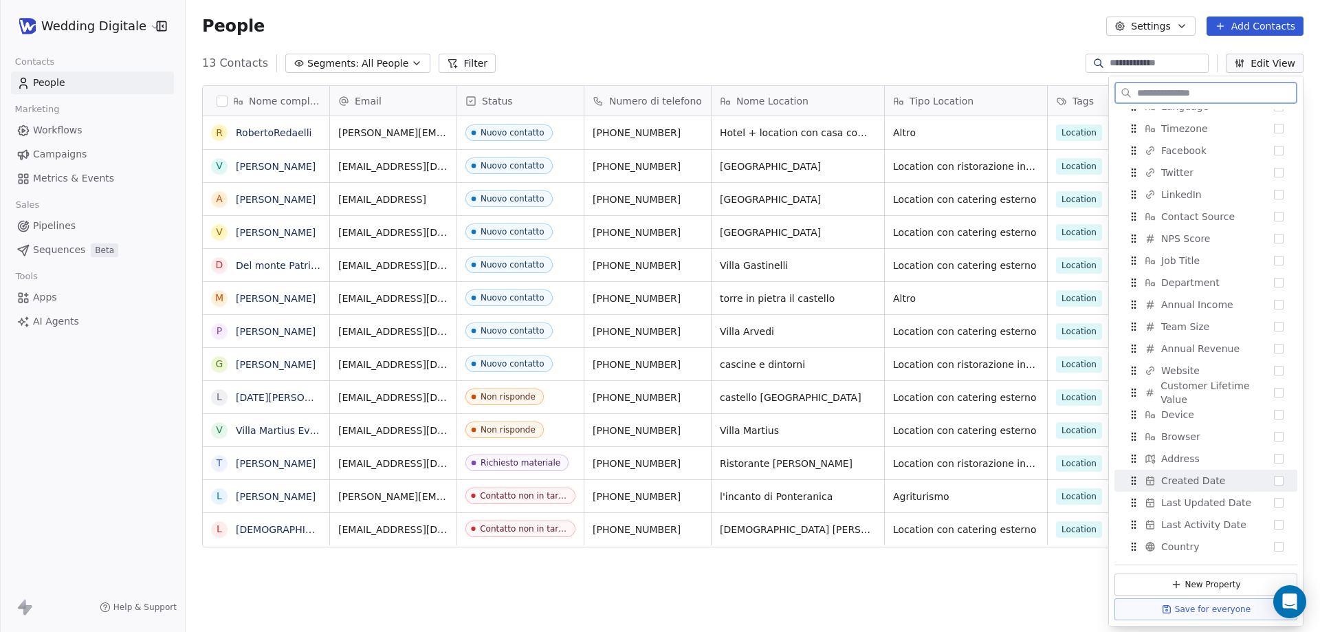
click at [1274, 483] on button "Suggestions" at bounding box center [1279, 481] width 10 height 10
click at [1003, 54] on div "13 Contacts Segments: All People Filter Edit View" at bounding box center [753, 63] width 1134 height 22
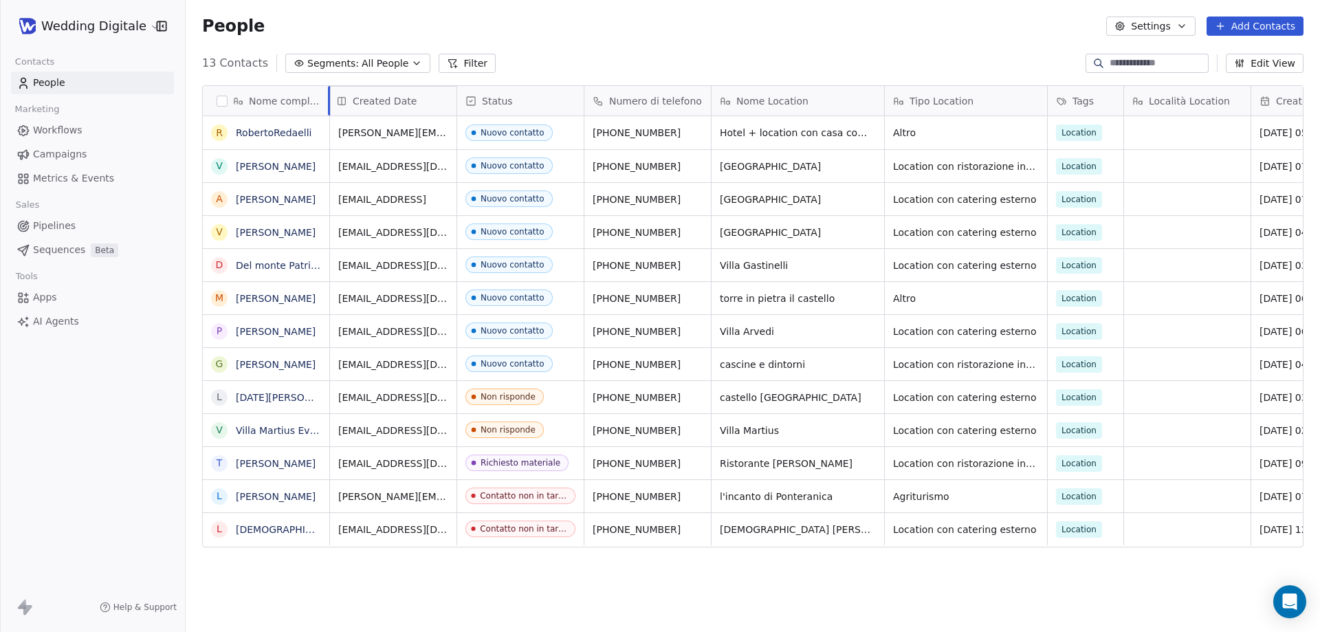
drag, startPoint x: 1275, startPoint y: 102, endPoint x: 386, endPoint y: 104, distance: 889.6
click at [386, 104] on div "Nome completo R RobertoRedaelli V Valerio Benni A Alberto Vanelli V Vittorio Lo…" at bounding box center [753, 317] width 1100 height 462
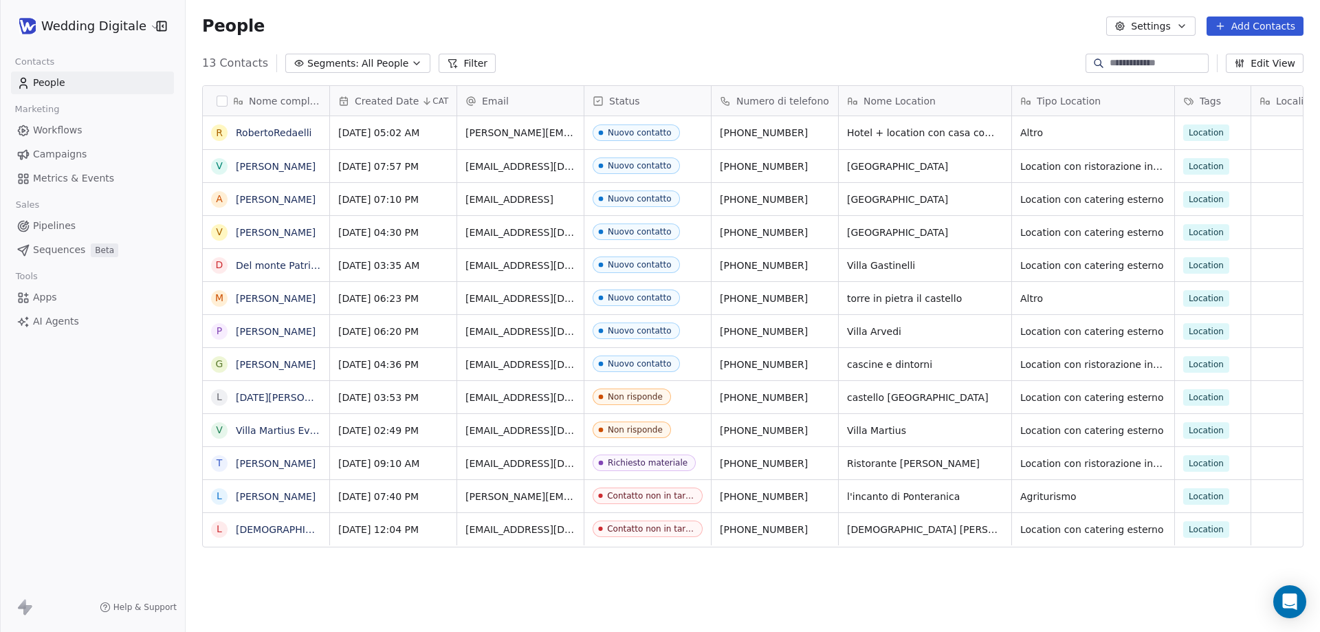
click at [1271, 64] on button "Edit View" at bounding box center [1265, 63] width 78 height 19
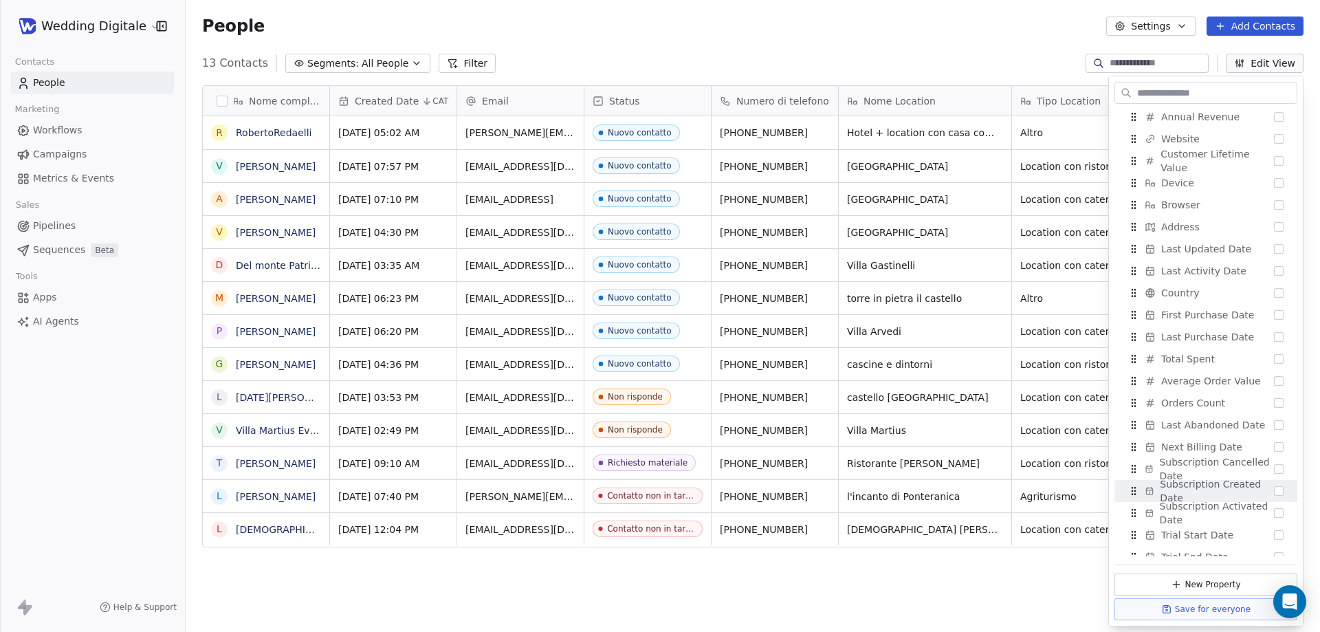
scroll to position [619, 0]
click at [776, 591] on div "Nome completo R RobertoRedaelli V Valerio Benni A Alberto Vanelli V Vittorio Lo…" at bounding box center [753, 352] width 1134 height 556
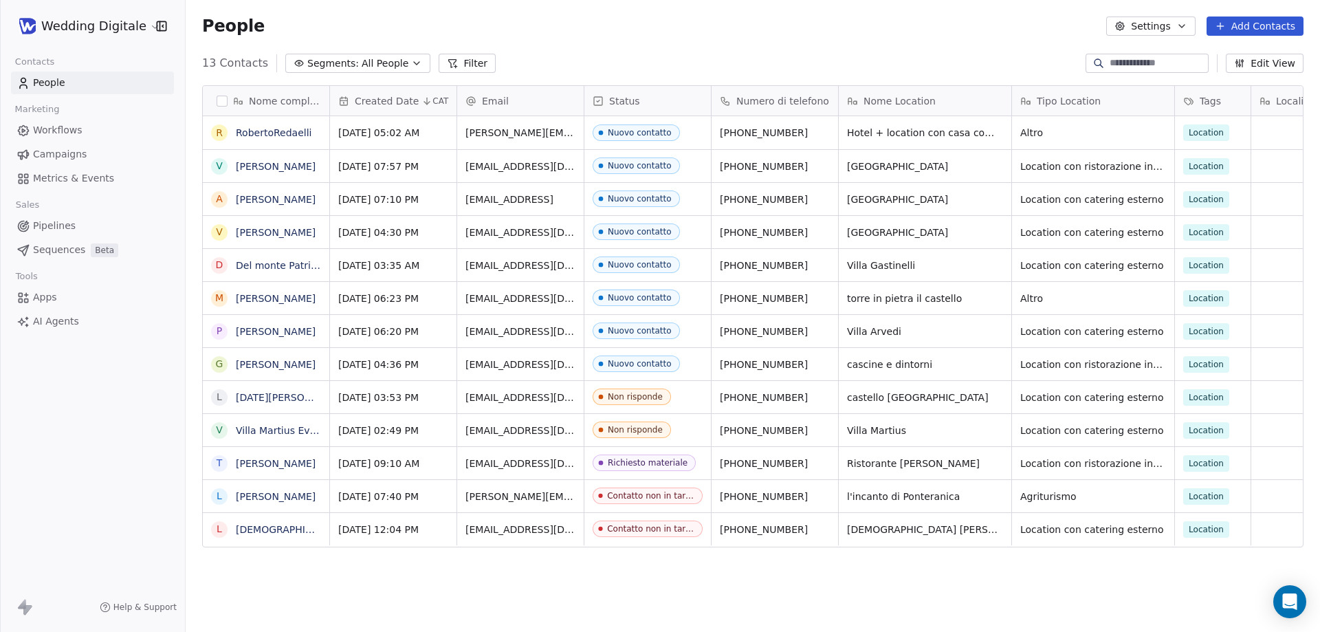
click at [1262, 67] on button "Edit View" at bounding box center [1265, 63] width 78 height 19
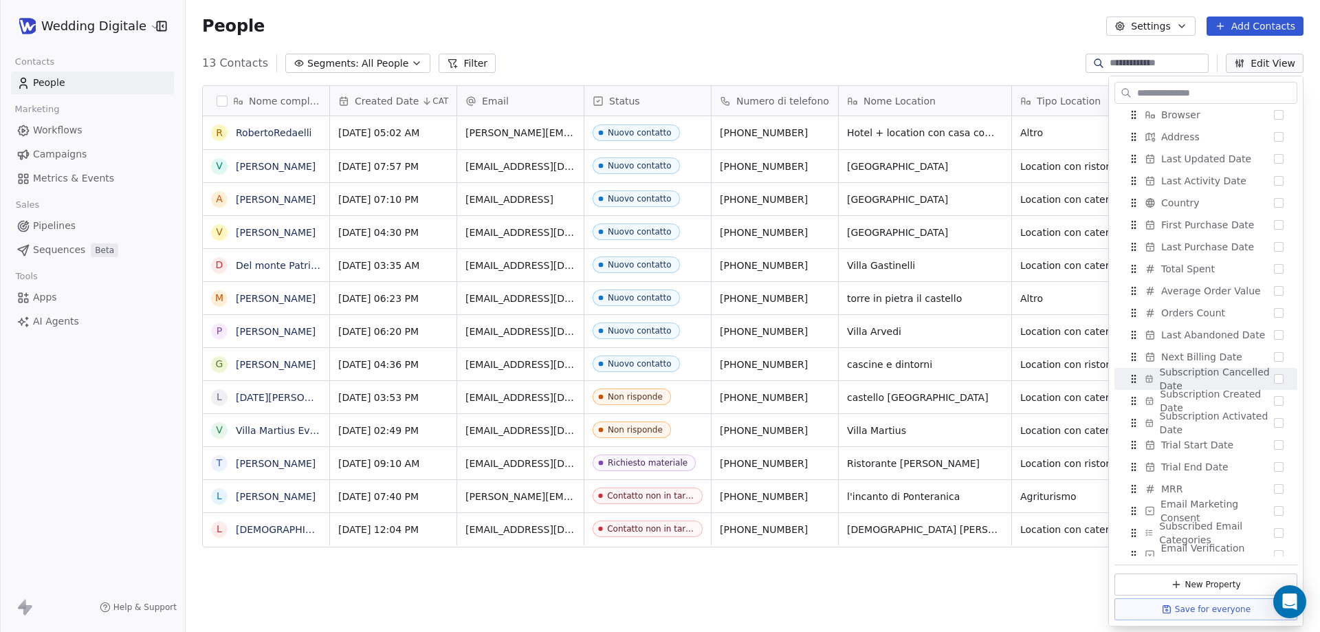
scroll to position [719, 0]
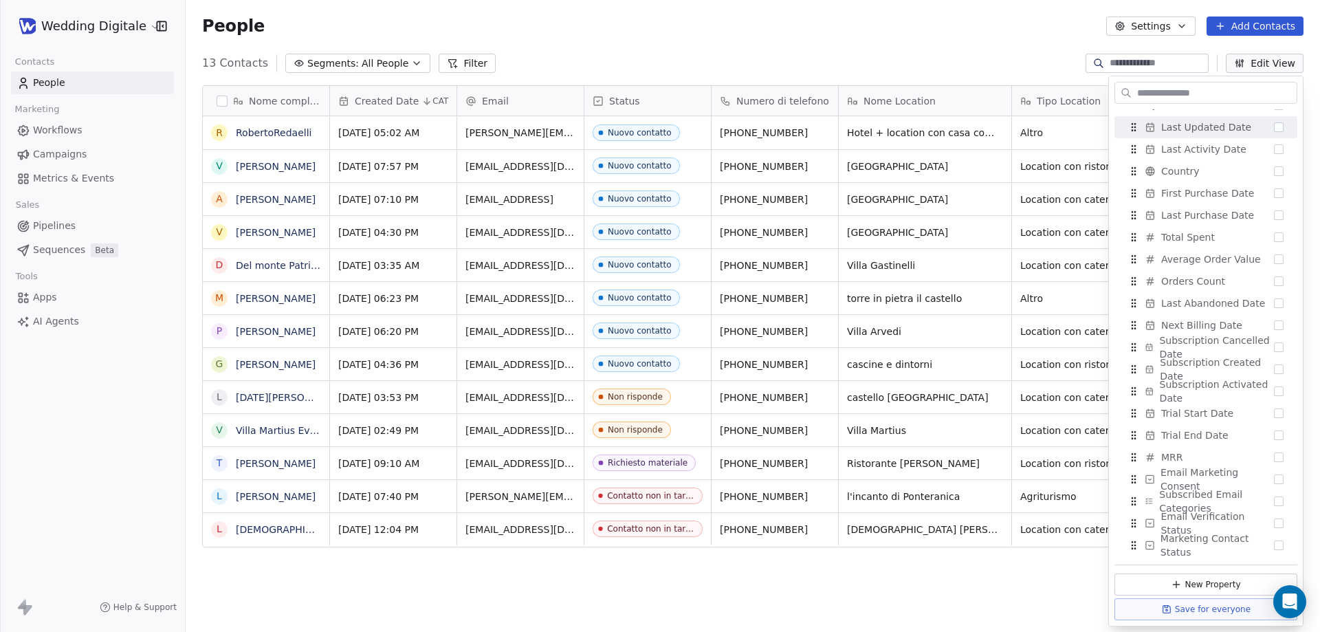
click at [1037, 48] on div "People Settings Add Contacts" at bounding box center [753, 26] width 1134 height 52
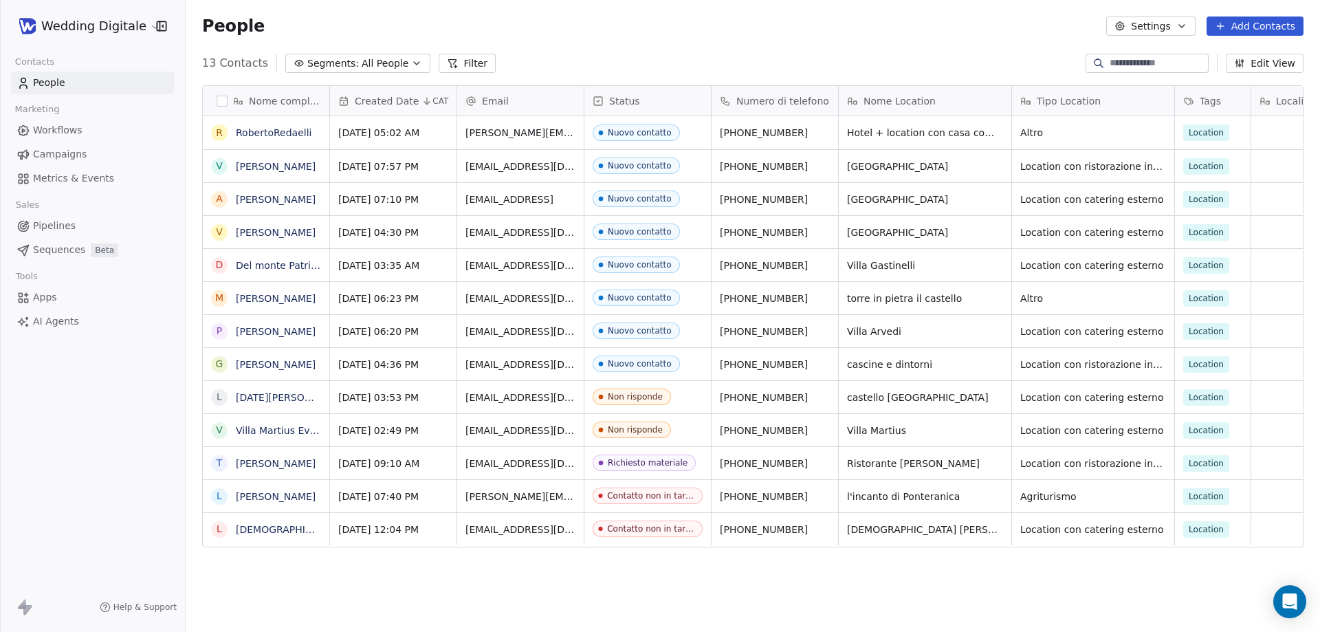
click at [1184, 22] on icon "button" at bounding box center [1181, 26] width 11 height 11
click at [843, 54] on html "Wedding Digitale Contacts People Marketing Workflows Campaigns Metrics & Events…" at bounding box center [660, 316] width 1320 height 632
click at [116, 29] on html "Wedding Digitale Contacts People Marketing Workflows Campaigns Metrics & Events…" at bounding box center [660, 316] width 1320 height 632
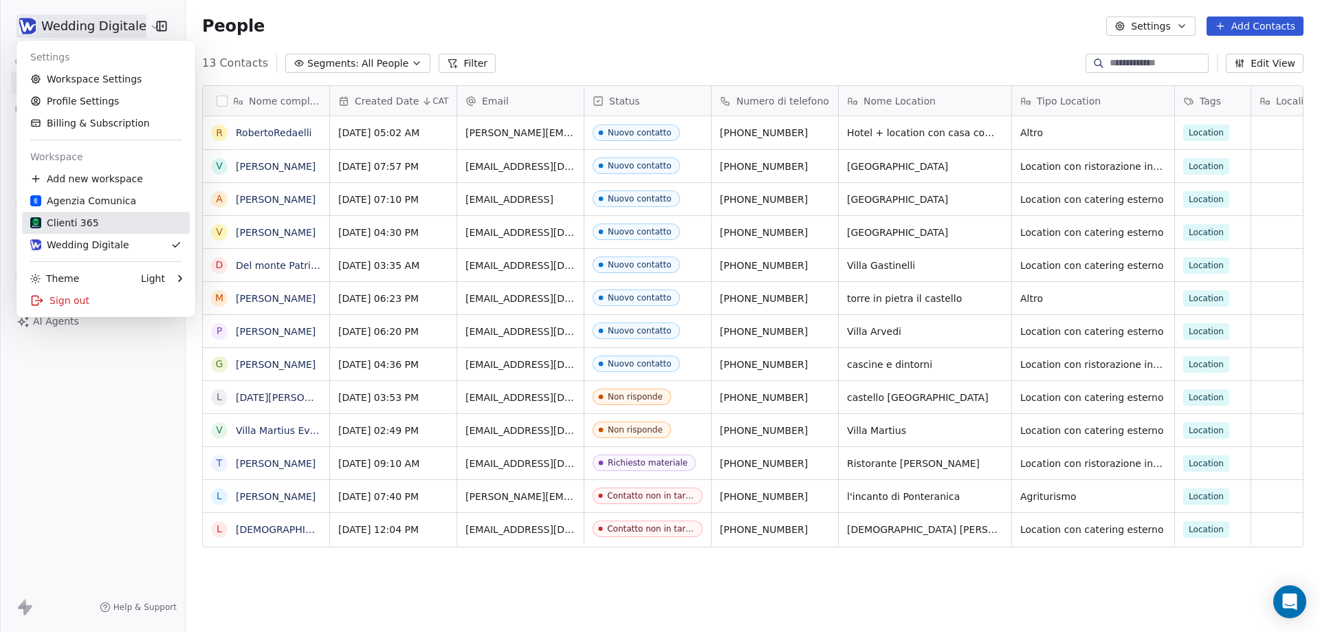
click at [104, 220] on div "Clienti 365" at bounding box center [105, 223] width 151 height 14
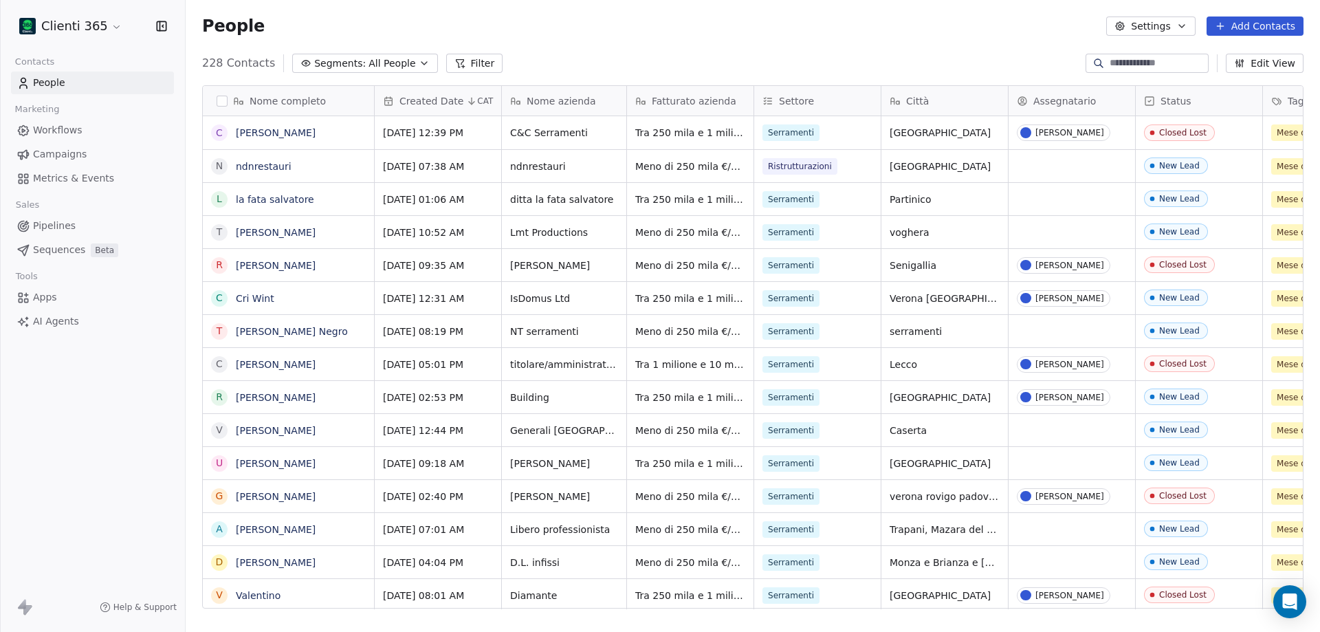
scroll to position [545, 1124]
click at [1050, 101] on span "Assegnatario" at bounding box center [1064, 101] width 63 height 14
click at [1062, 126] on span "Edit property" at bounding box center [1065, 130] width 63 height 14
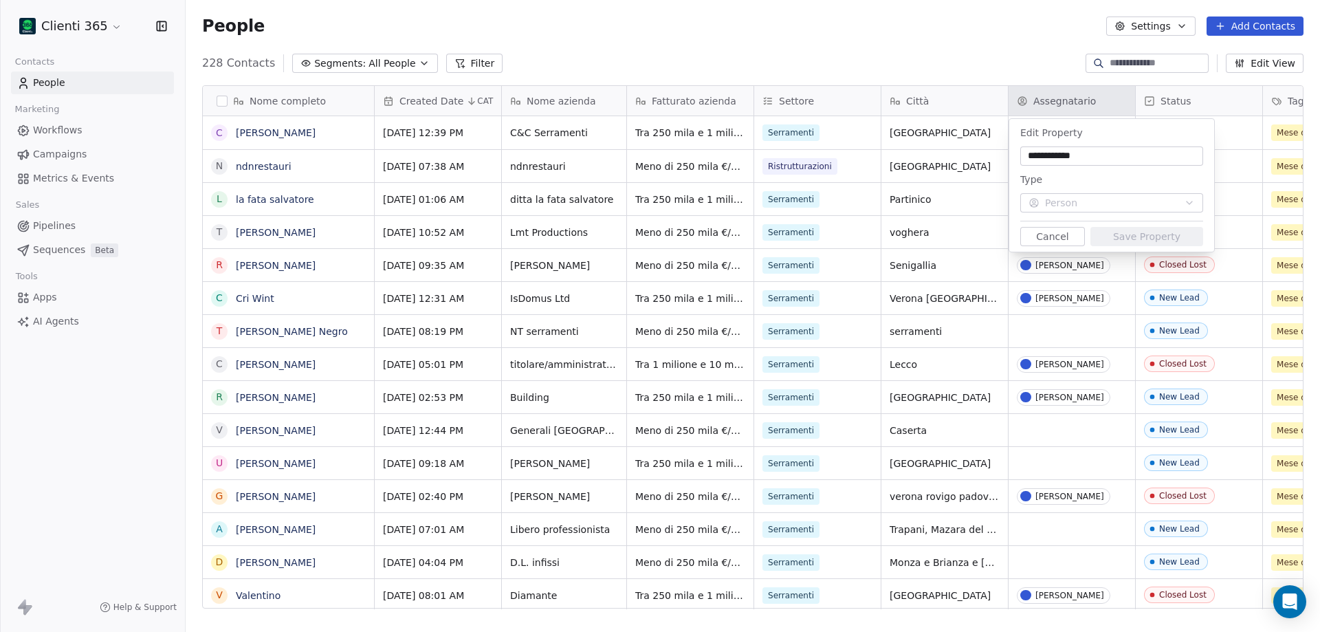
click at [1055, 239] on button "Cancel" at bounding box center [1052, 236] width 65 height 19
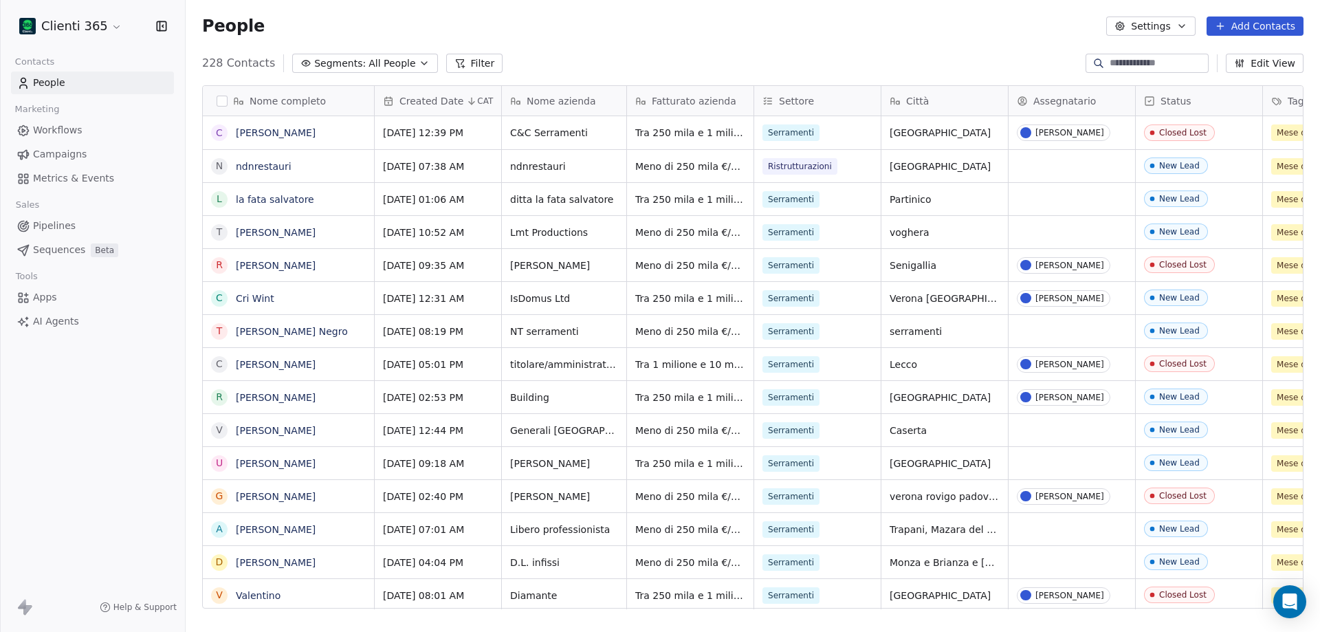
click at [81, 24] on html "Clienti 365 Contacts People Marketing Workflows Campaigns Metrics & Events Sale…" at bounding box center [660, 316] width 1320 height 632
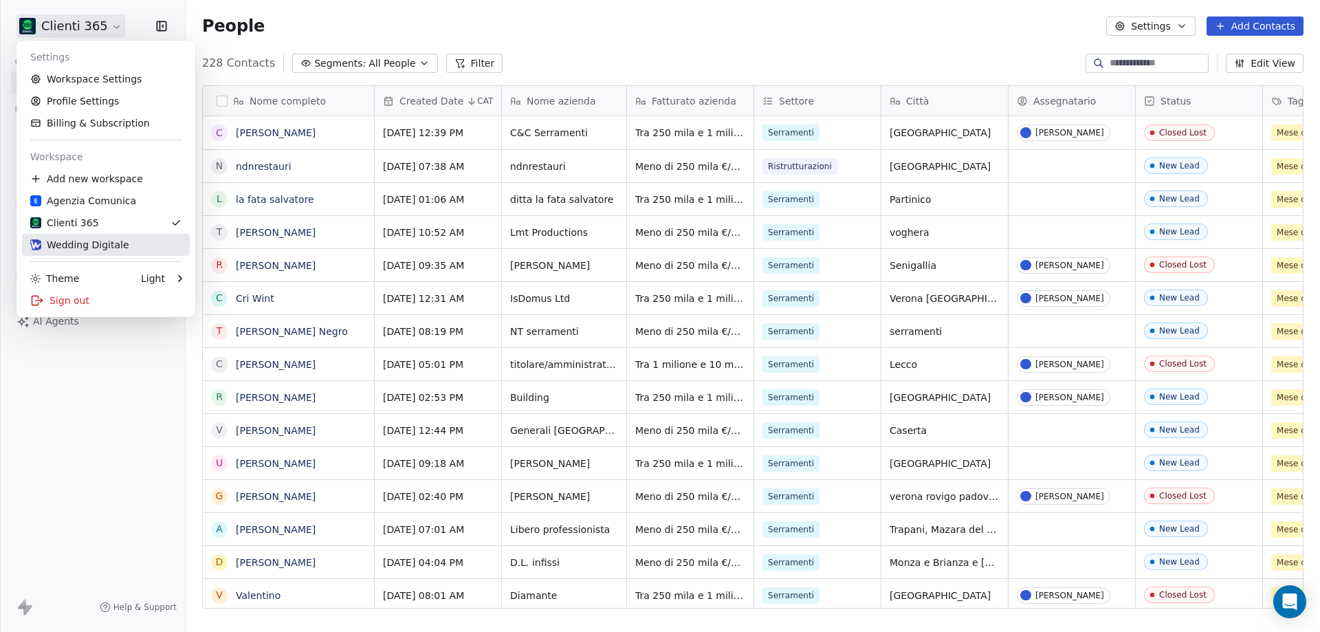
click at [81, 242] on div "Wedding Digitale" at bounding box center [79, 245] width 99 height 14
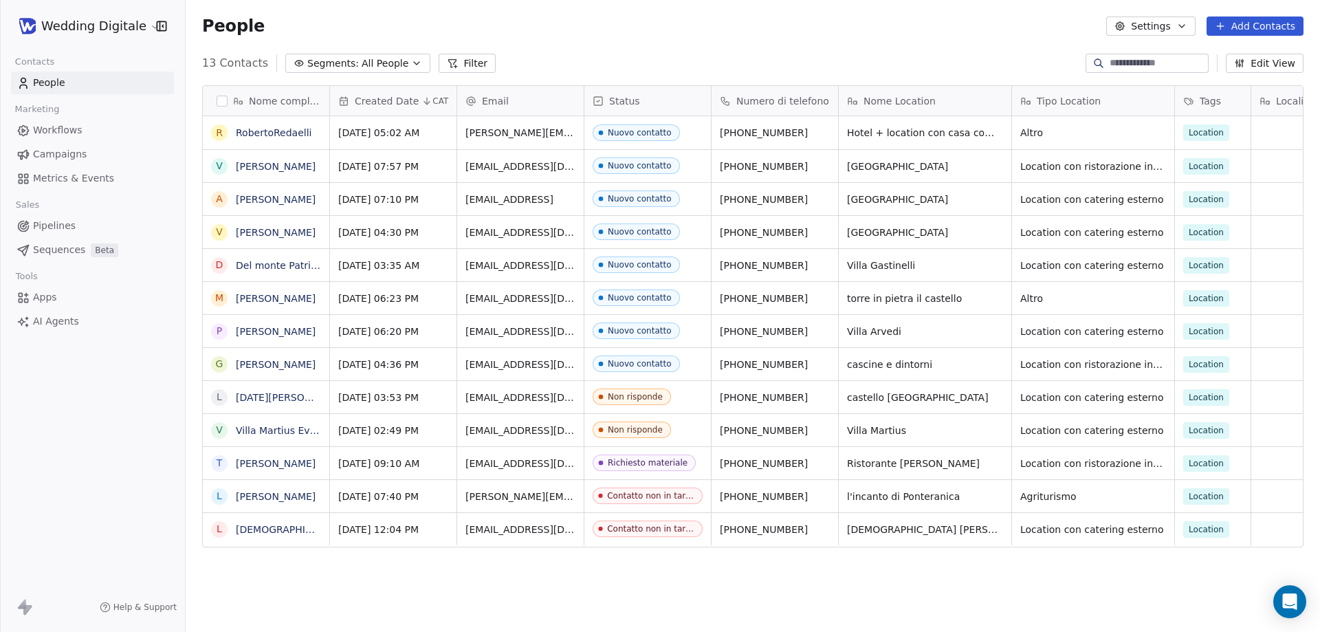
scroll to position [545, 1124]
click at [1257, 67] on button "Edit View" at bounding box center [1265, 63] width 78 height 19
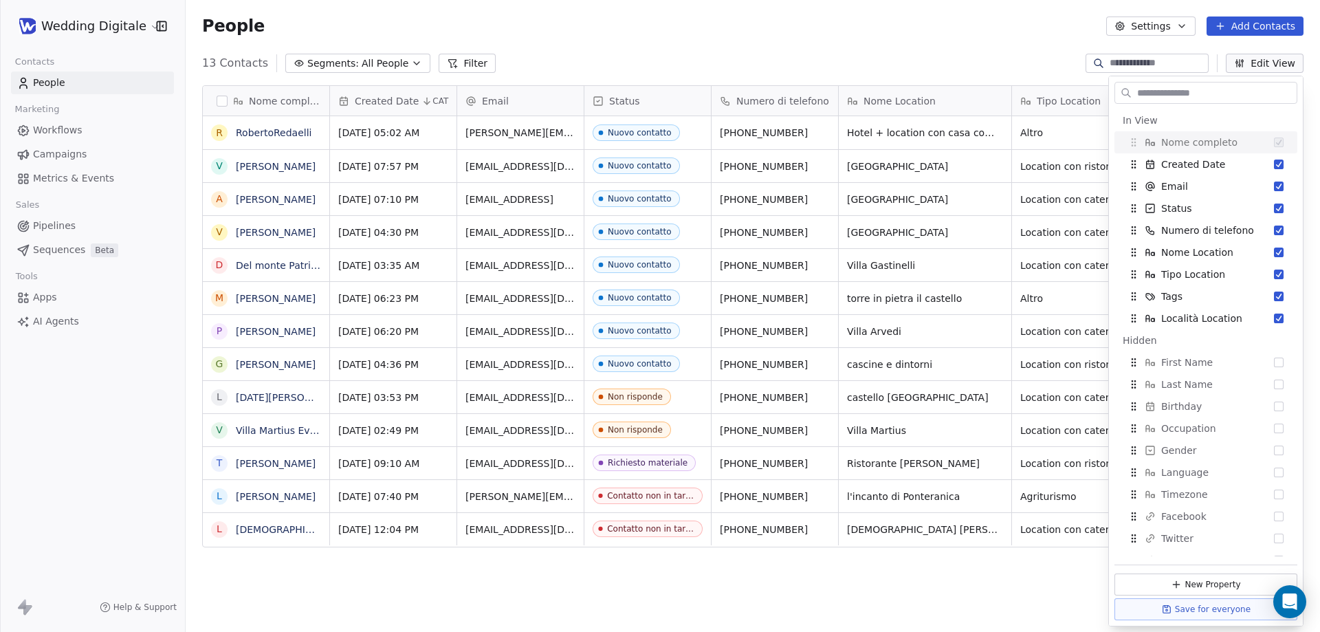
click at [1007, 38] on div "People Settings Add Contacts" at bounding box center [753, 26] width 1134 height 52
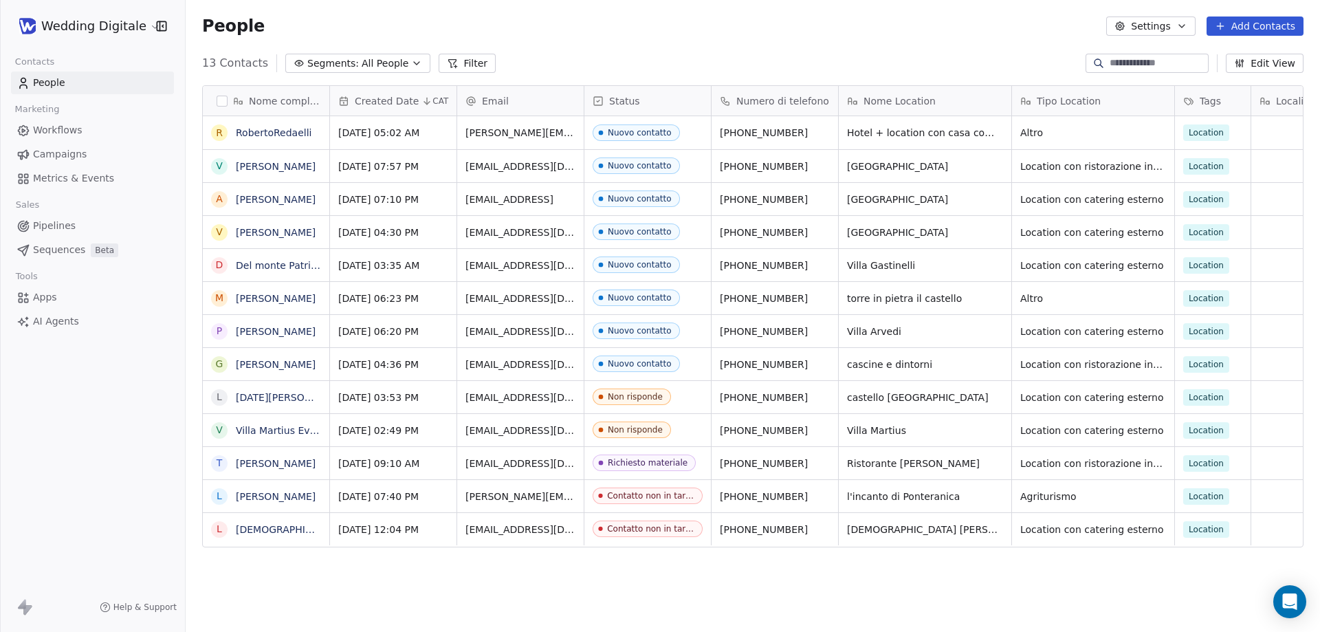
click at [1266, 63] on button "Edit View" at bounding box center [1265, 63] width 78 height 19
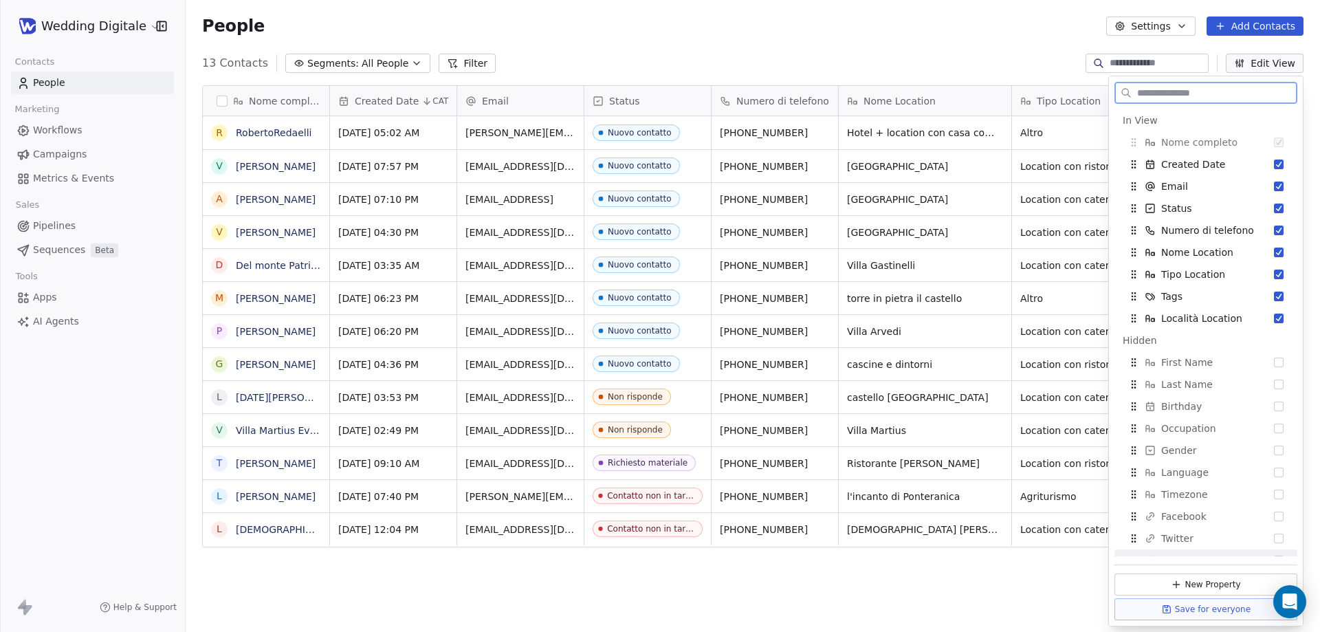
click at [1193, 586] on button "New Property" at bounding box center [1205, 584] width 183 height 22
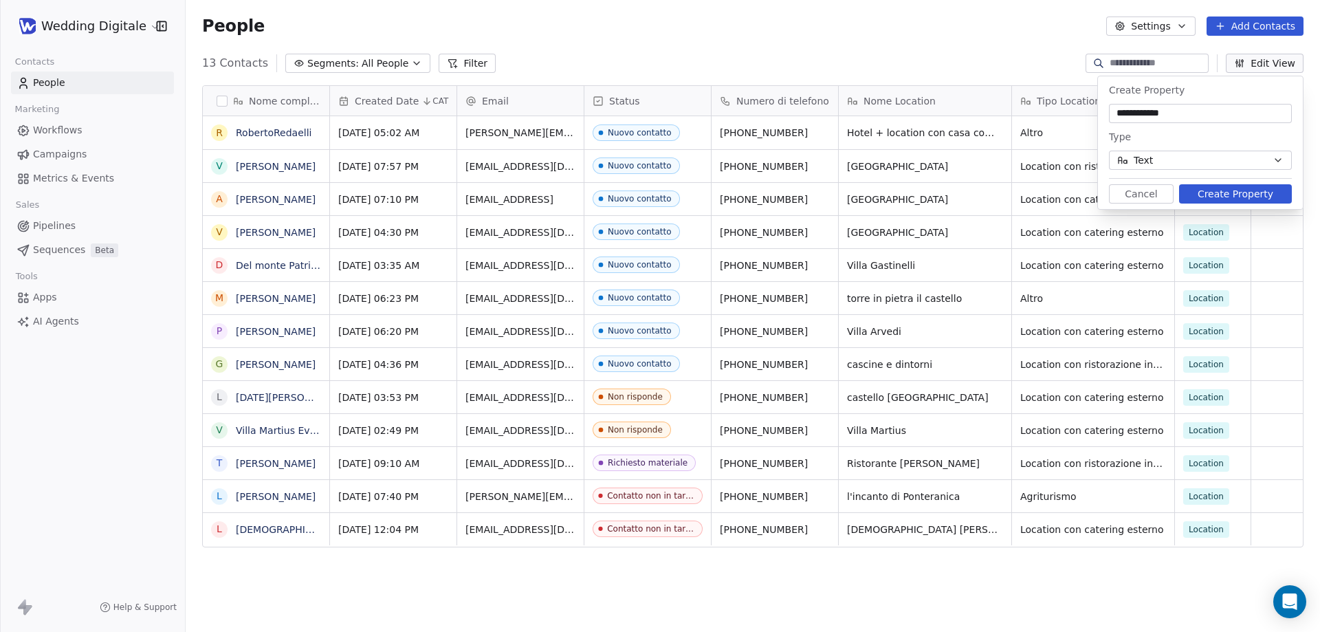
type input "**********"
click at [1180, 167] on button "Text" at bounding box center [1200, 160] width 183 height 19
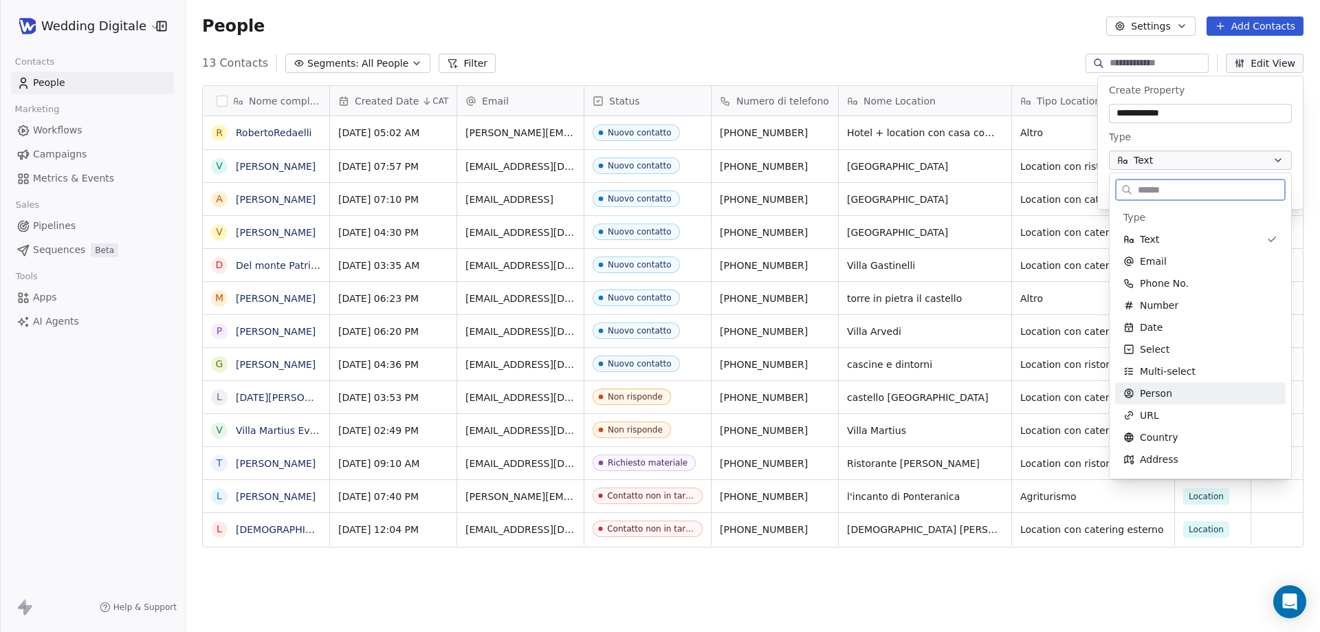
click at [1167, 397] on span "Person" at bounding box center [1156, 393] width 32 height 14
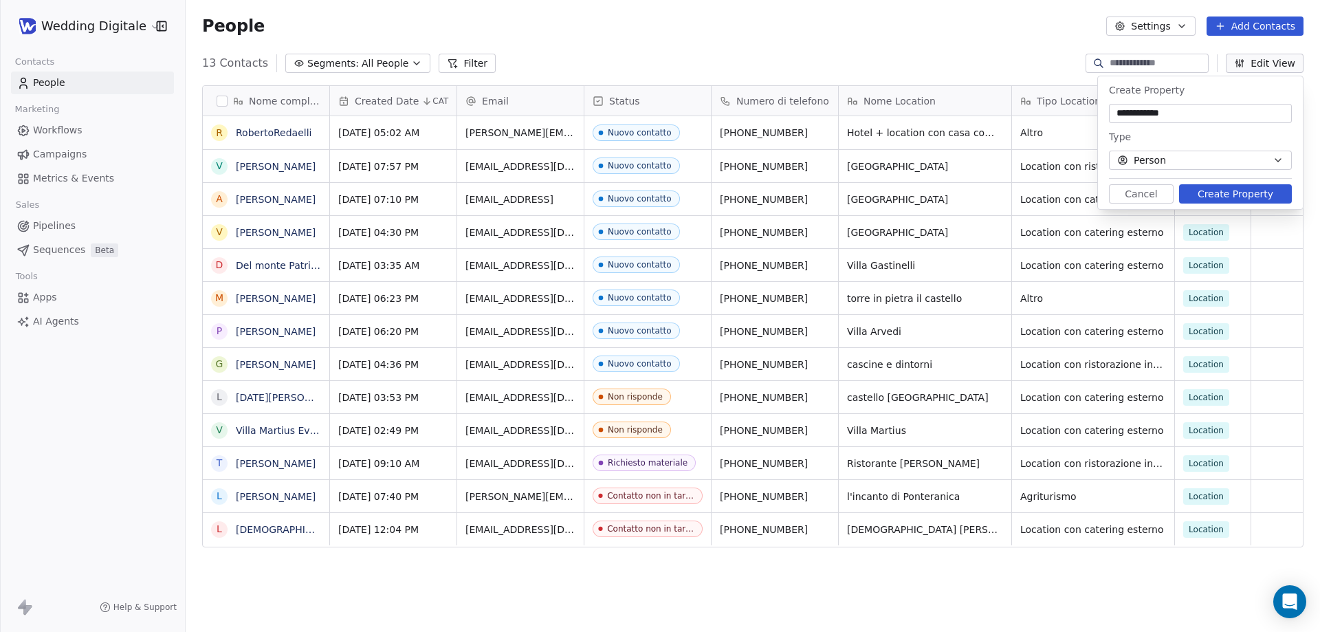
click at [1234, 192] on button "Create Property" at bounding box center [1235, 193] width 113 height 19
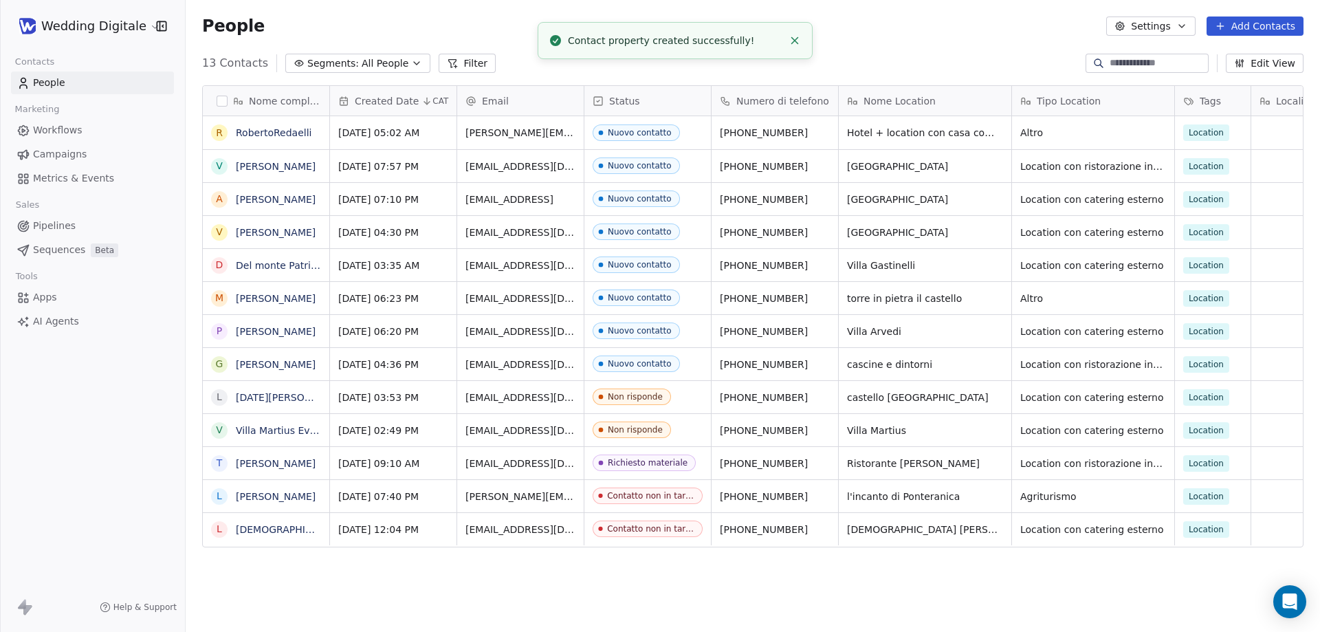
scroll to position [10, 0]
drag, startPoint x: 1186, startPoint y: 102, endPoint x: 396, endPoint y: 105, distance: 789.9
click at [396, 105] on div "Nome completo R [PERSON_NAME] [PERSON_NAME] A [PERSON_NAME] V [PERSON_NAME] D D…" at bounding box center [753, 317] width 1100 height 462
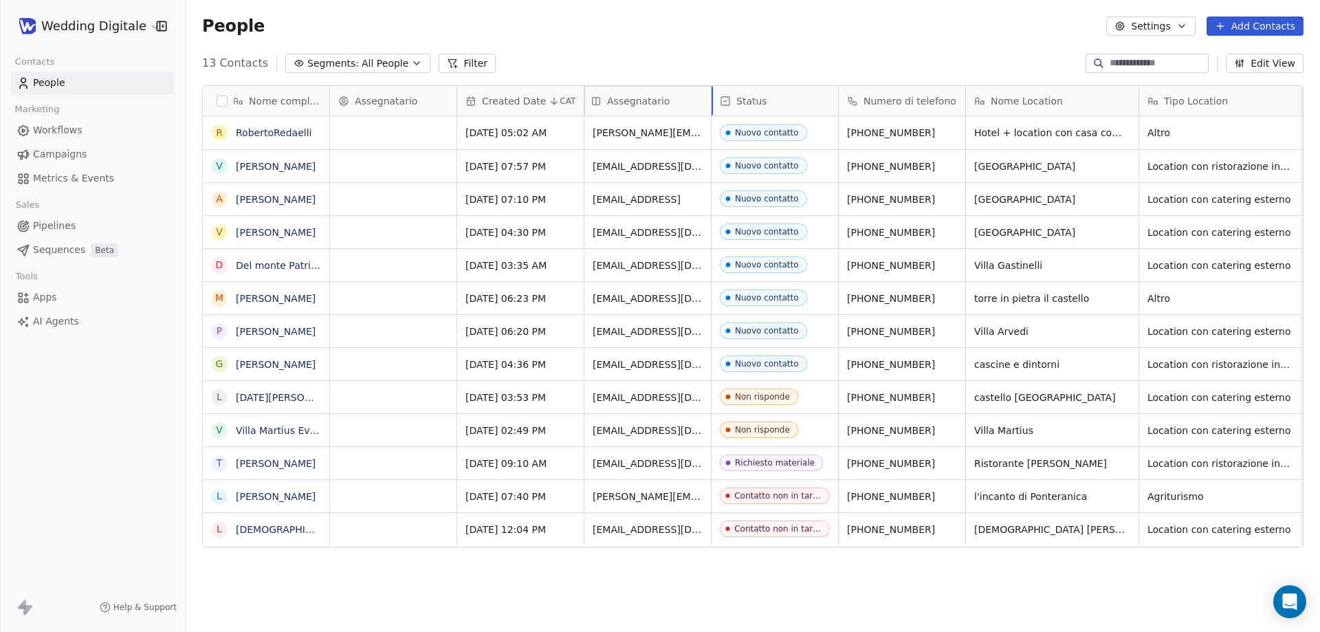
drag, startPoint x: 379, startPoint y: 102, endPoint x: 611, endPoint y: 100, distance: 232.4
click at [611, 100] on div "Nome completo R [PERSON_NAME] [PERSON_NAME] A [PERSON_NAME] V [PERSON_NAME] D D…" at bounding box center [753, 317] width 1100 height 462
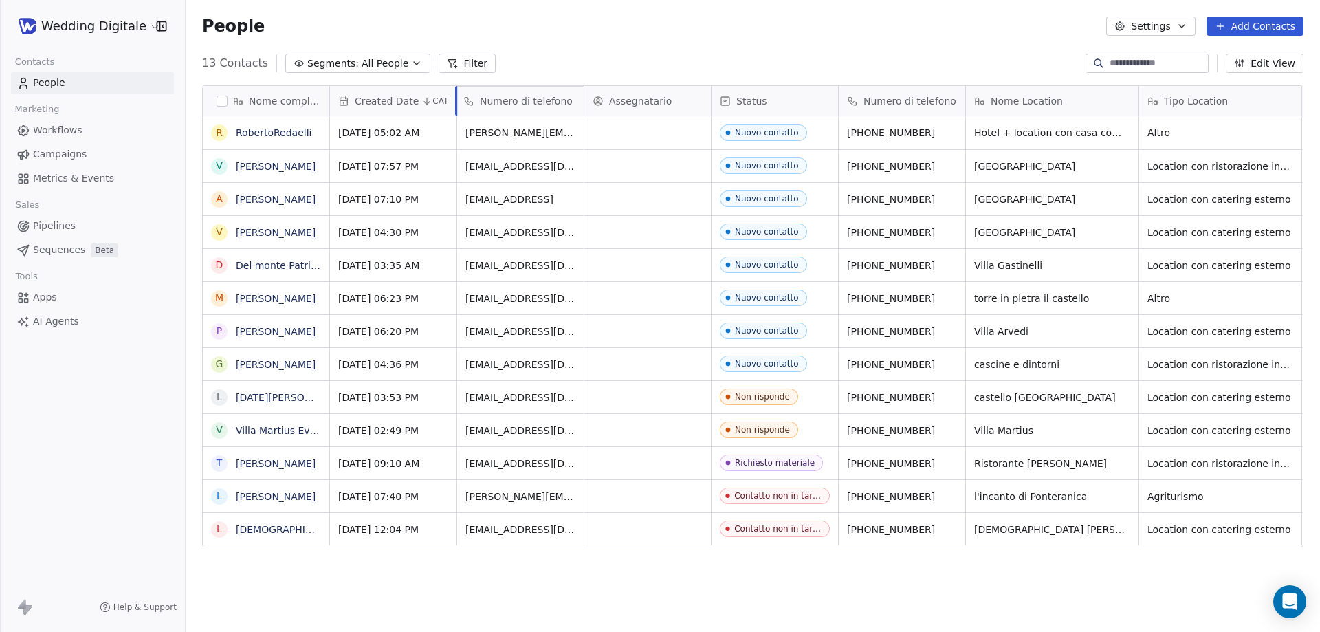
drag, startPoint x: 909, startPoint y: 98, endPoint x: 522, endPoint y: 91, distance: 387.1
click at [522, 91] on div "Nome completo R [PERSON_NAME] [PERSON_NAME] A [PERSON_NAME] V [PERSON_NAME] D D…" at bounding box center [753, 317] width 1100 height 462
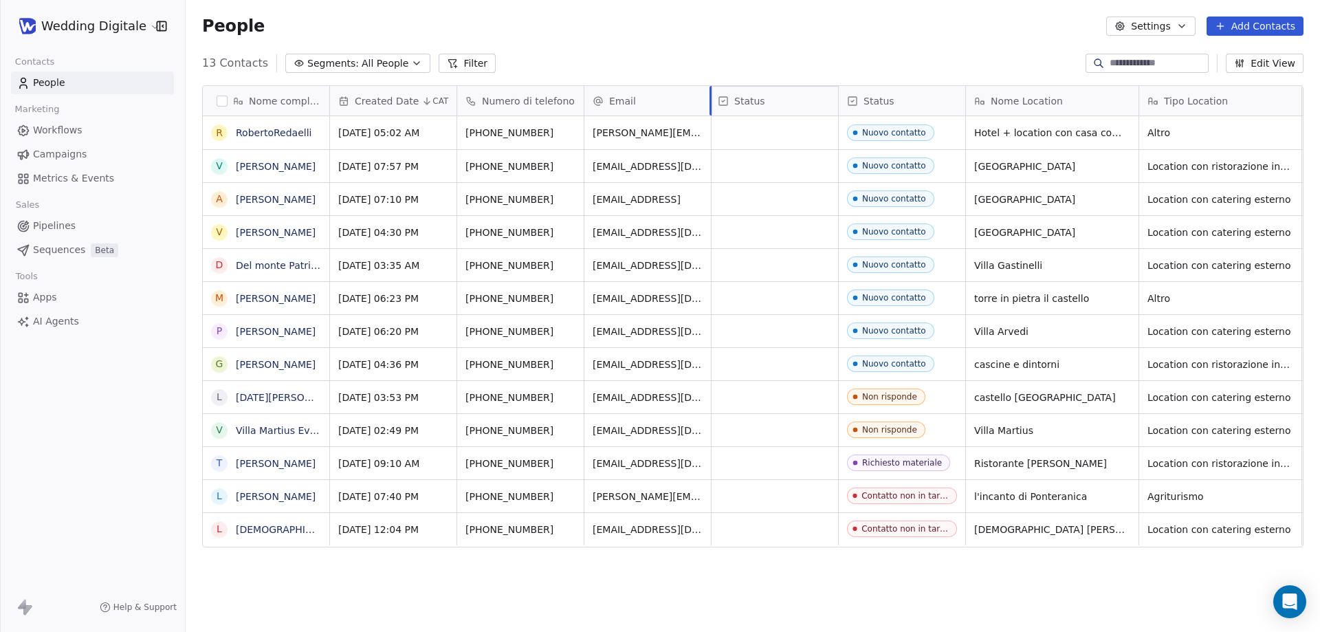
drag, startPoint x: 925, startPoint y: 102, endPoint x: 782, endPoint y: 95, distance: 143.2
click at [782, 95] on div "Nome completo R [PERSON_NAME] [PERSON_NAME] A [PERSON_NAME] V [PERSON_NAME] D D…" at bounding box center [753, 317] width 1100 height 462
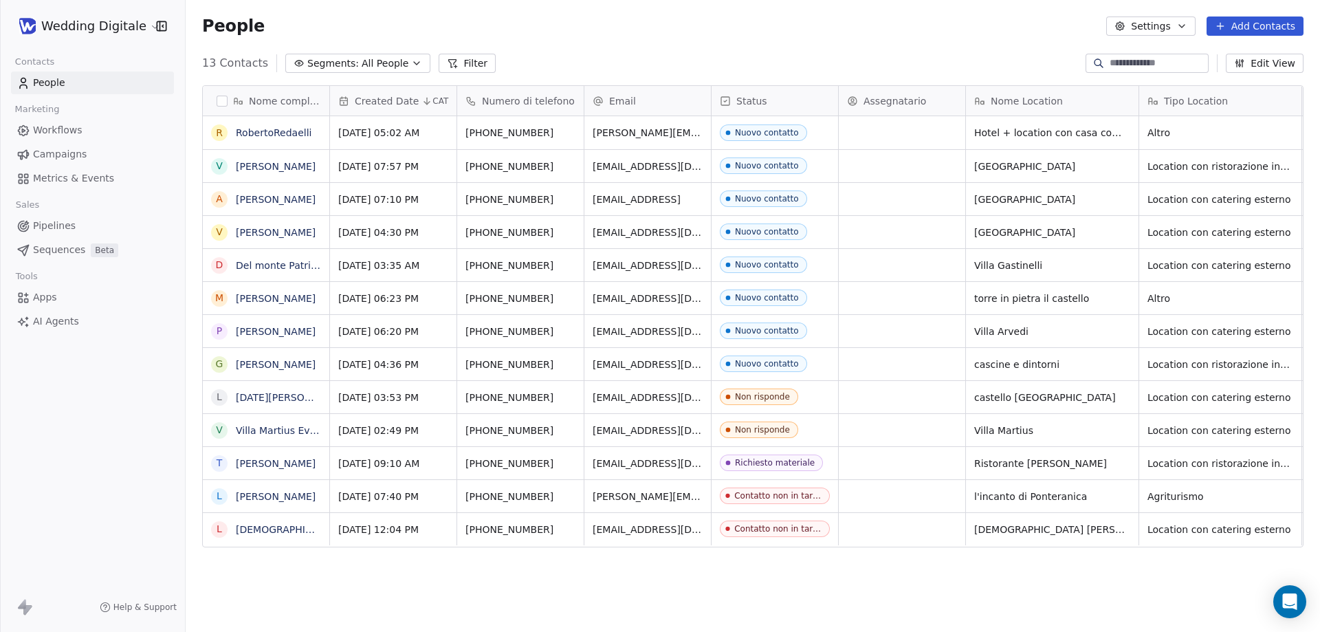
scroll to position [10, 0]
click at [879, 518] on div "grid" at bounding box center [902, 529] width 126 height 32
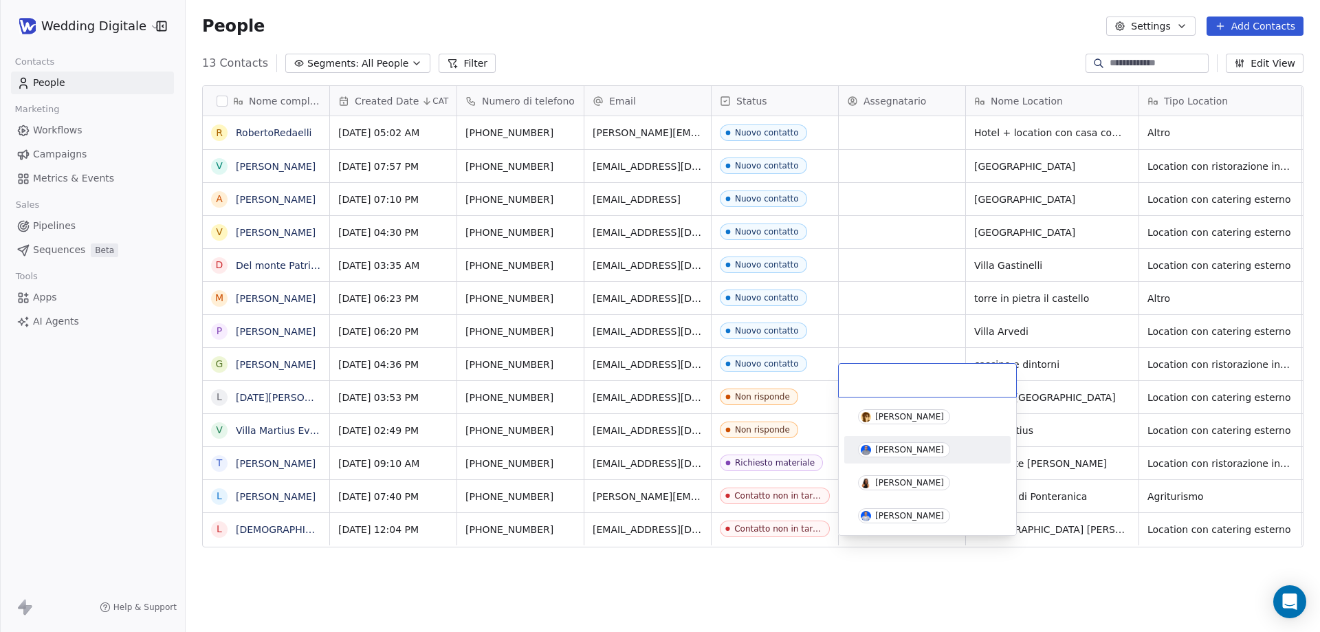
click at [894, 450] on div "[PERSON_NAME]" at bounding box center [909, 450] width 69 height 10
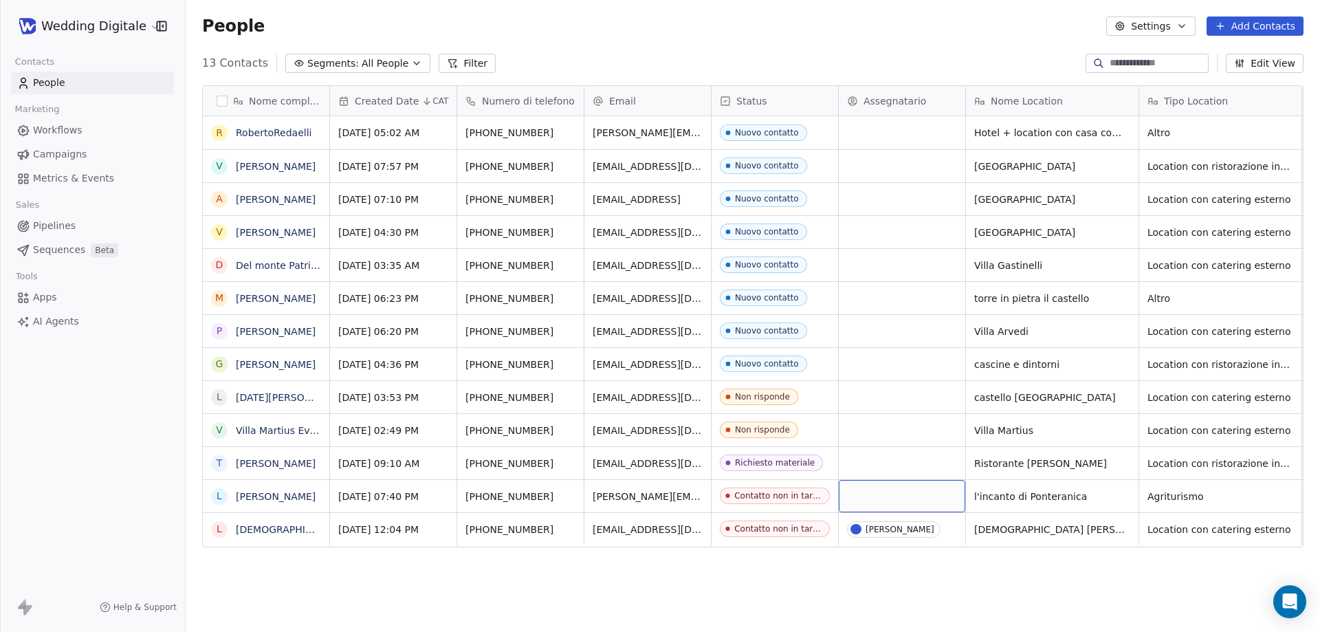
click at [885, 490] on div "grid" at bounding box center [902, 496] width 126 height 32
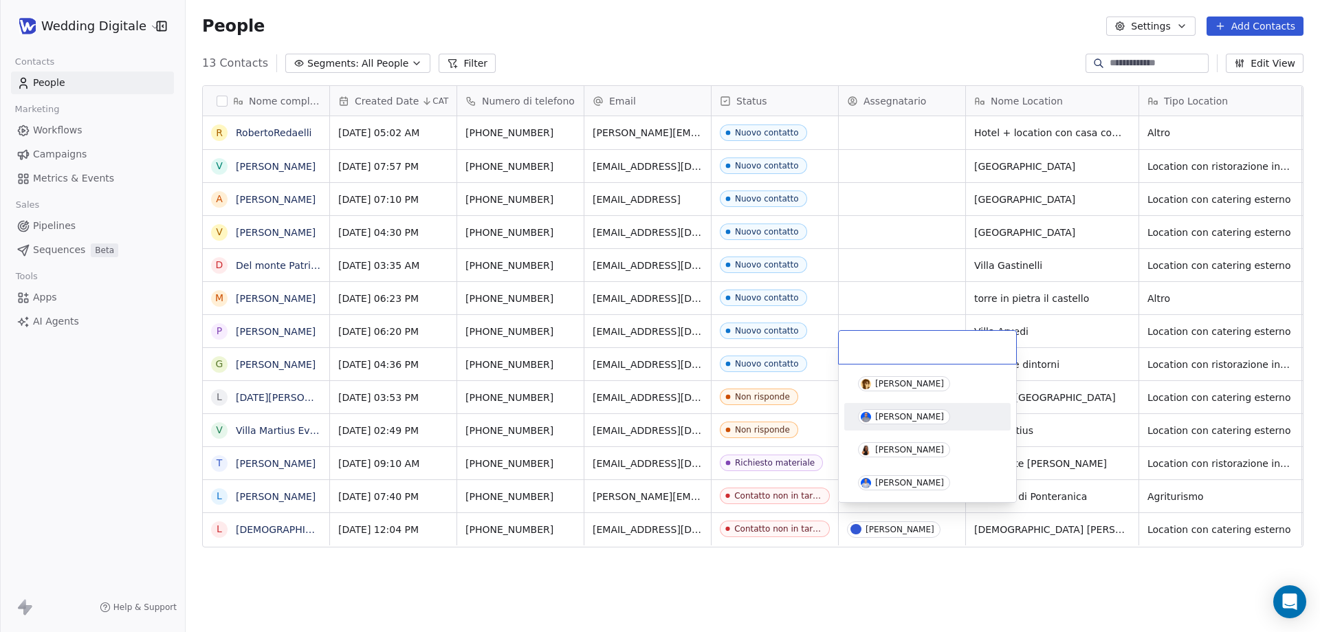
click at [895, 422] on span "[PERSON_NAME]" at bounding box center [904, 416] width 92 height 15
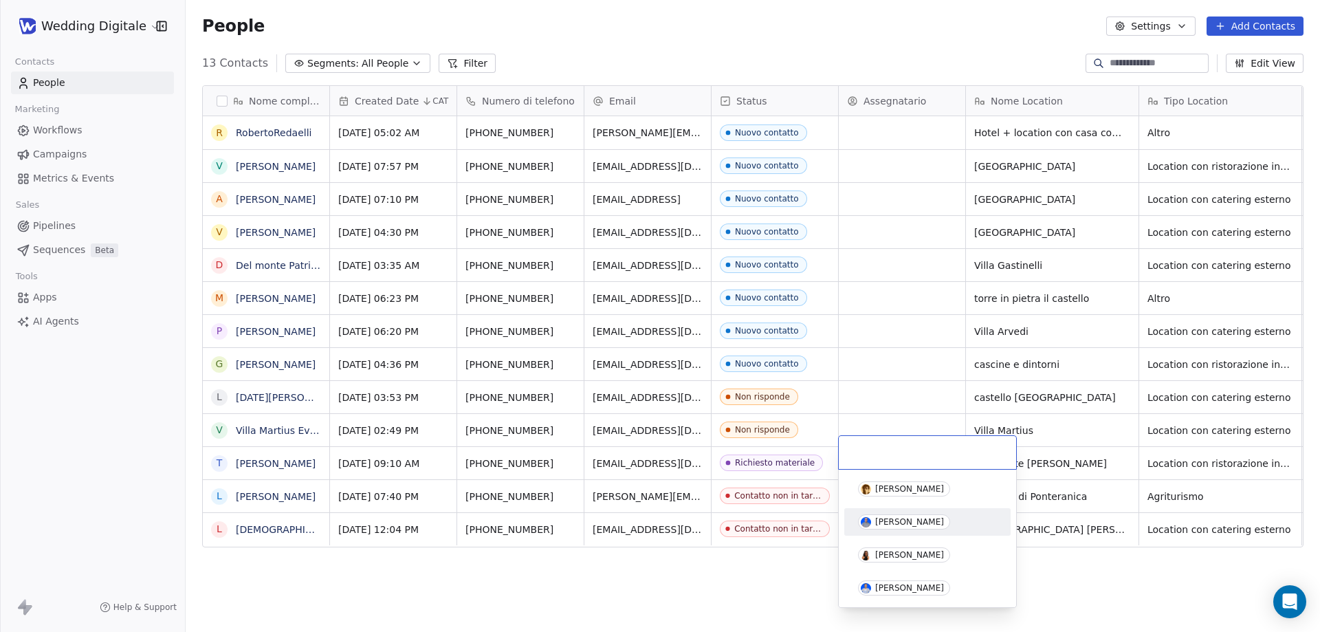
click at [893, 523] on div "[PERSON_NAME]" at bounding box center [909, 522] width 69 height 10
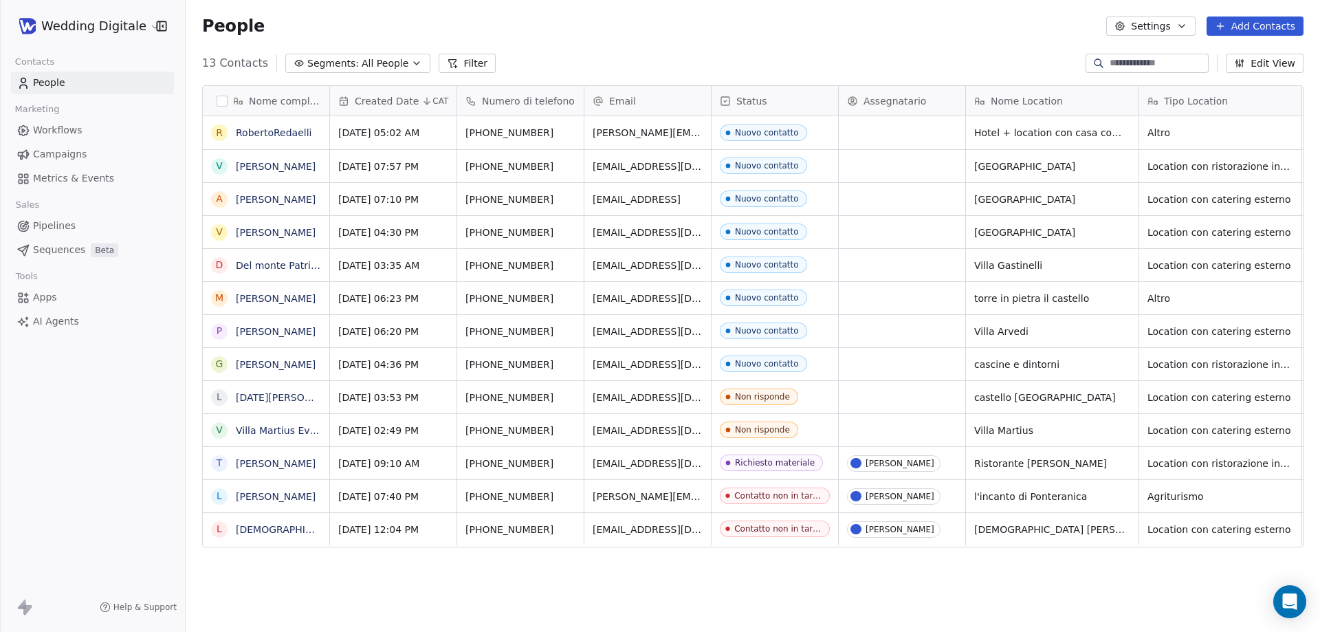
scroll to position [0, 0]
click at [894, 430] on div "grid" at bounding box center [902, 430] width 126 height 32
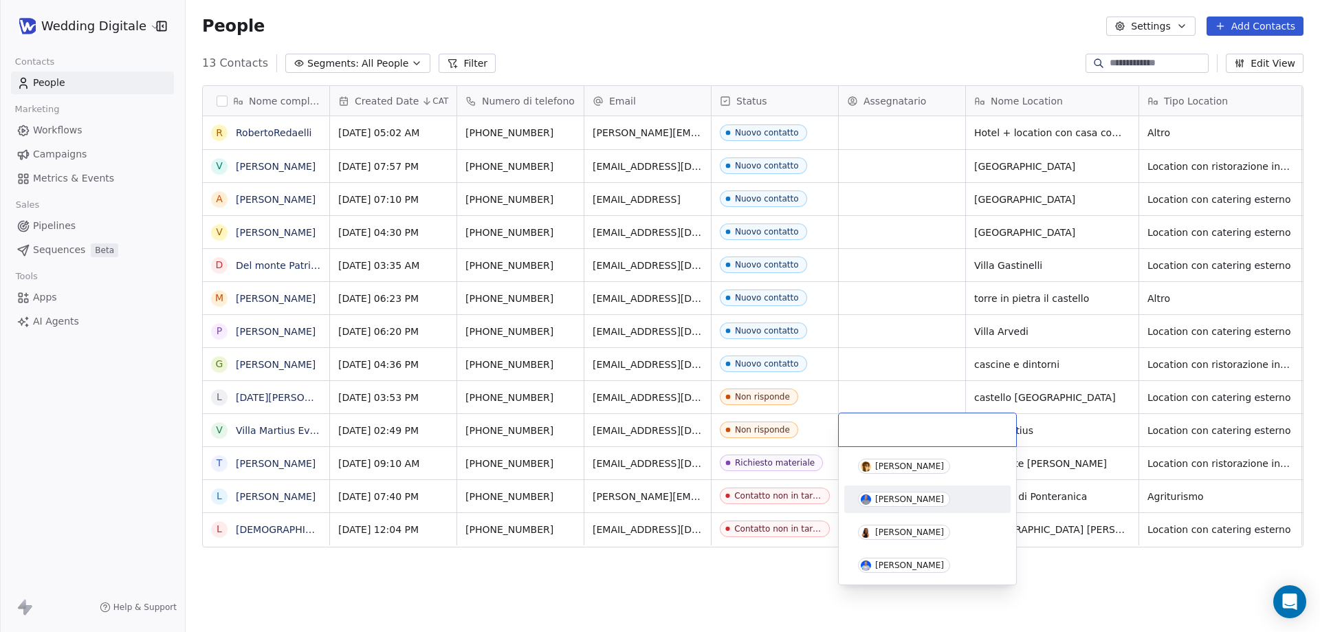
click at [890, 502] on div "[PERSON_NAME]" at bounding box center [909, 499] width 69 height 10
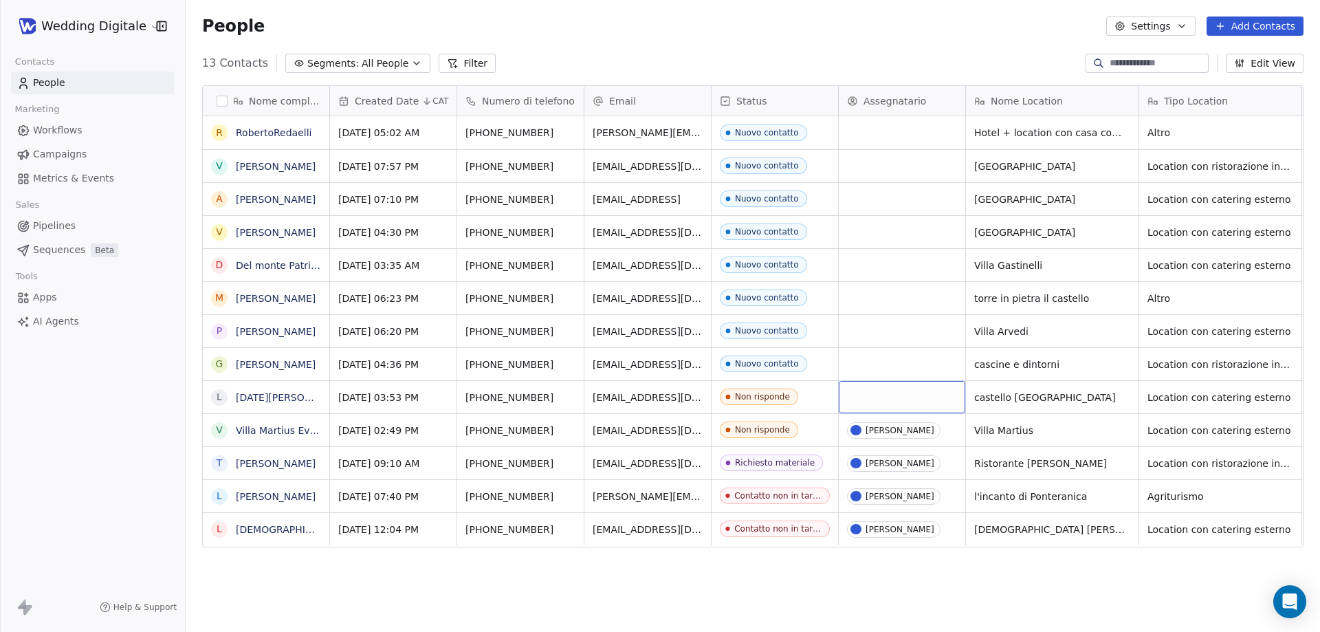
click at [877, 399] on div "grid" at bounding box center [902, 397] width 126 height 32
click at [902, 463] on div "[PERSON_NAME]" at bounding box center [909, 466] width 69 height 10
click at [276, 365] on link "[PERSON_NAME]" at bounding box center [276, 364] width 80 height 11
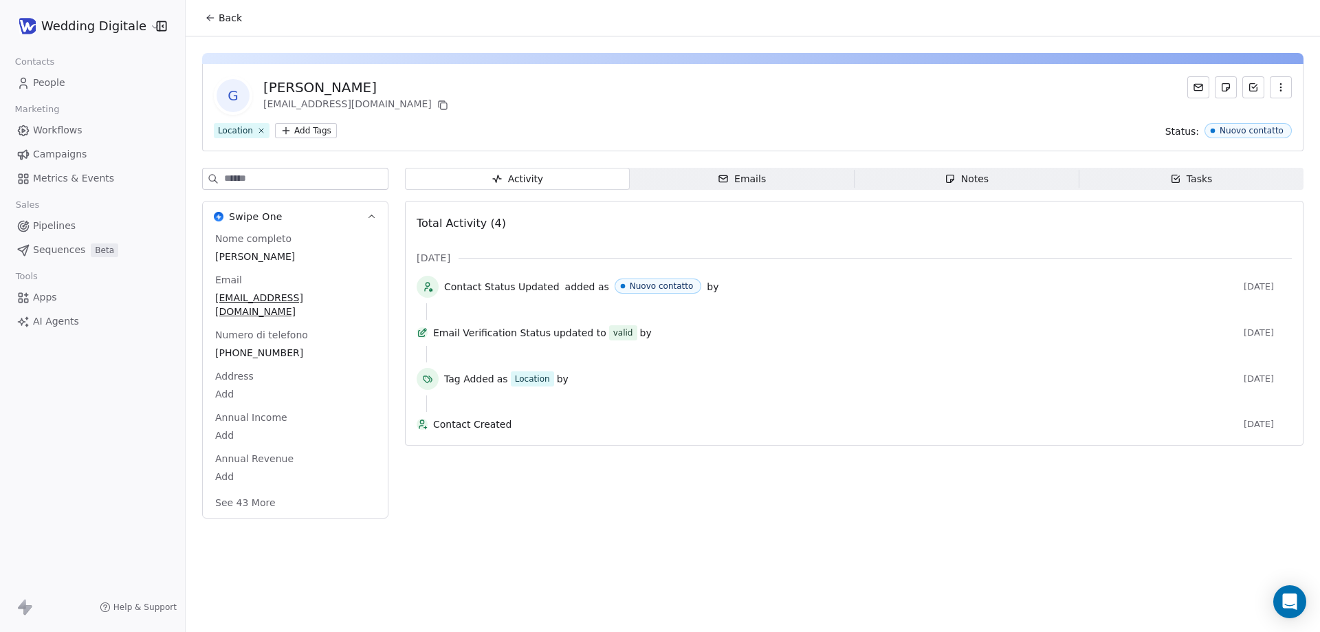
click at [234, 21] on span "Back" at bounding box center [230, 18] width 23 height 14
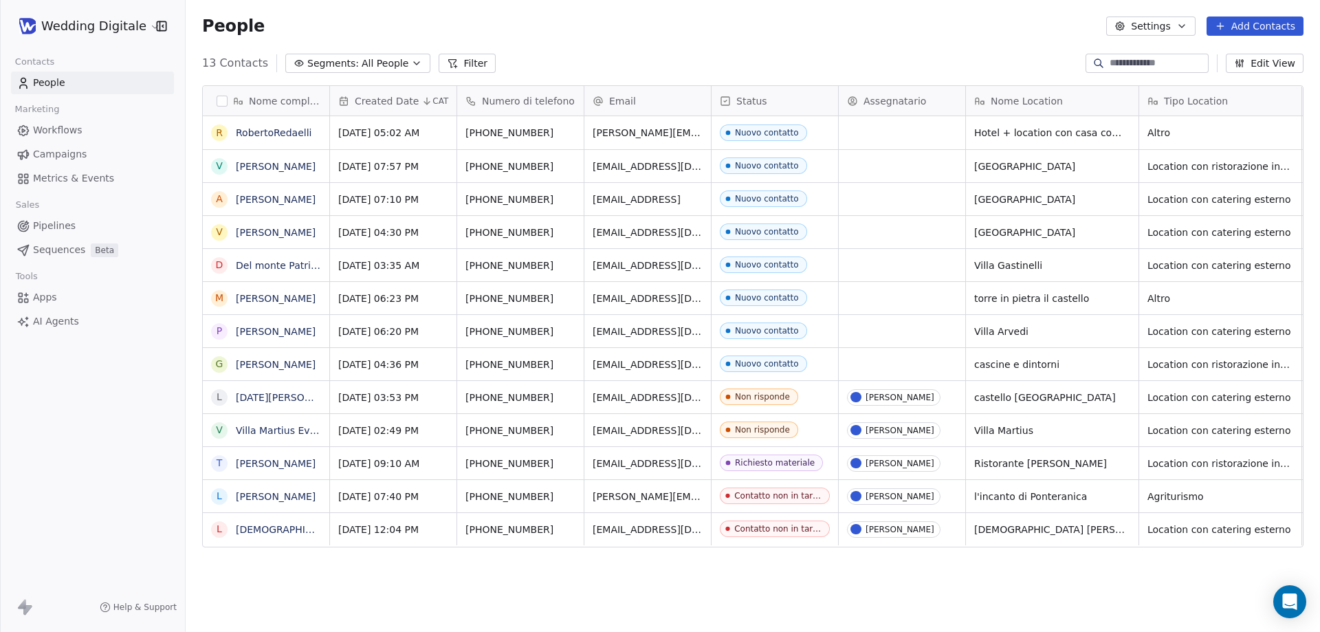
scroll to position [545, 1124]
click at [896, 230] on div "grid" at bounding box center [902, 232] width 126 height 32
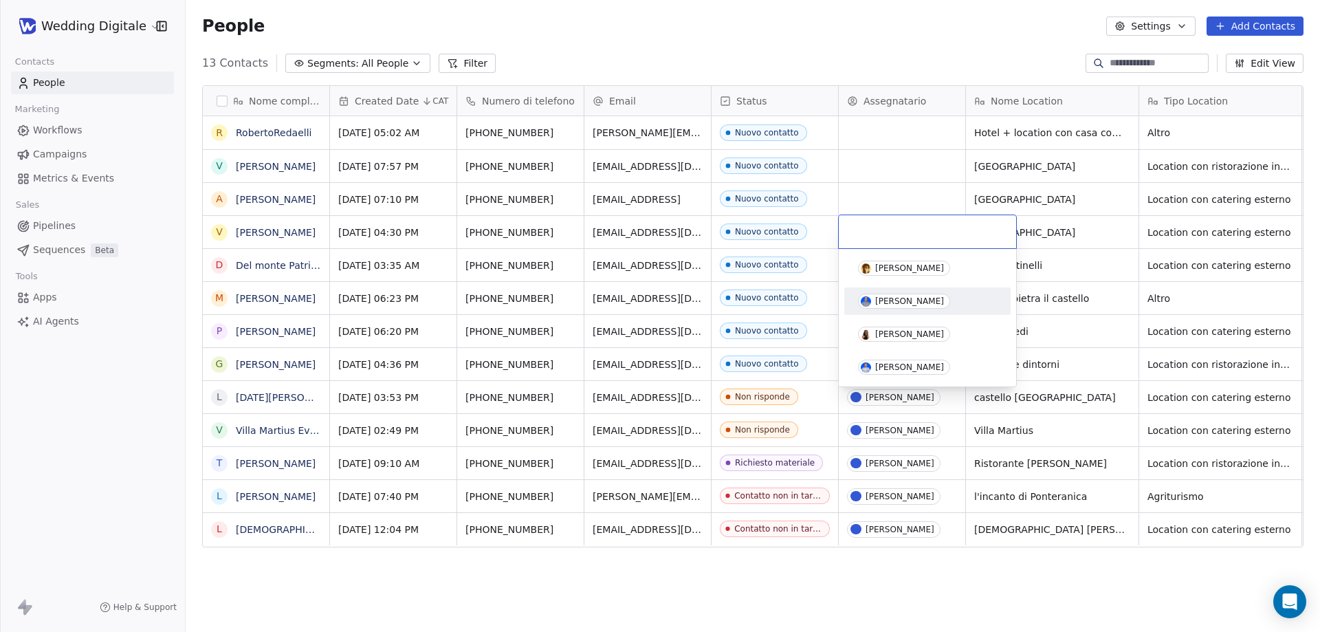
click at [914, 299] on div "[PERSON_NAME]" at bounding box center [909, 301] width 69 height 10
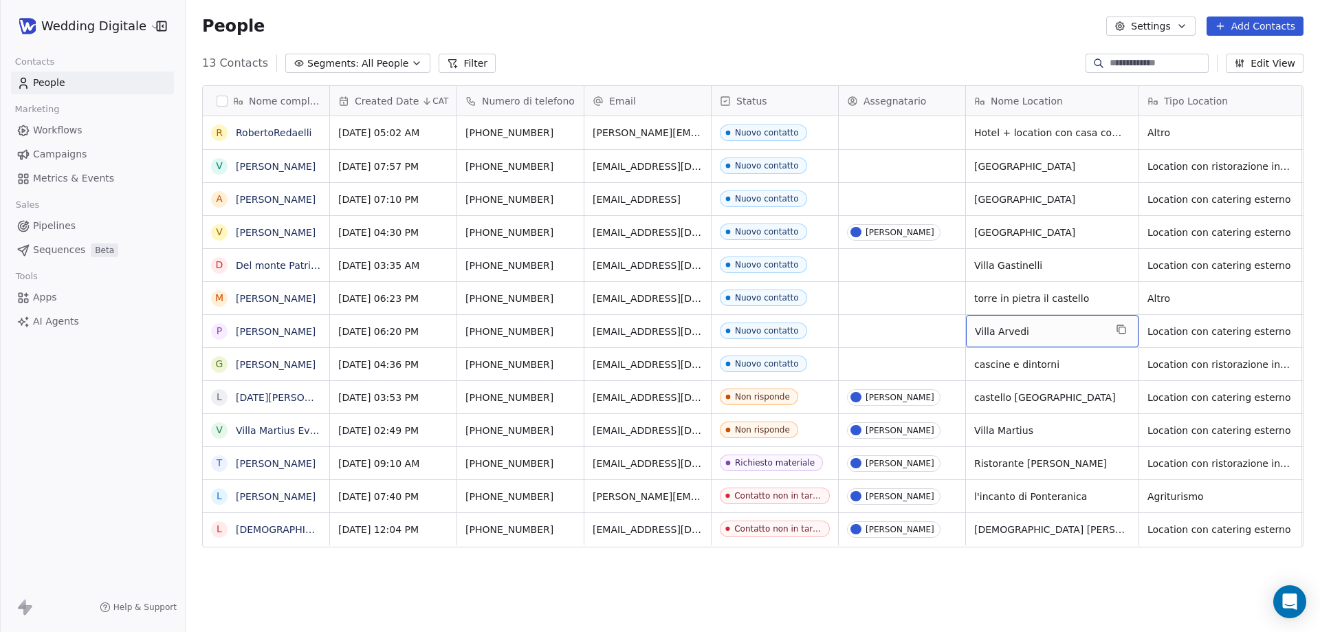
click at [1245, 64] on icon "button" at bounding box center [1239, 63] width 11 height 11
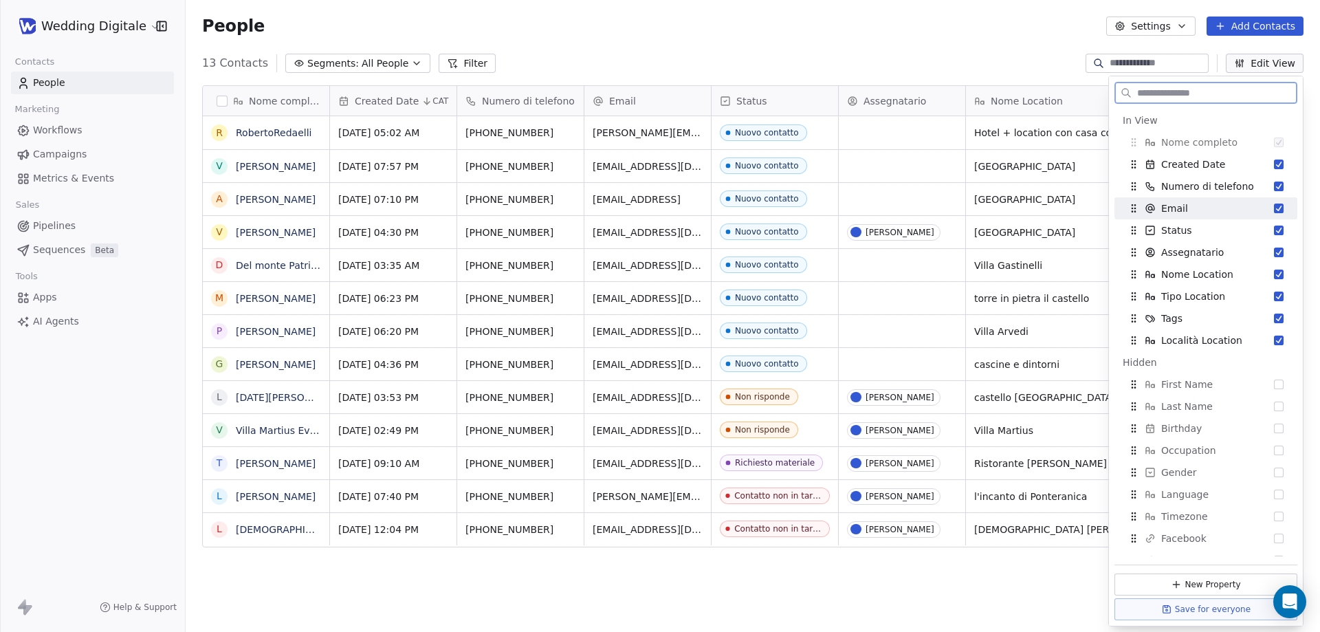
click at [1274, 208] on button "Suggestions" at bounding box center [1279, 208] width 10 height 10
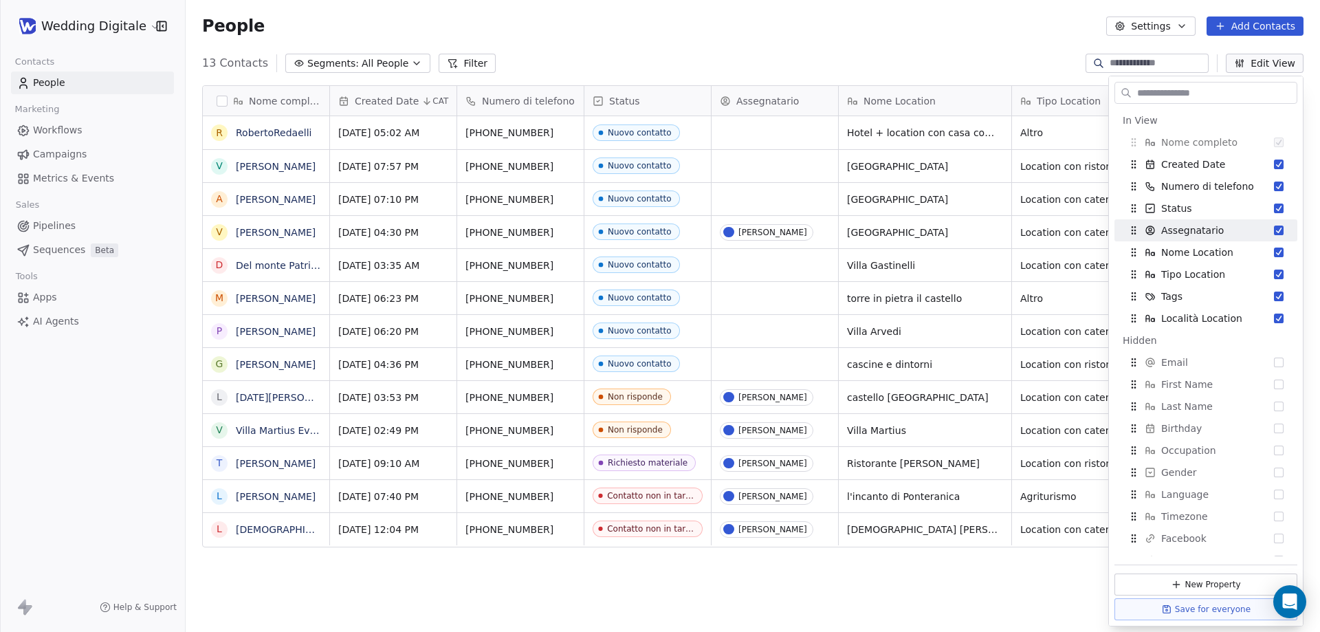
click at [797, 43] on div "People Settings Add Contacts" at bounding box center [753, 26] width 1134 height 52
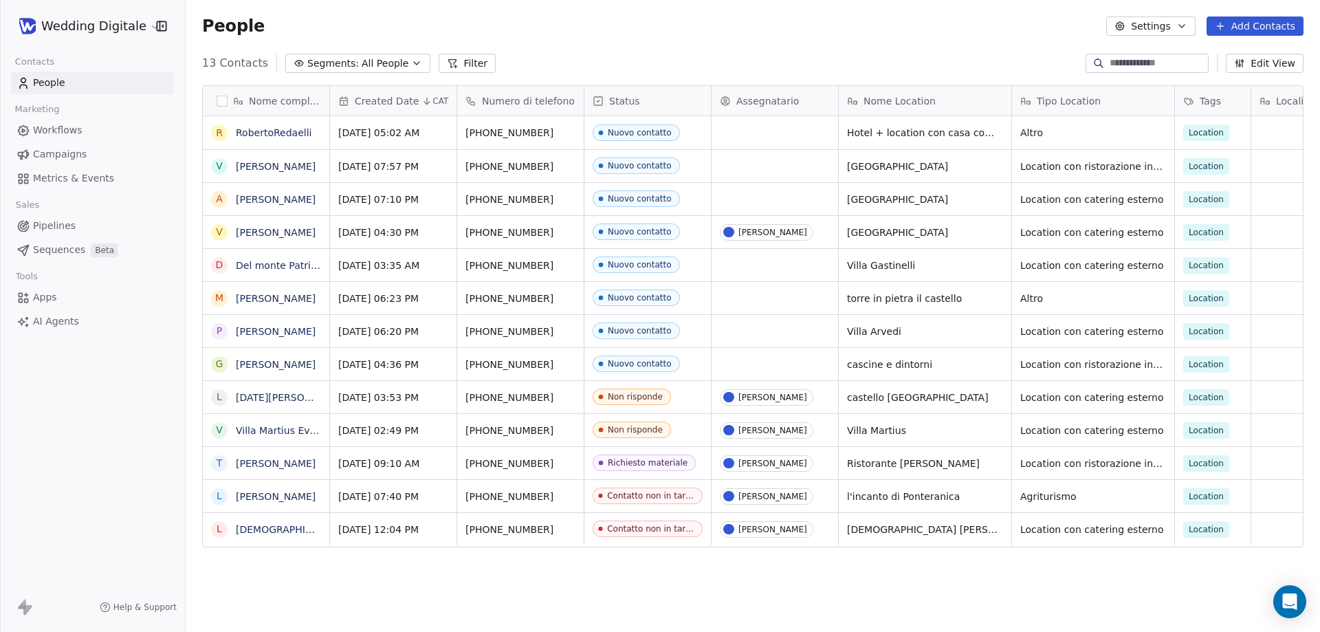
click at [1288, 63] on button "Edit View" at bounding box center [1265, 63] width 78 height 19
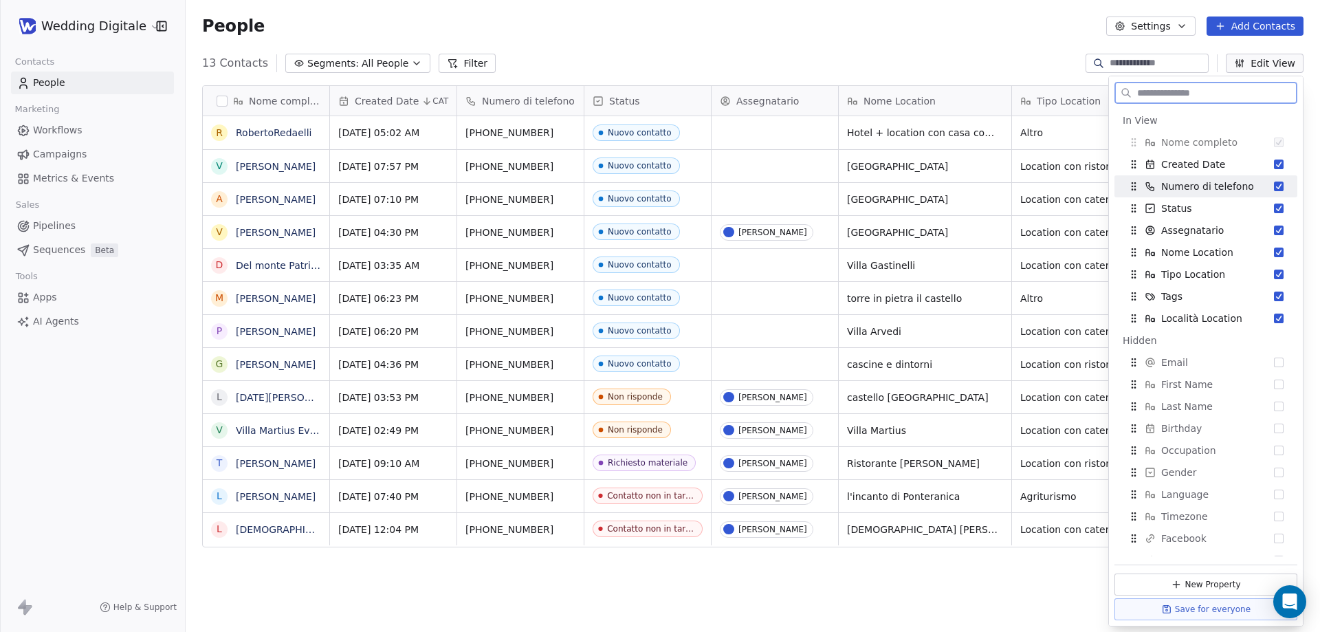
click at [1274, 188] on button "Suggestions" at bounding box center [1279, 186] width 10 height 10
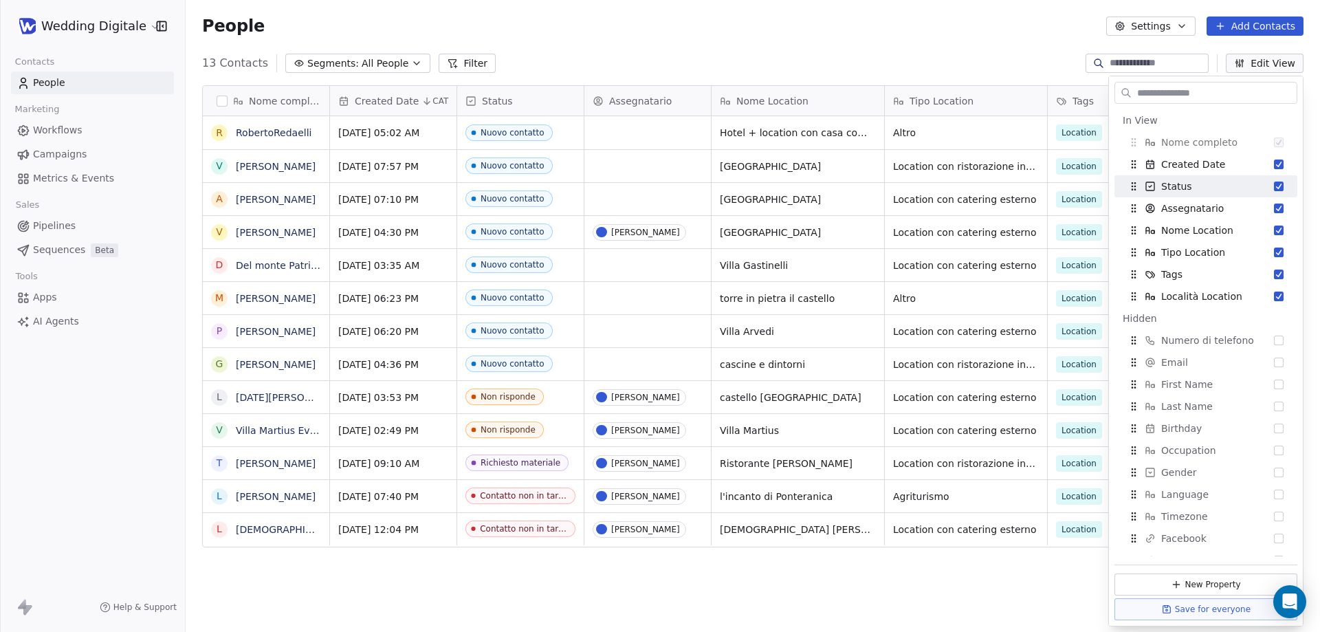
click at [1032, 45] on div "People Settings Add Contacts" at bounding box center [753, 26] width 1134 height 52
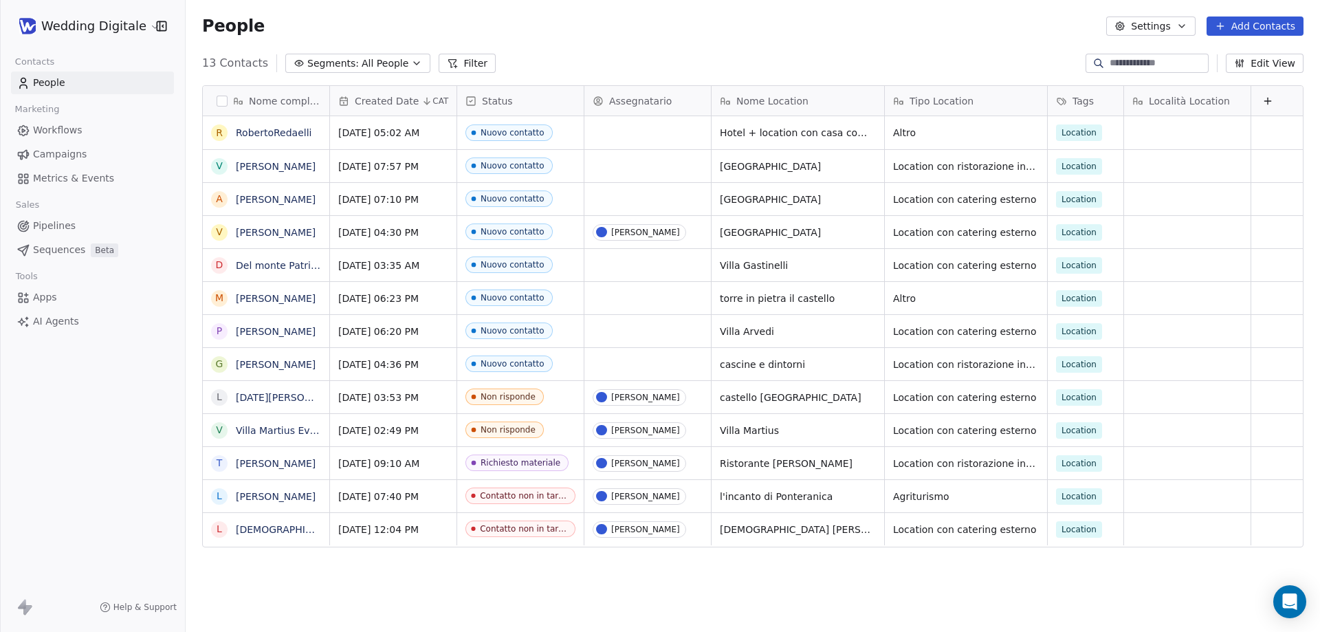
click at [1272, 62] on button "Edit View" at bounding box center [1265, 63] width 78 height 19
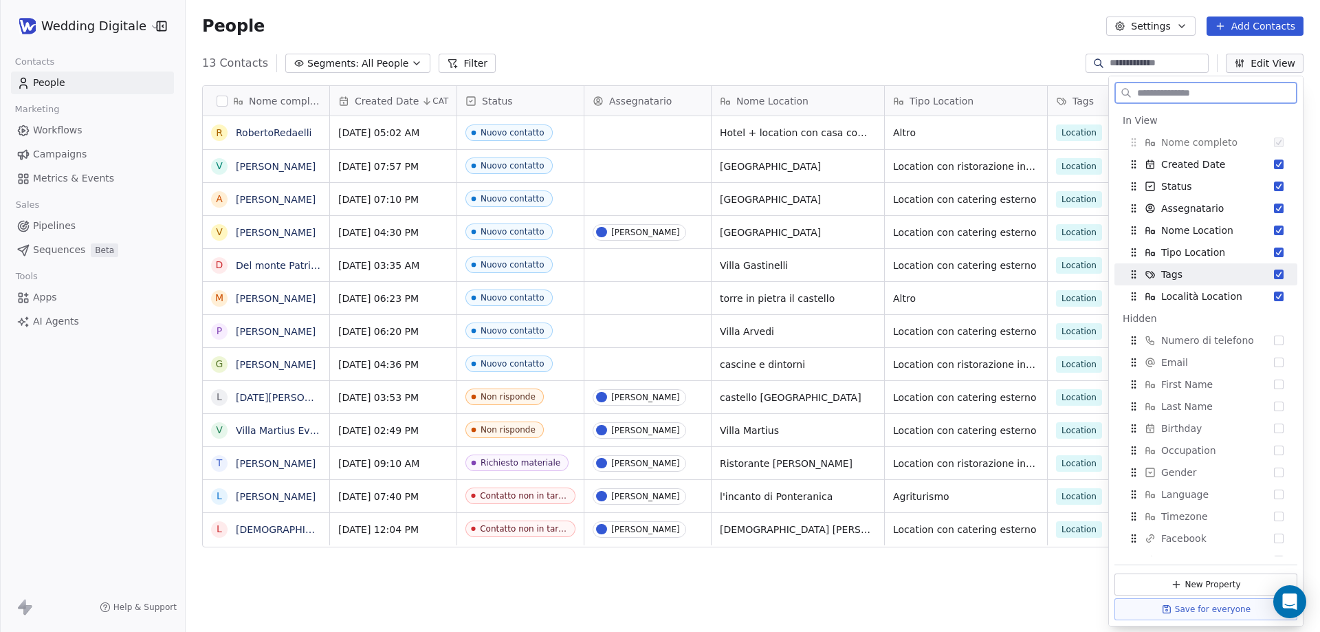
click at [1215, 271] on div "Tags" at bounding box center [1206, 274] width 172 height 22
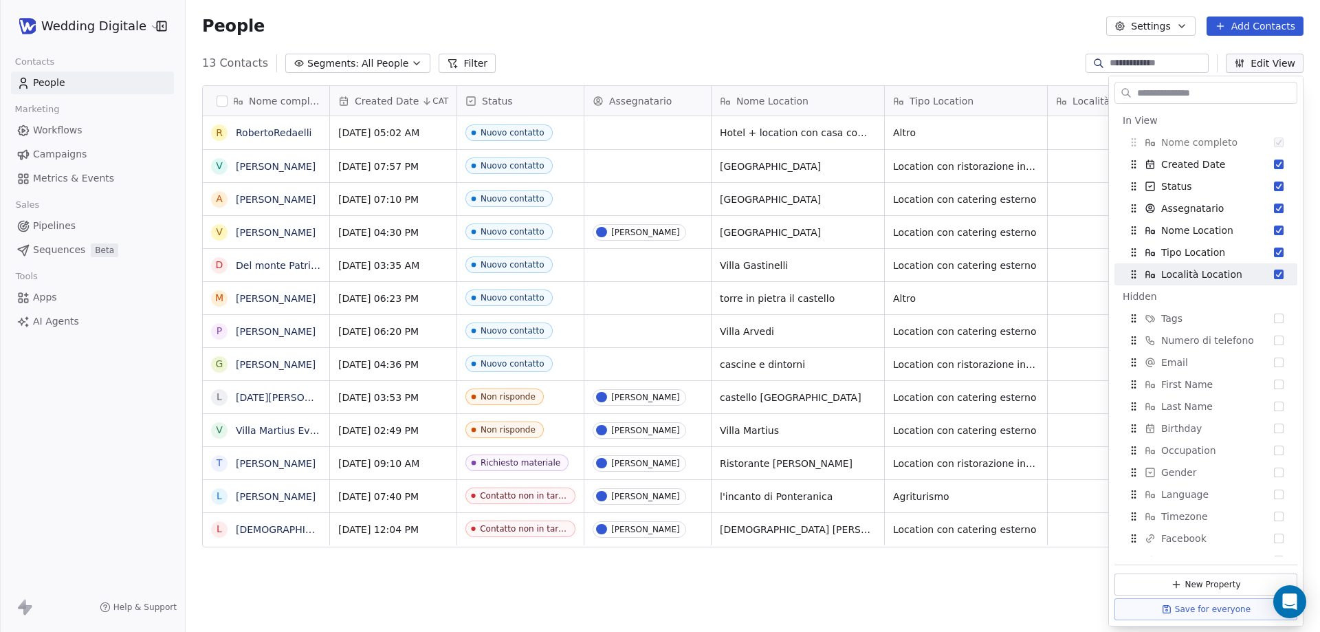
click at [969, 40] on div "People Settings Add Contacts" at bounding box center [753, 26] width 1134 height 52
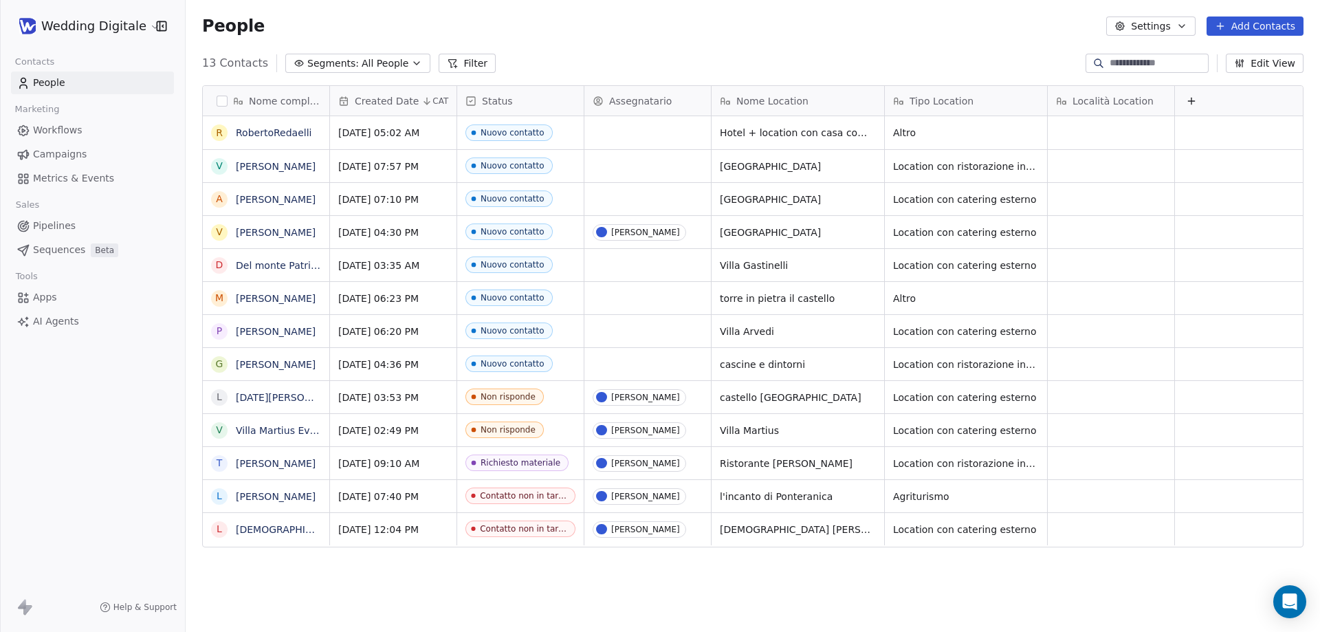
click at [1103, 101] on span "Località Location" at bounding box center [1112, 101] width 81 height 14
click at [1099, 124] on span "Edit property" at bounding box center [1104, 130] width 63 height 14
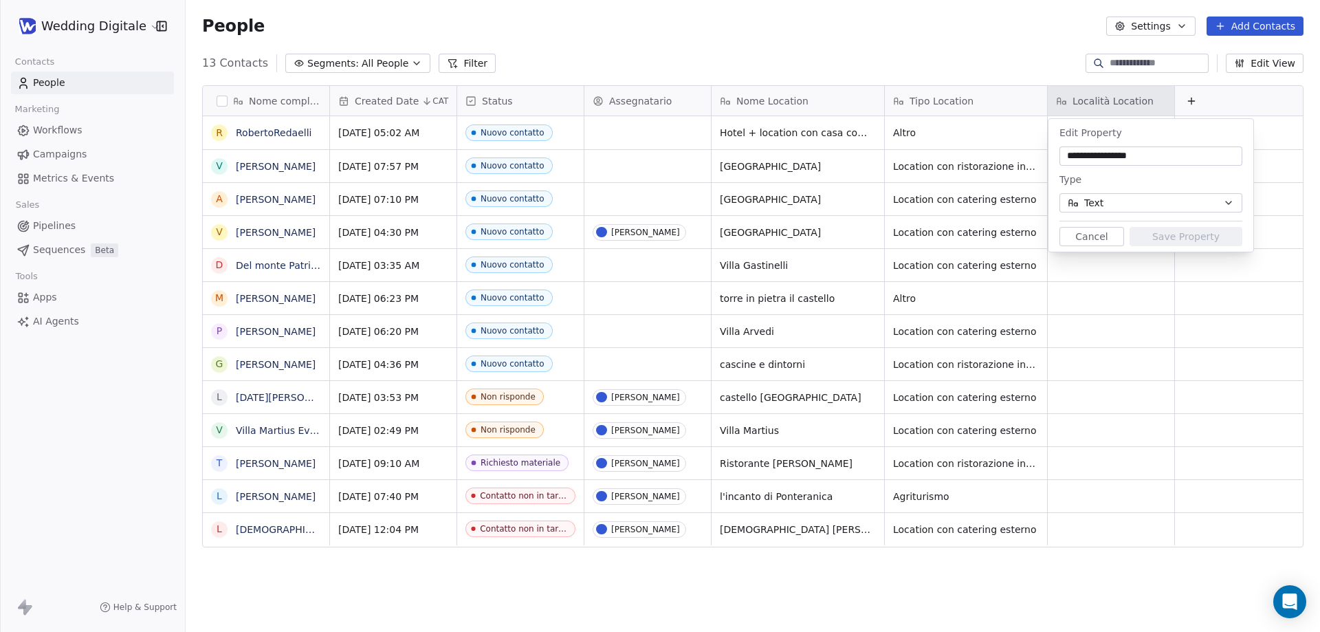
click at [1081, 160] on input "**********" at bounding box center [1150, 156] width 177 height 14
type input "**********"
click at [1173, 236] on button "Save Property" at bounding box center [1186, 236] width 113 height 19
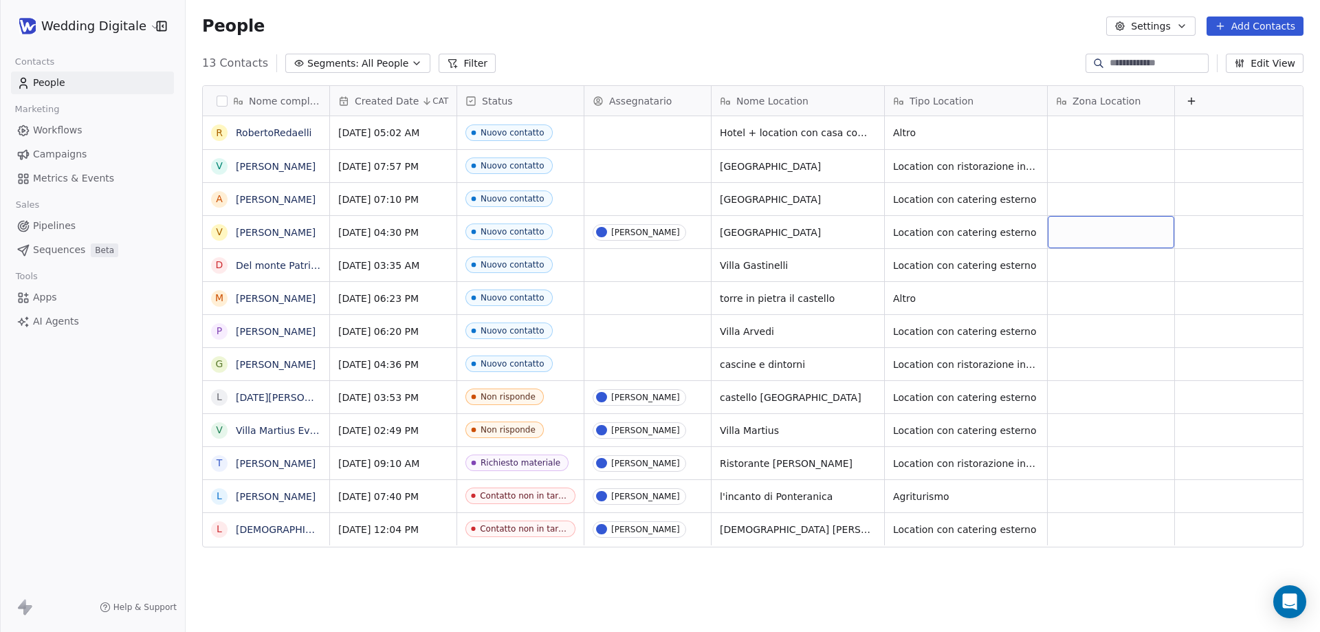
click at [1098, 232] on div "grid" at bounding box center [1111, 232] width 126 height 32
type textarea "**********"
click at [1092, 230] on span "San [PERSON_NAME] (Me)" at bounding box center [1120, 232] width 126 height 14
click at [1092, 230] on textarea "**********" at bounding box center [1113, 237] width 131 height 43
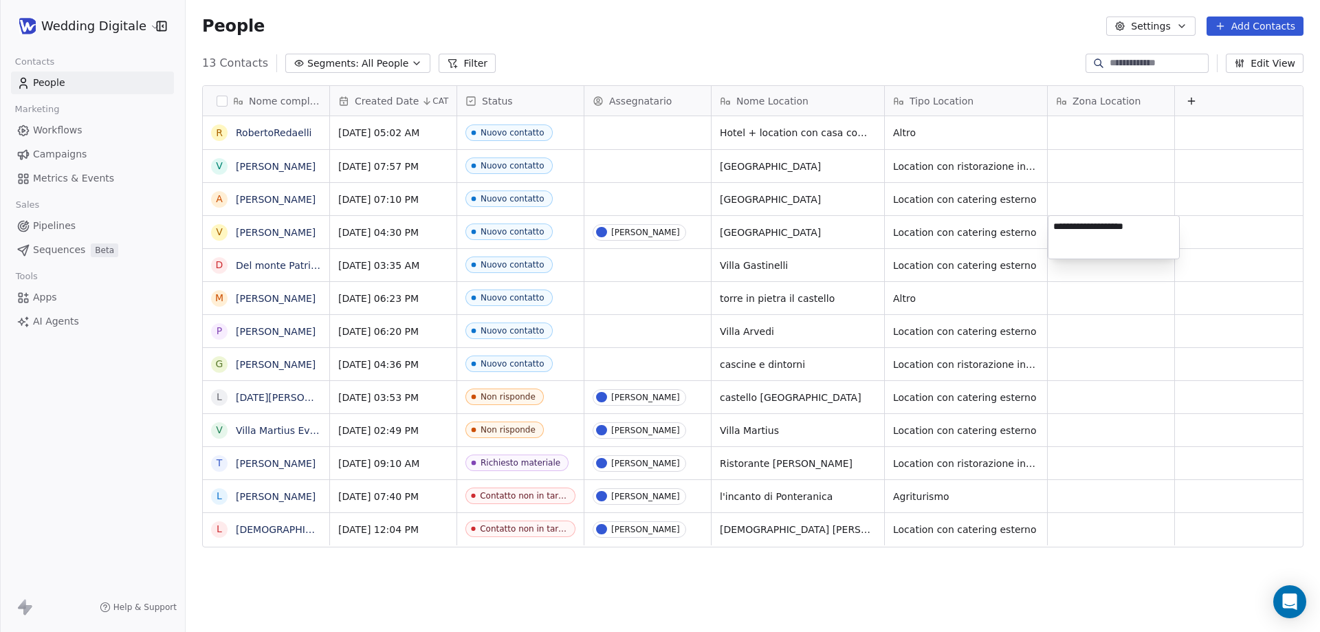
click at [1125, 199] on html "Wedding Digitale Contacts People Marketing Workflows Campaigns Metrics & Events…" at bounding box center [660, 316] width 1320 height 632
click at [1197, 232] on icon "grid" at bounding box center [1200, 231] width 6 height 6
click at [1095, 428] on div "grid" at bounding box center [1111, 430] width 126 height 32
type textarea "**********"
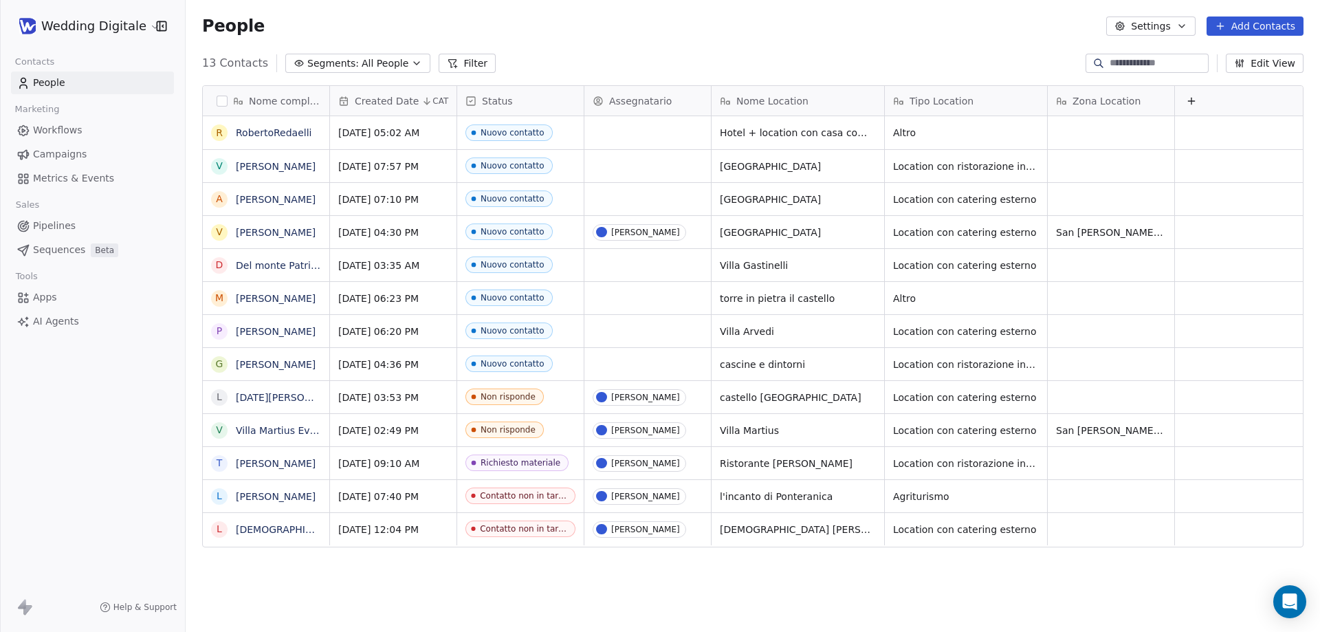
click at [613, 595] on div "Nome completo R [PERSON_NAME] [PERSON_NAME] A [PERSON_NAME] V [PERSON_NAME] D D…" at bounding box center [753, 352] width 1134 height 556
click at [1093, 135] on div "grid" at bounding box center [1111, 132] width 126 height 33
type textarea "****"
click at [657, 137] on div "grid" at bounding box center [647, 132] width 126 height 33
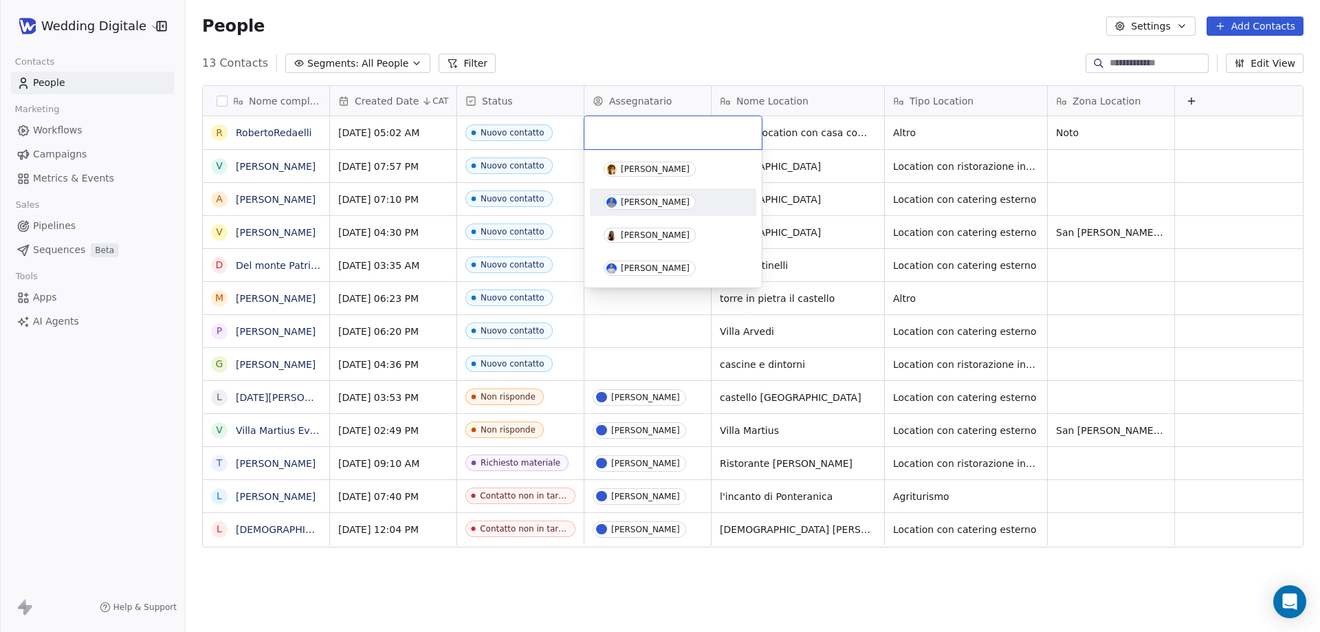
click at [643, 199] on div "[PERSON_NAME]" at bounding box center [655, 202] width 69 height 10
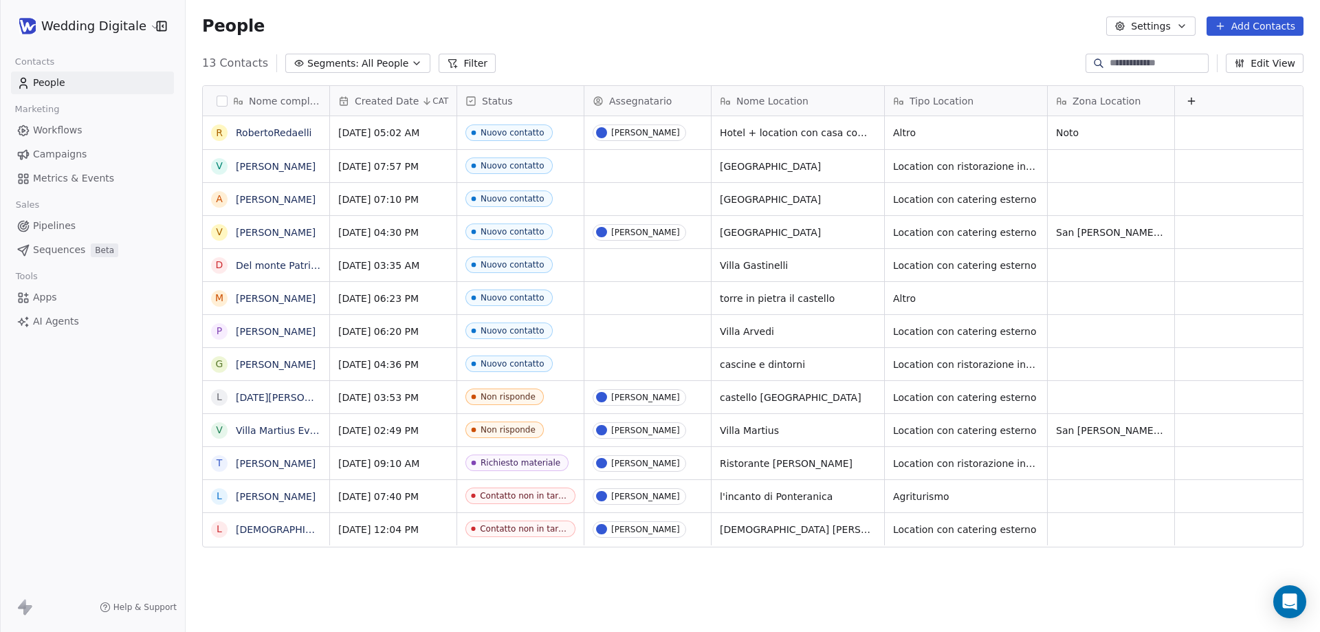
scroll to position [0, 0]
click at [755, 65] on div "13 Contacts Segments: All People Filter Edit View" at bounding box center [753, 63] width 1134 height 22
click at [130, 30] on html "Wedding Digitale Contacts People Marketing Workflows Campaigns Metrics & Events…" at bounding box center [660, 316] width 1320 height 632
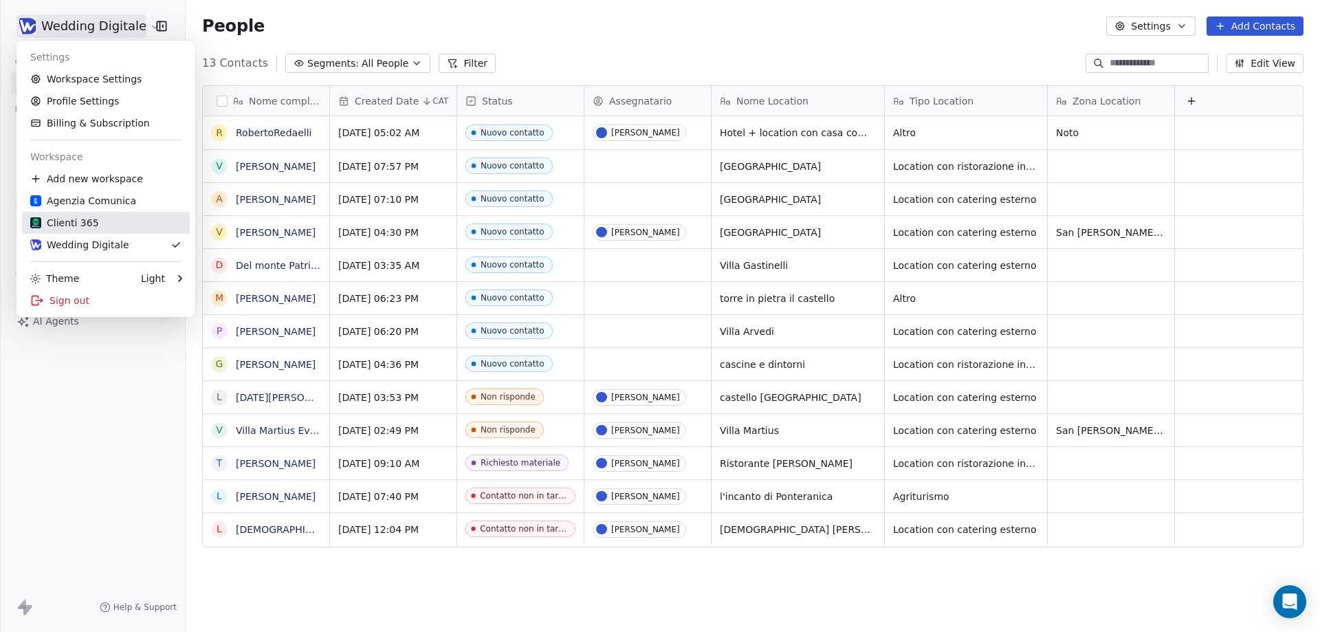
click at [96, 228] on div "Clienti 365" at bounding box center [105, 223] width 151 height 14
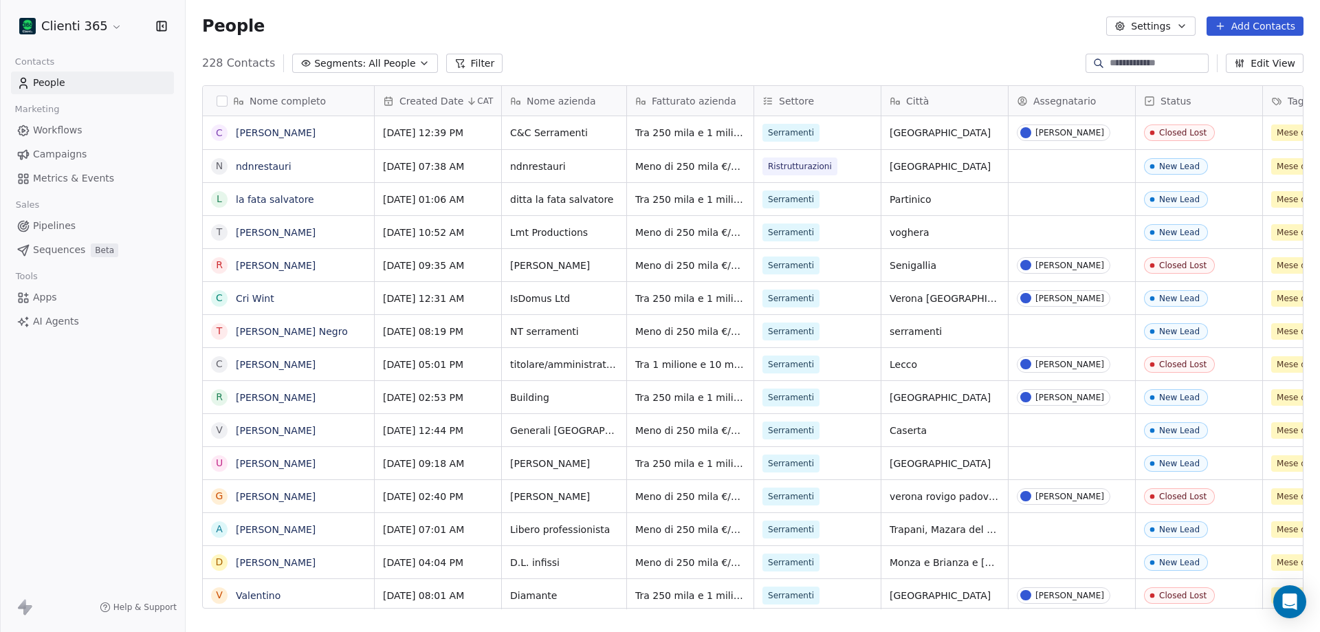
click at [44, 222] on span "Pipelines" at bounding box center [54, 226] width 43 height 14
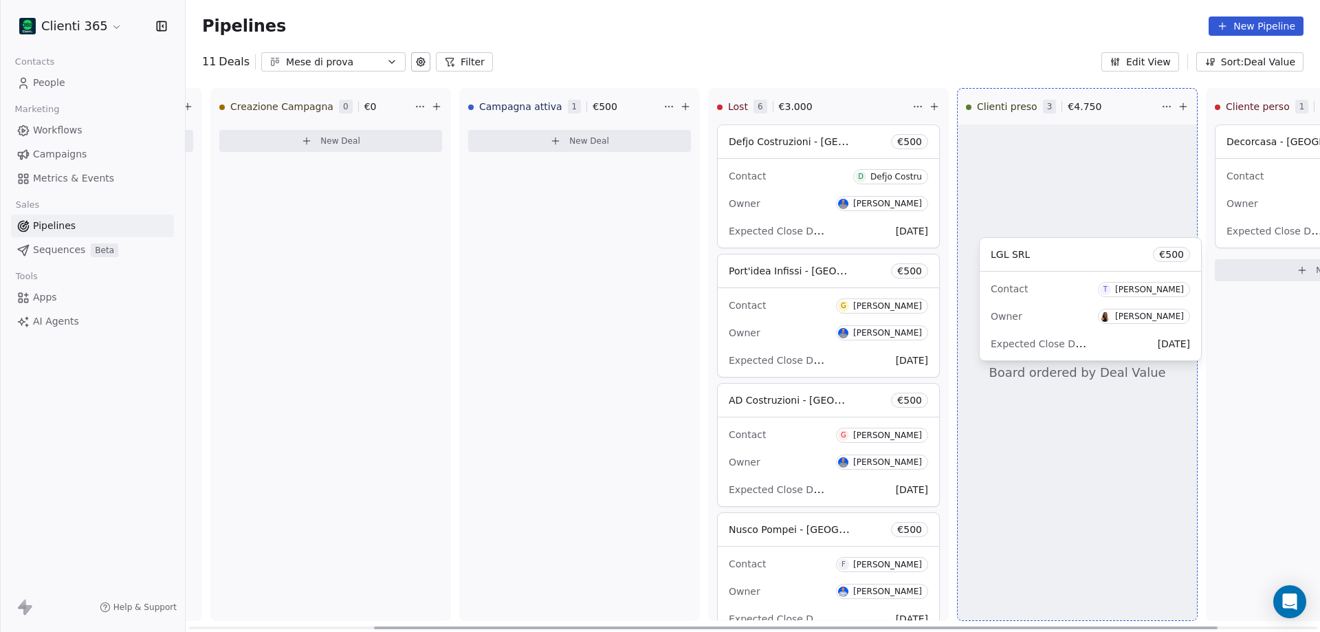
scroll to position [0, 250]
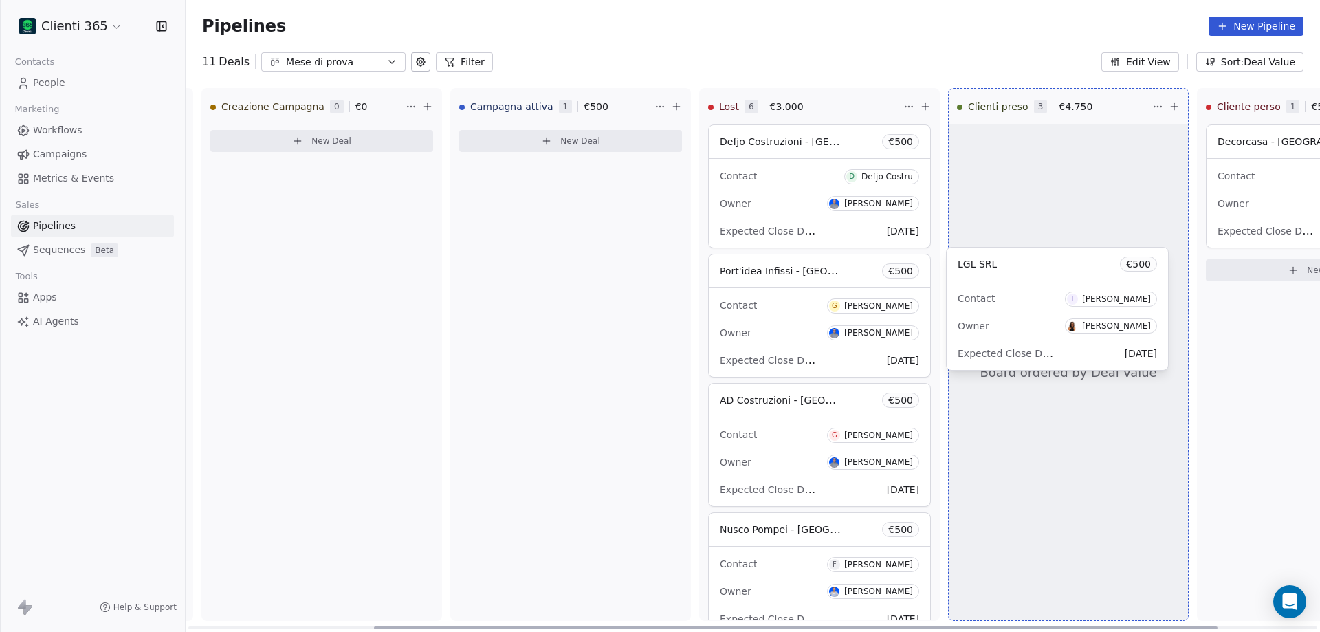
drag, startPoint x: 793, startPoint y: 162, endPoint x: 1034, endPoint y: 285, distance: 270.0
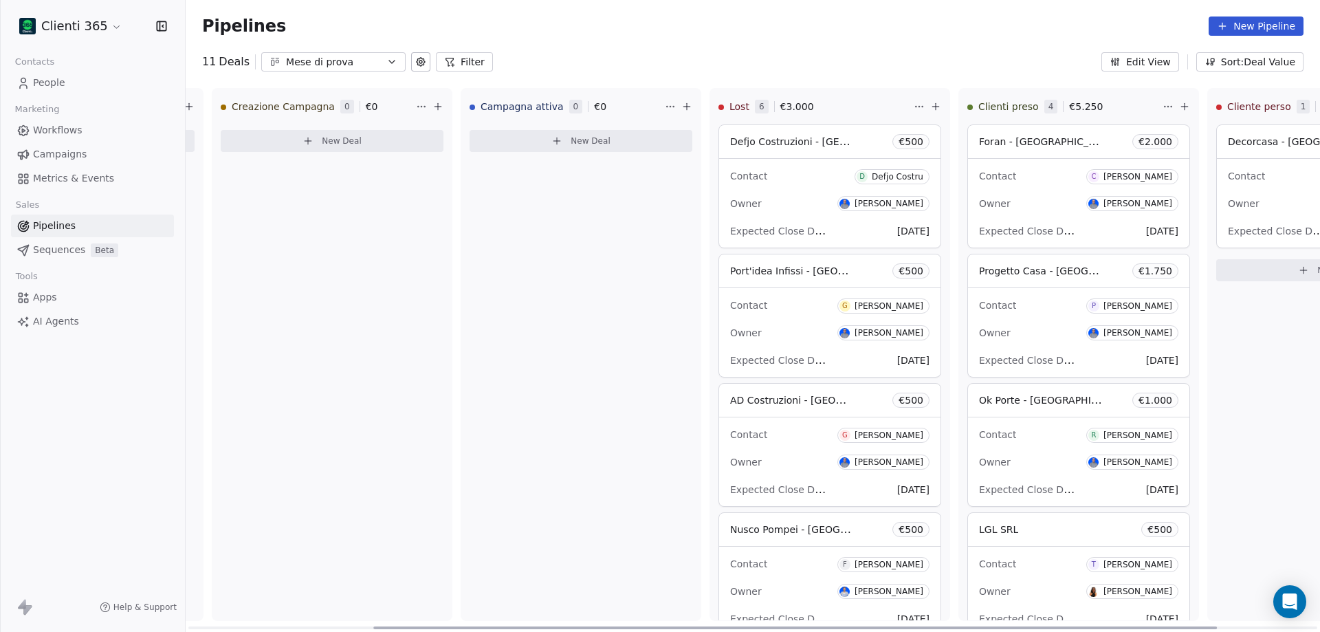
scroll to position [0, 252]
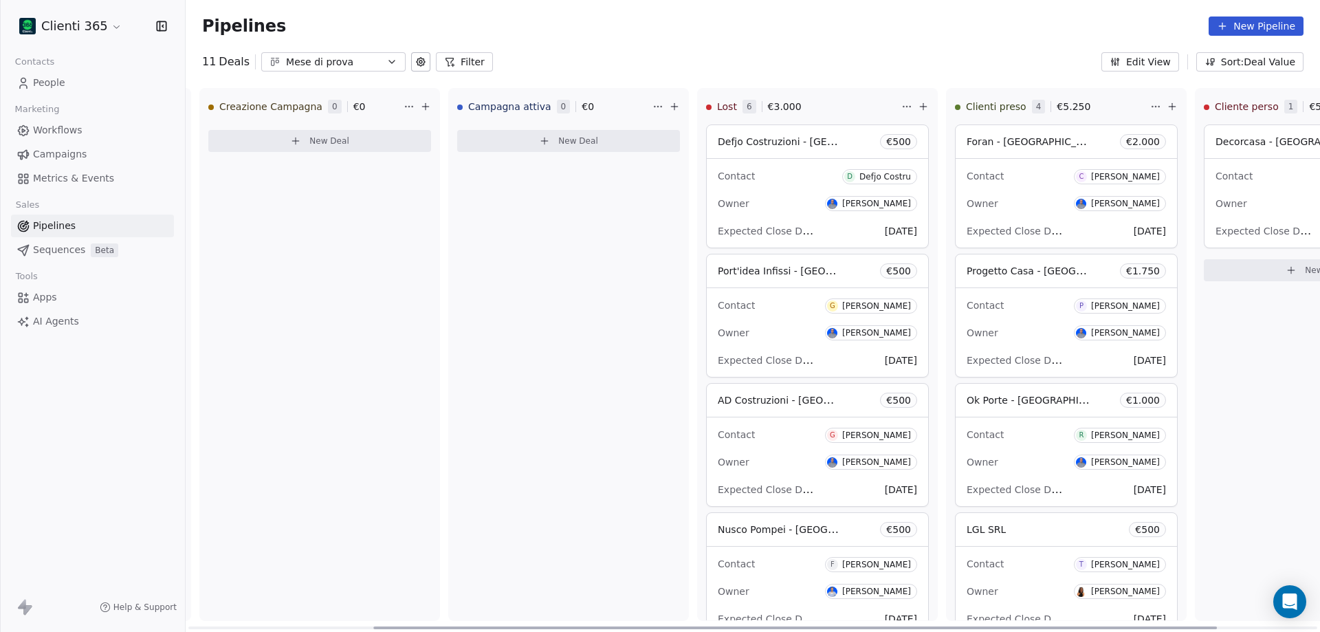
drag, startPoint x: 905, startPoint y: 628, endPoint x: 1077, endPoint y: 656, distance: 174.1
click at [1077, 629] on div at bounding box center [795, 627] width 844 height 3
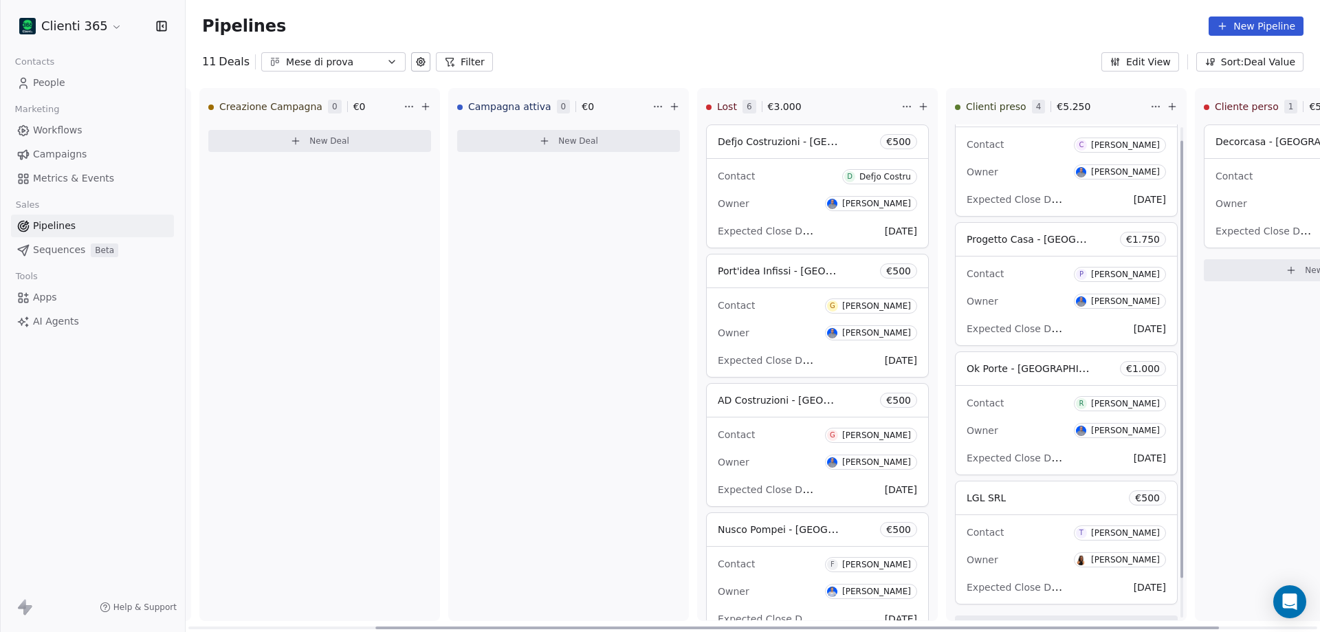
scroll to position [60, 0]
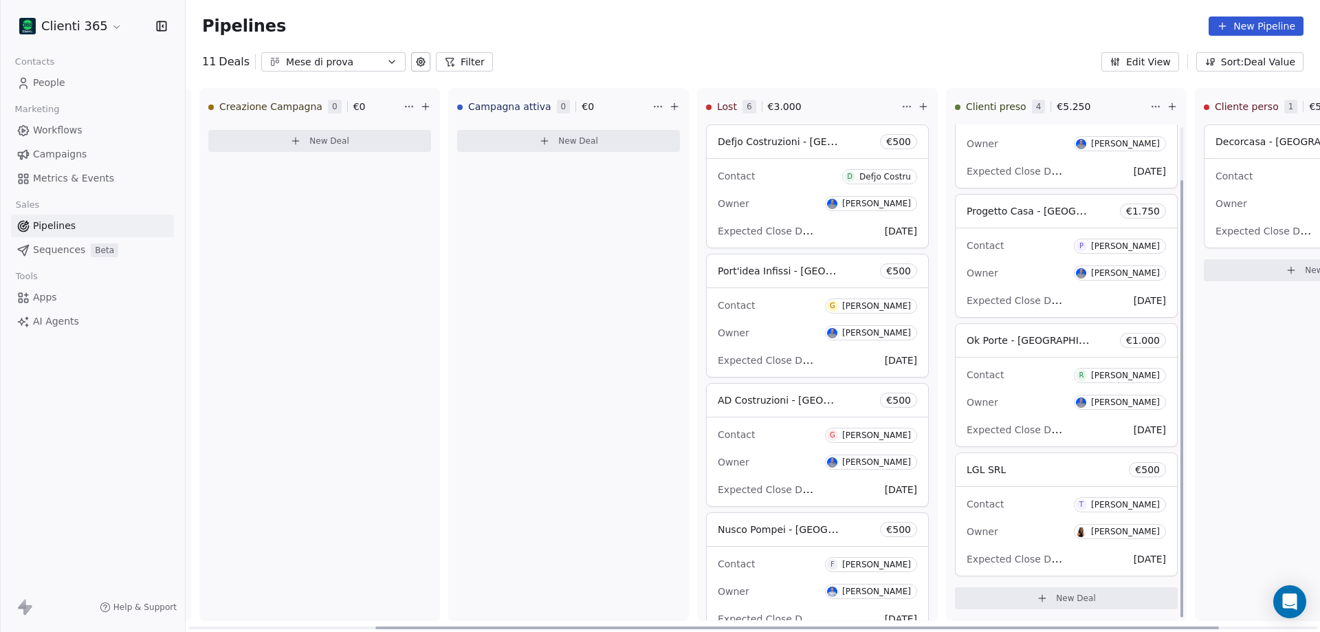
click at [992, 470] on span "LGL SRL" at bounding box center [986, 469] width 39 height 11
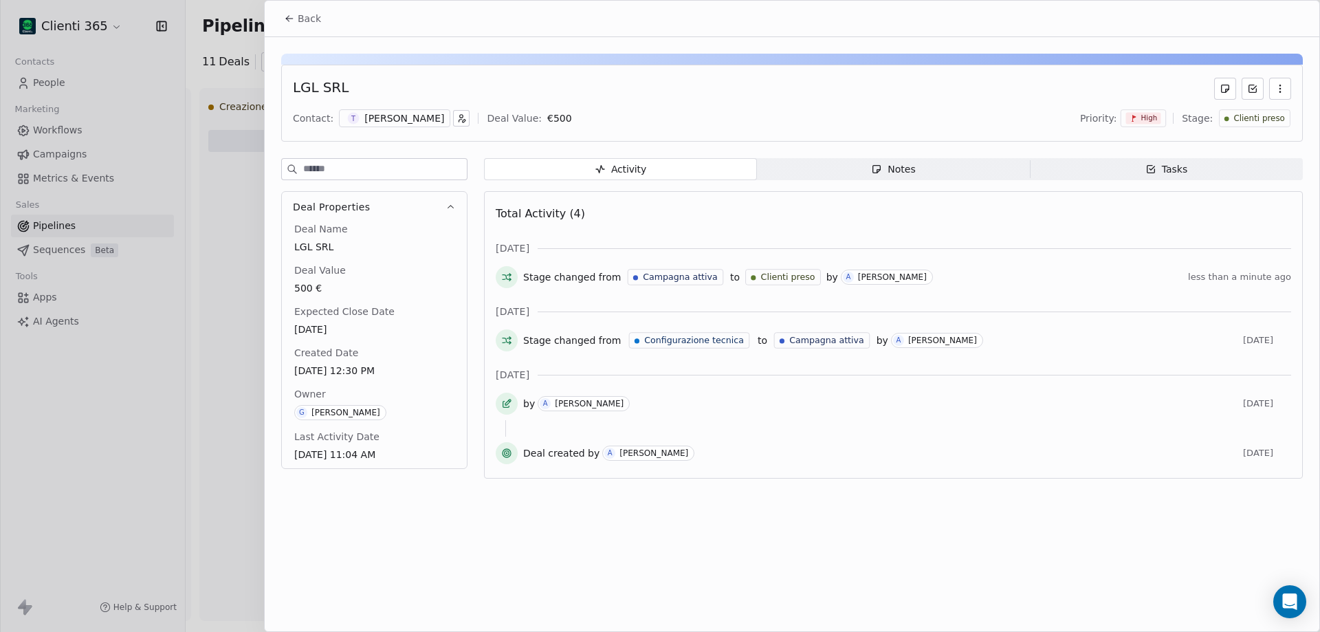
click at [397, 122] on div "[PERSON_NAME]" at bounding box center [404, 118] width 80 height 14
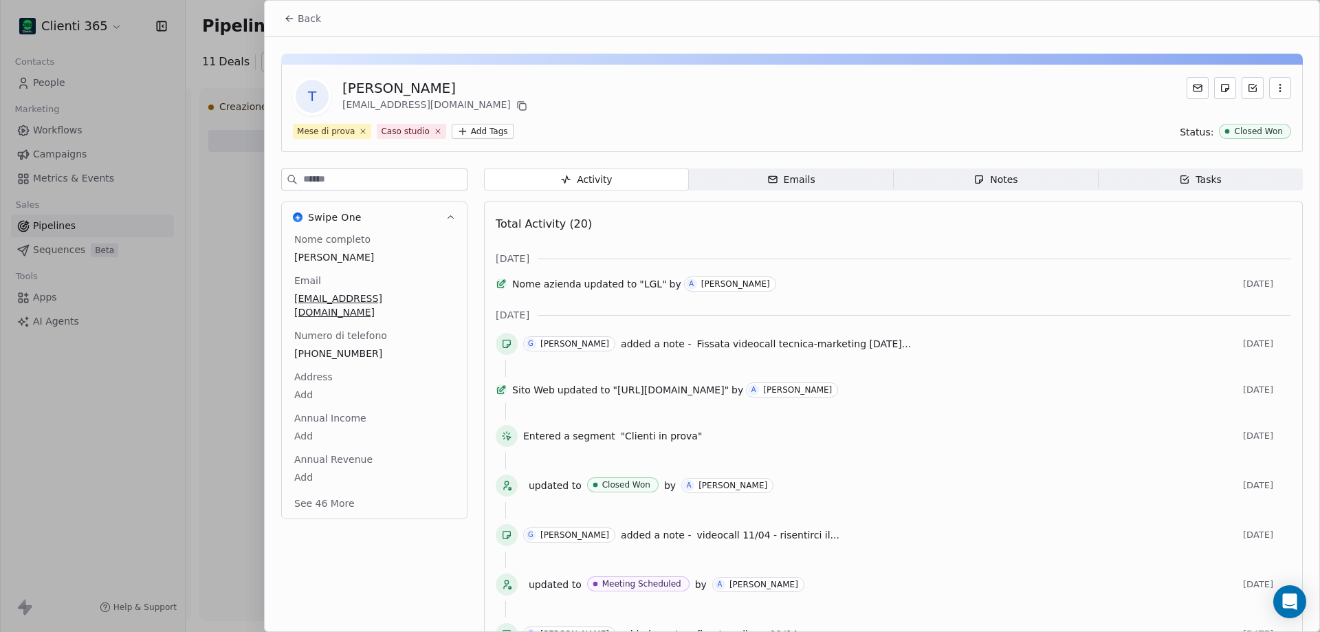
click at [789, 178] on div "Emails" at bounding box center [791, 180] width 48 height 14
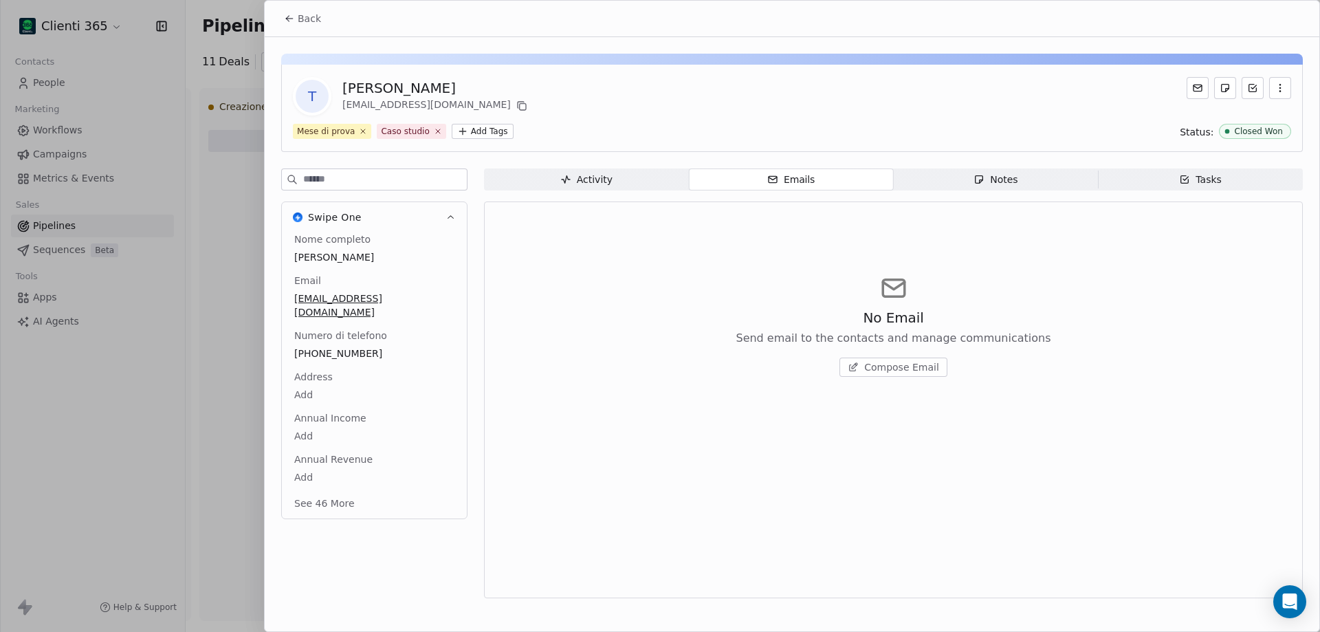
click at [1018, 186] on span "Notes Notes" at bounding box center [996, 179] width 205 height 22
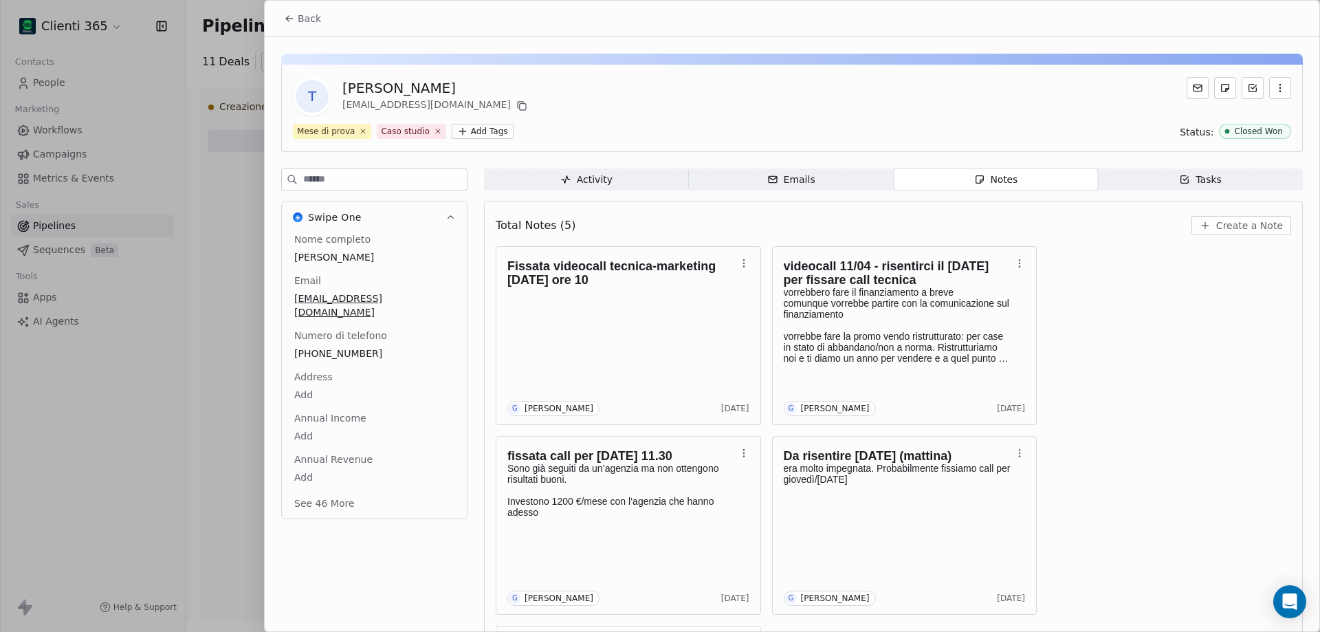
click at [301, 21] on span "Back" at bounding box center [309, 19] width 23 height 14
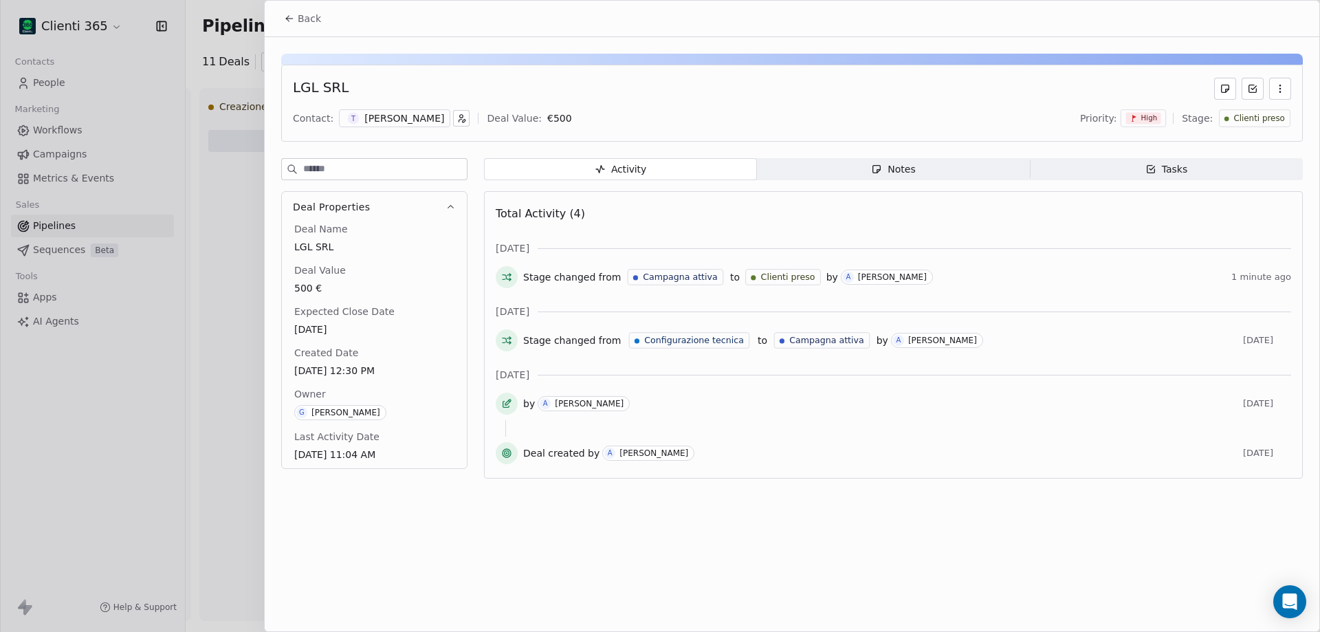
click at [303, 13] on span "Back" at bounding box center [309, 19] width 23 height 14
